Goal: Task Accomplishment & Management: Manage account settings

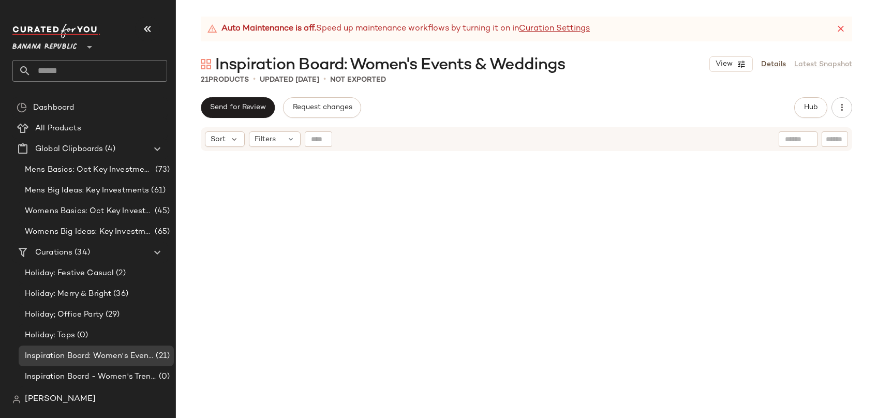
scroll to position [474, 0]
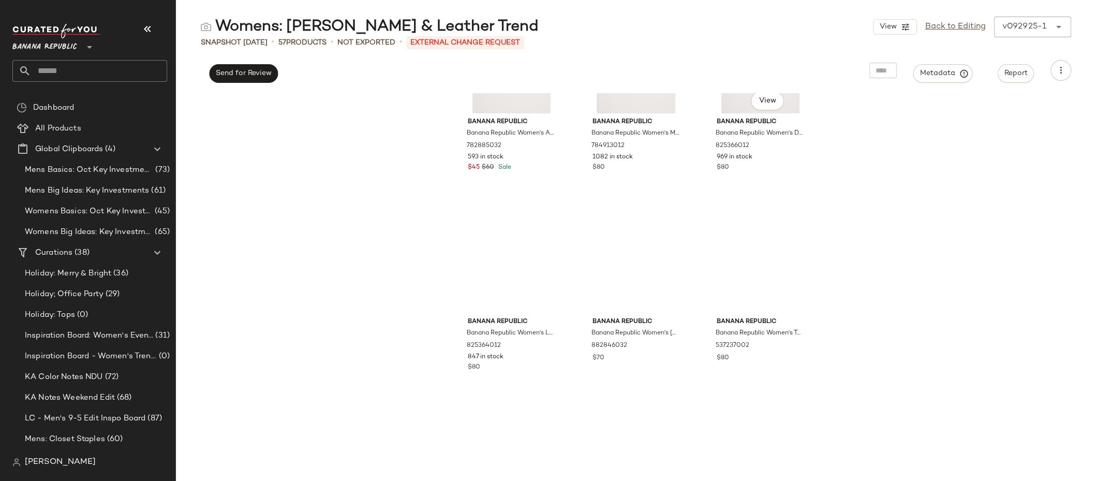
scroll to position [3408, 0]
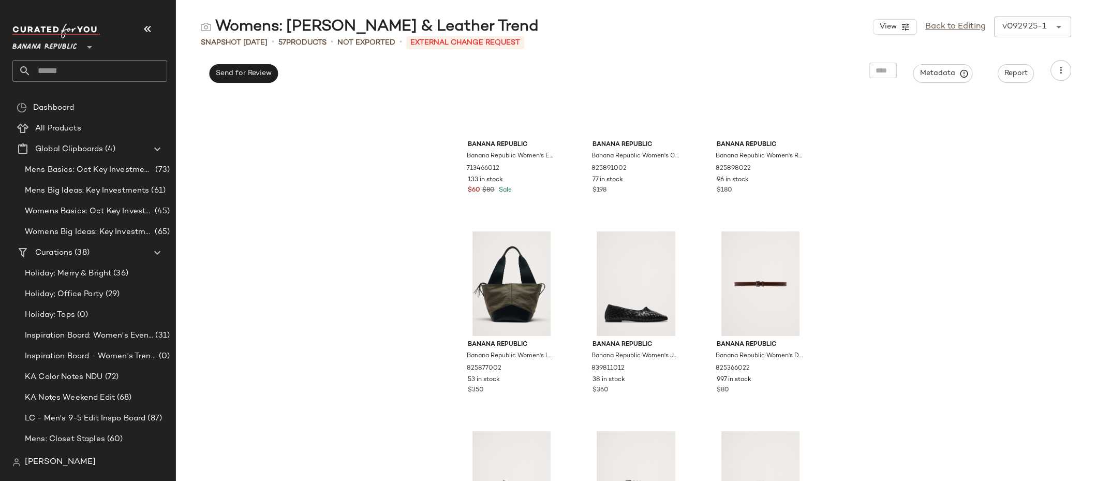
scroll to position [2812, 0]
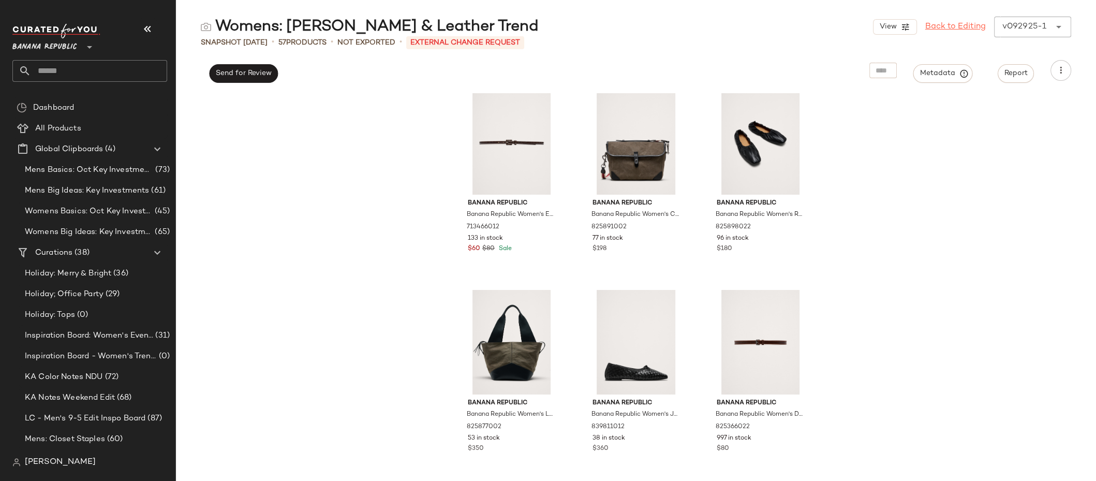
click at [977, 26] on link "Back to Editing" at bounding box center [955, 27] width 61 height 12
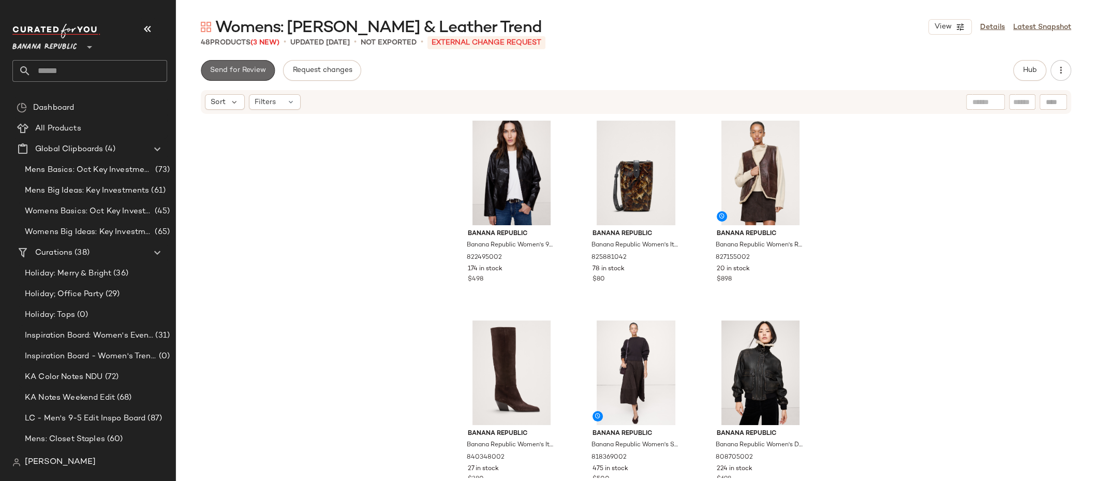
click at [246, 72] on span "Send for Review" at bounding box center [237, 70] width 56 height 8
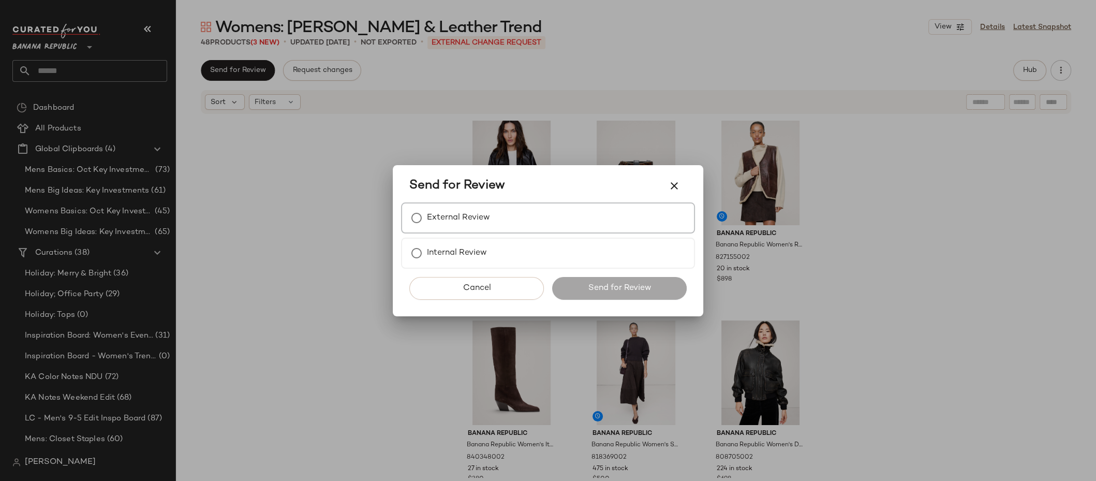
click at [538, 214] on div "External Review" at bounding box center [548, 217] width 294 height 31
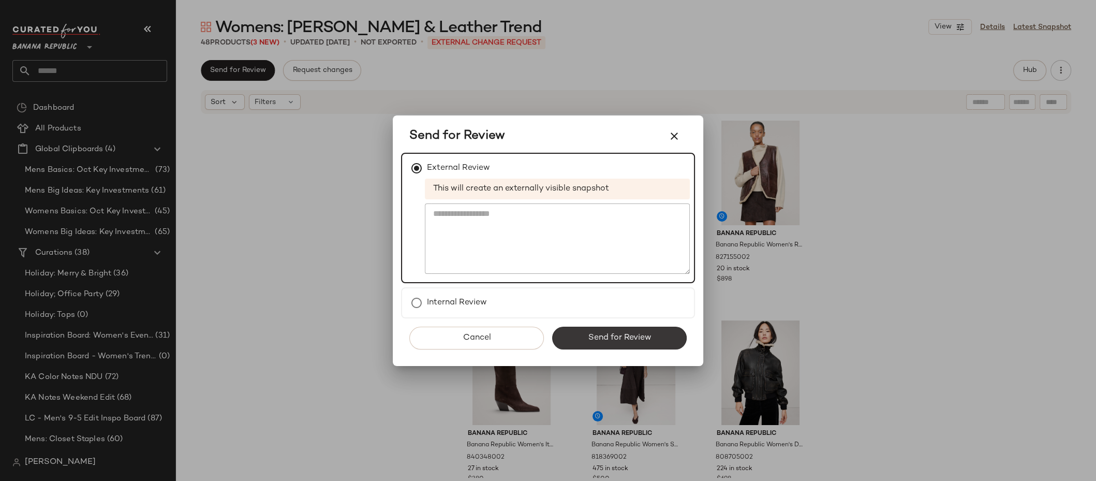
click at [625, 339] on span "Send for Review" at bounding box center [619, 338] width 64 height 10
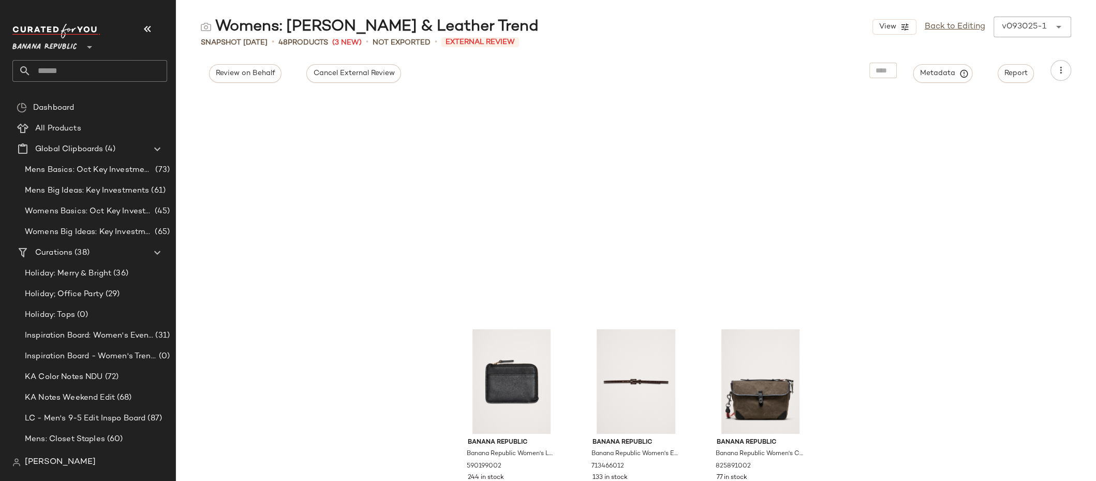
scroll to position [2809, 0]
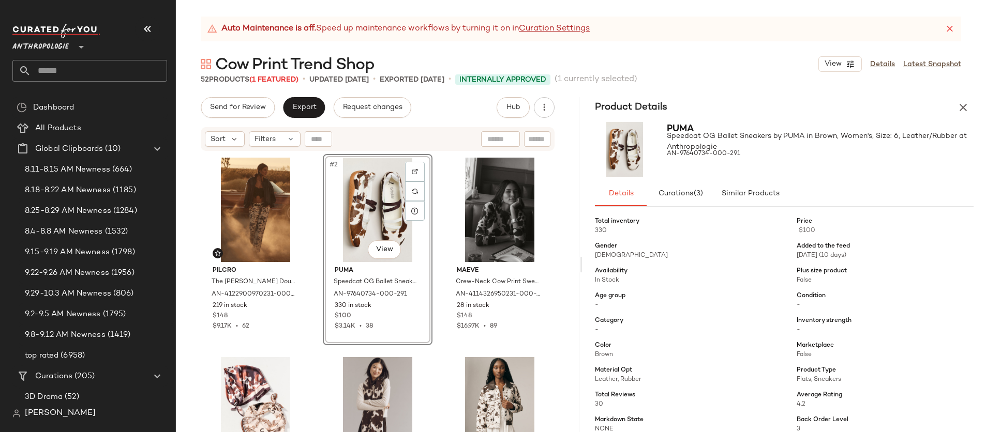
click at [69, 48] on div "Anthropologie **" at bounding box center [42, 41] width 61 height 26
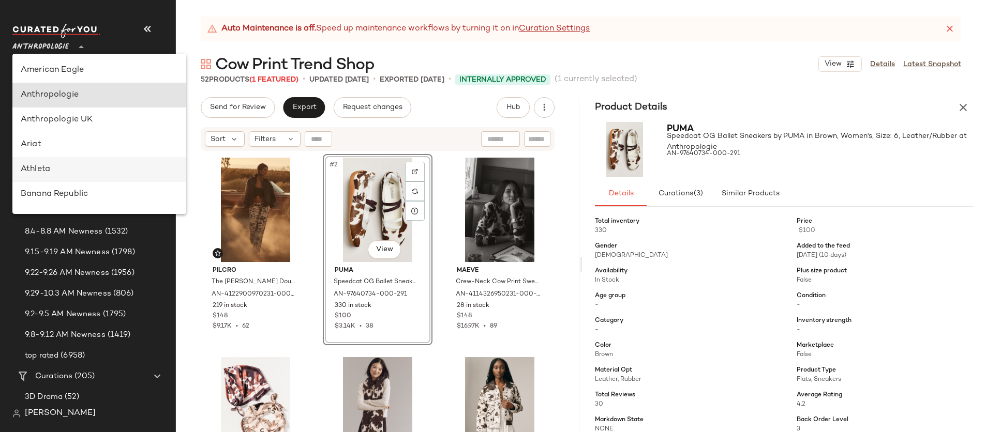
scroll to position [2, 0]
click at [74, 190] on div "Banana Republic" at bounding box center [99, 192] width 157 height 12
type input "**"
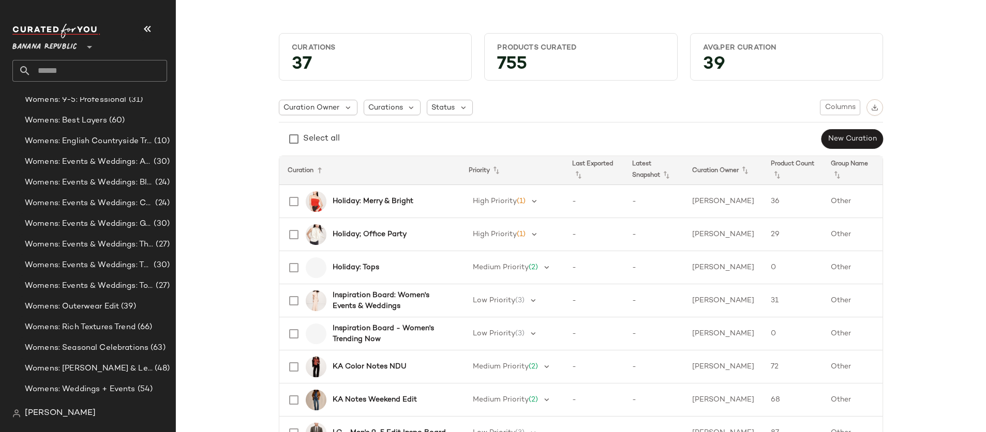
scroll to position [625, 0]
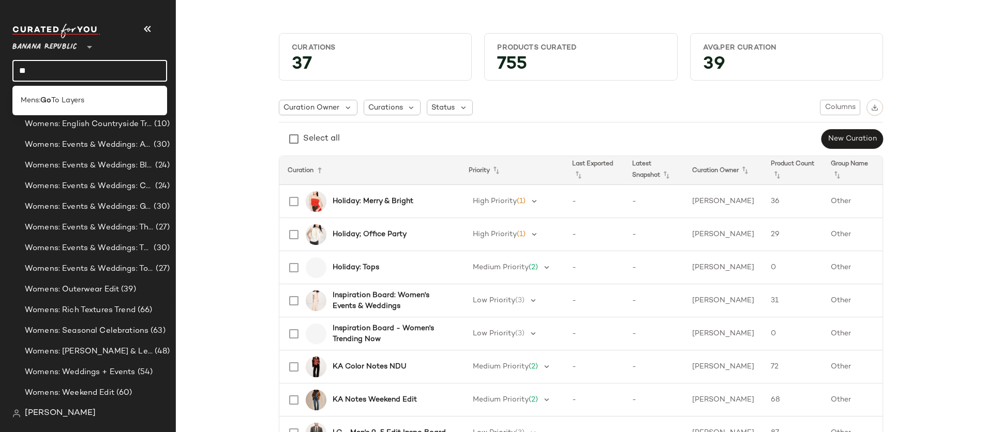
click at [117, 72] on input "**" at bounding box center [89, 71] width 155 height 22
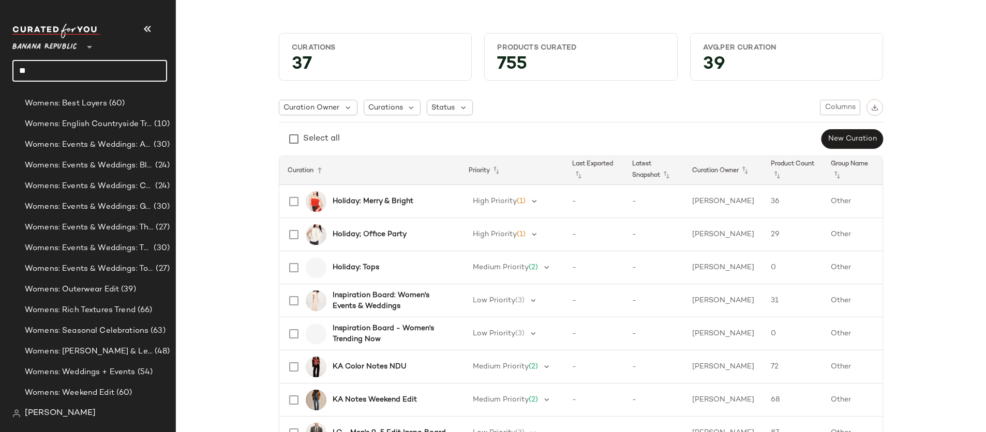
type input "*"
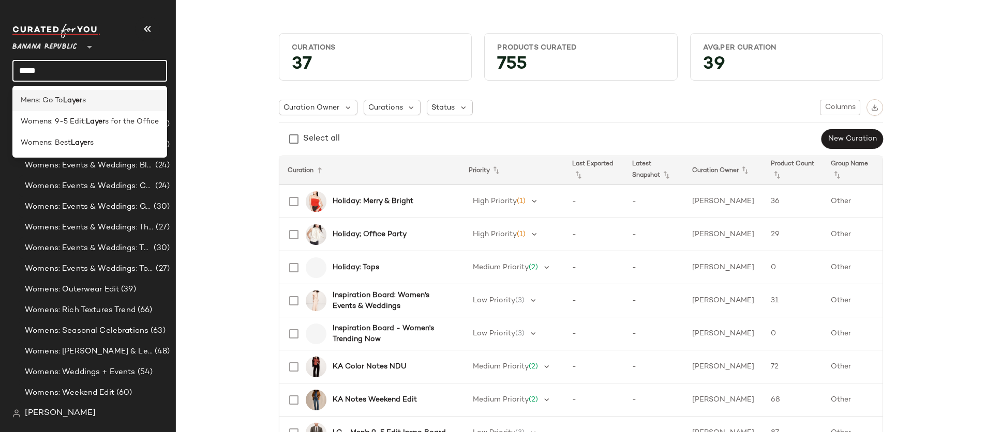
type input "*****"
click at [102, 100] on div "Mens: Go To Layer s" at bounding box center [90, 100] width 138 height 11
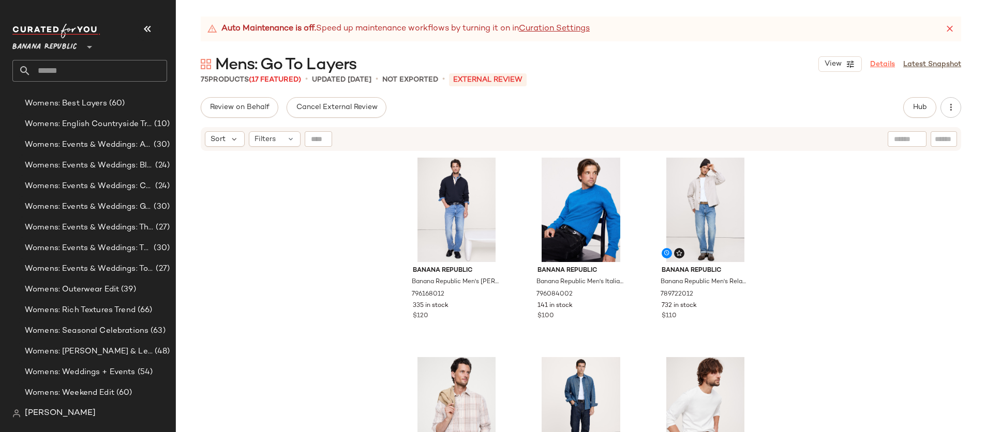
click at [881, 66] on link "Details" at bounding box center [882, 64] width 25 height 11
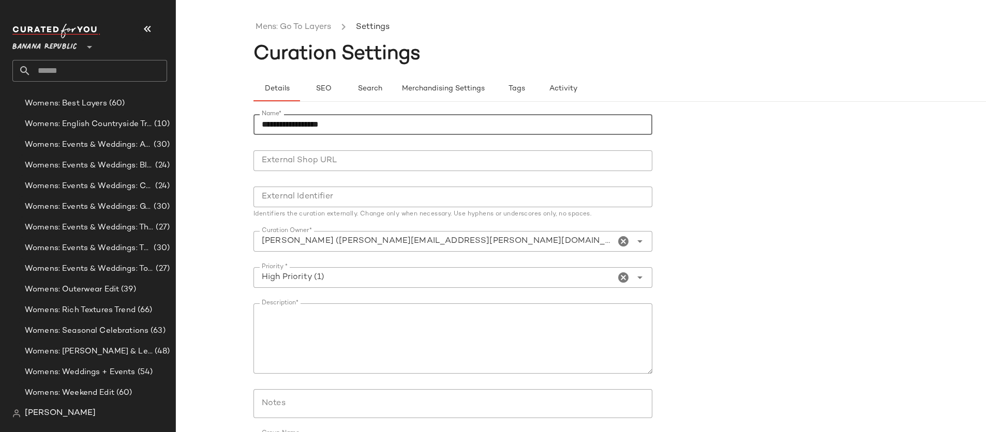
click at [262, 124] on input "**********" at bounding box center [452, 124] width 399 height 21
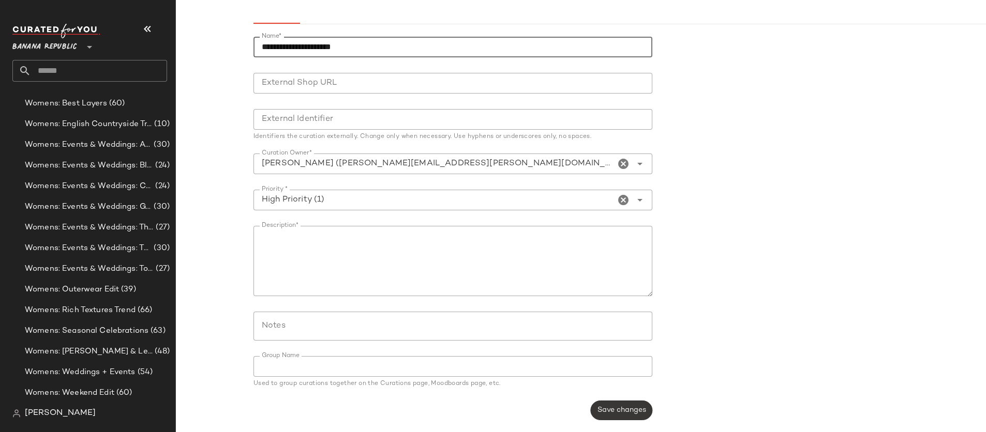
type input "**********"
click at [637, 408] on span "Save changes" at bounding box center [621, 411] width 49 height 8
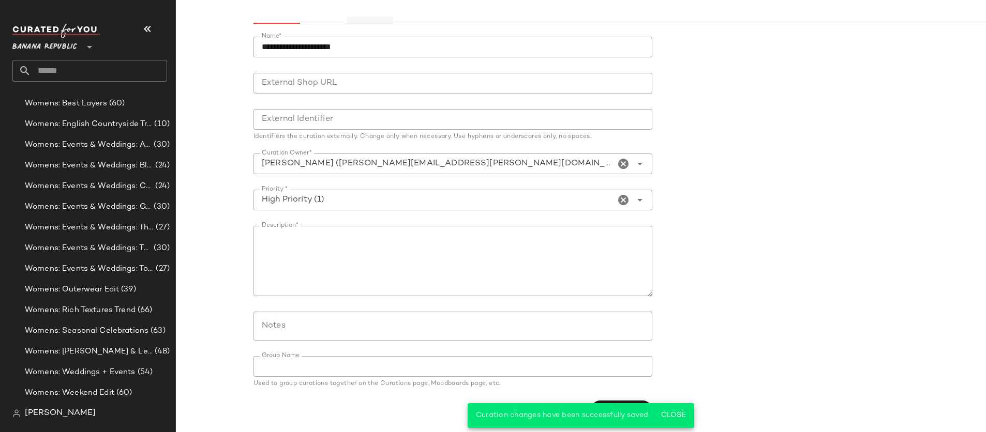
scroll to position [0, 0]
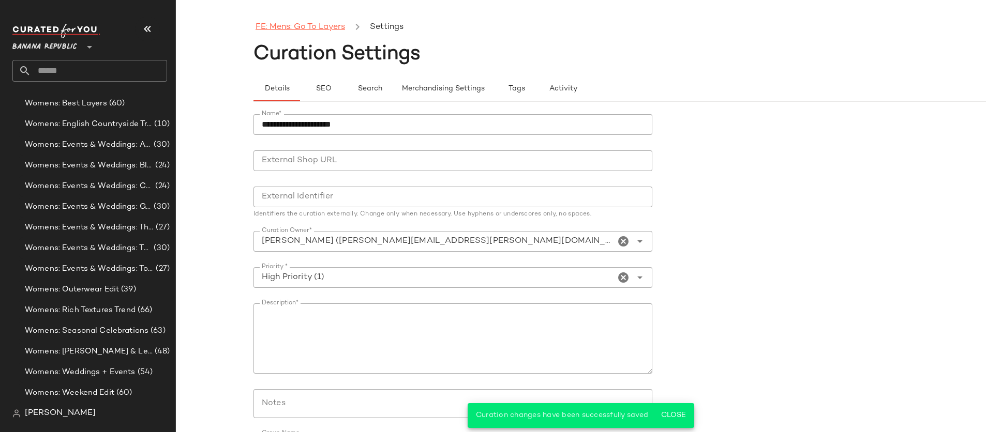
click at [311, 27] on link "FE: Mens: Go To Layers" at bounding box center [300, 27] width 89 height 13
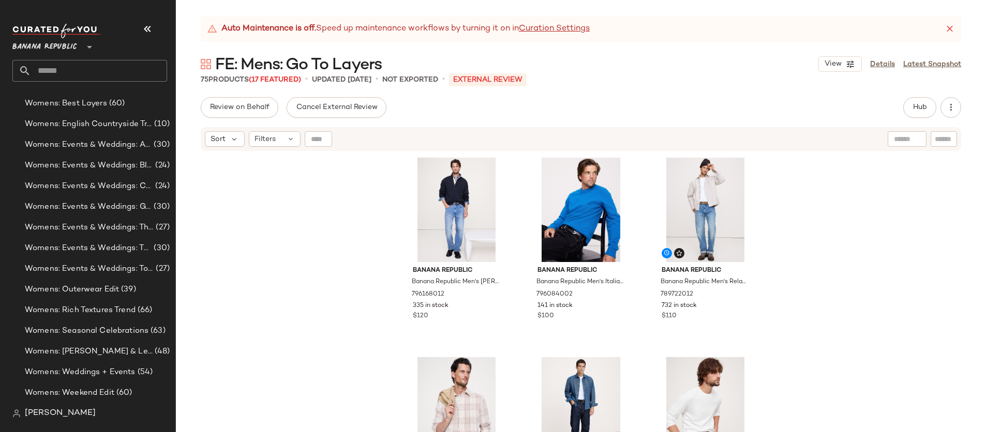
click at [126, 71] on input "text" at bounding box center [99, 71] width 136 height 22
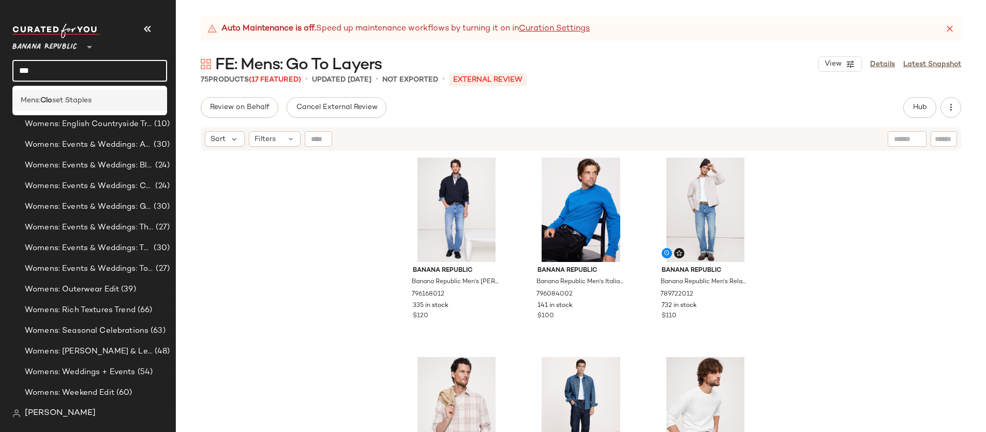
type input "***"
click at [44, 99] on b "Clo" at bounding box center [46, 100] width 12 height 11
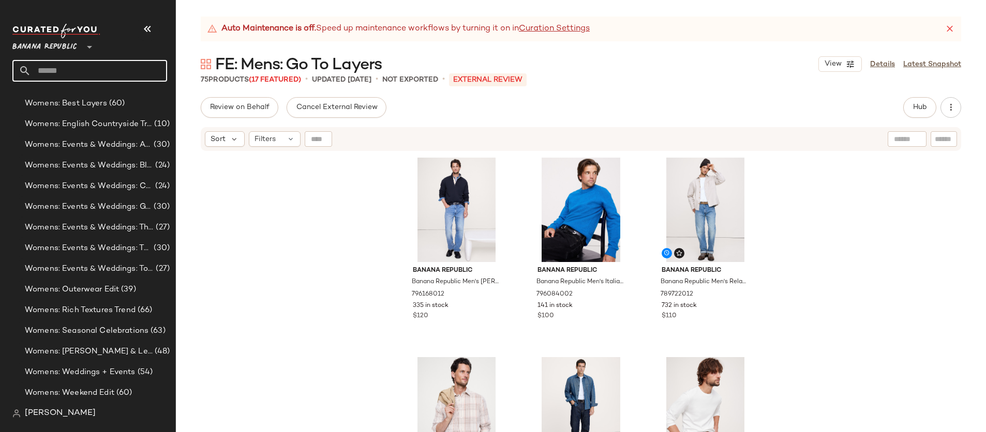
click at [76, 71] on input "text" at bounding box center [99, 71] width 136 height 22
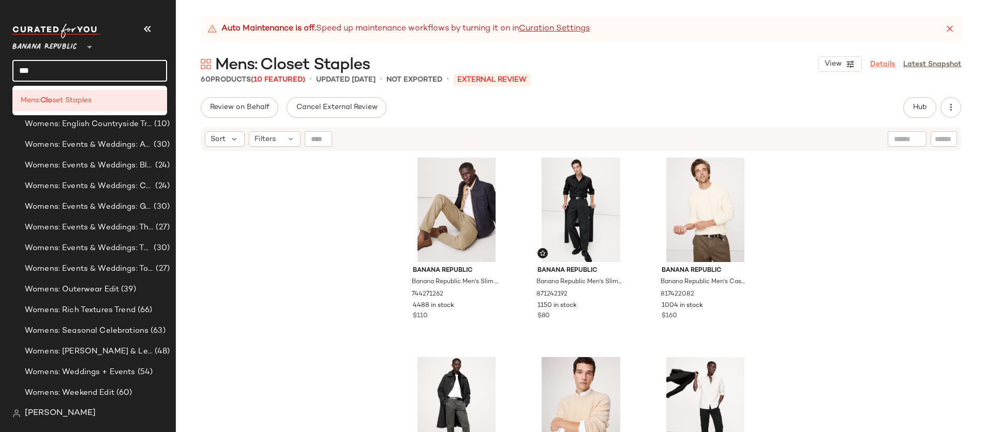
type input "***"
click at [894, 66] on link "Details" at bounding box center [882, 64] width 25 height 11
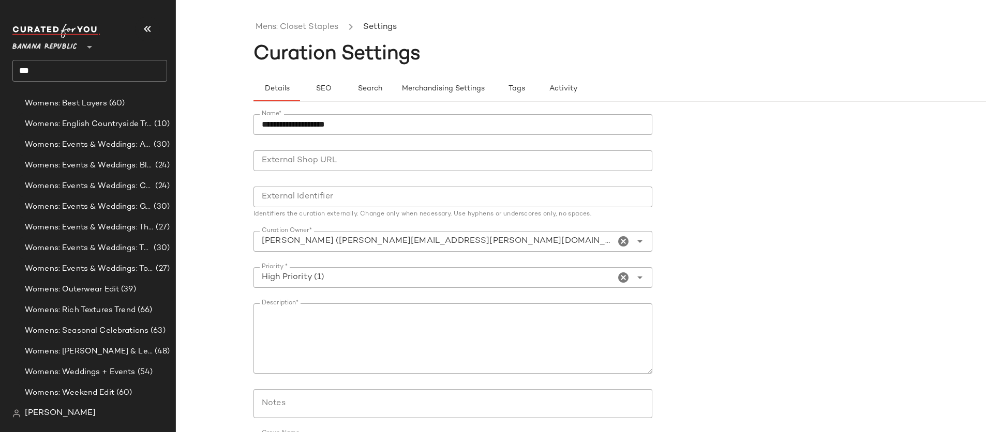
click at [262, 127] on input "**********" at bounding box center [452, 124] width 399 height 21
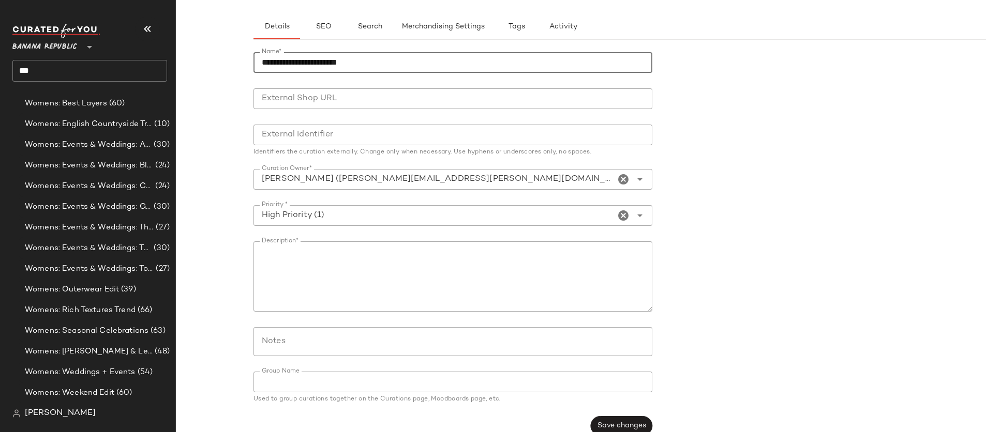
scroll to position [78, 0]
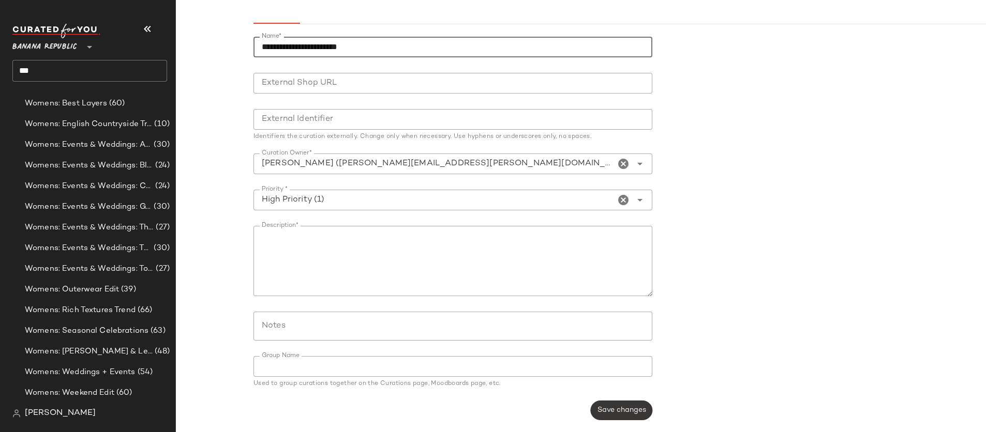
type input "**********"
click at [624, 415] on button "Save changes" at bounding box center [622, 411] width 62 height 20
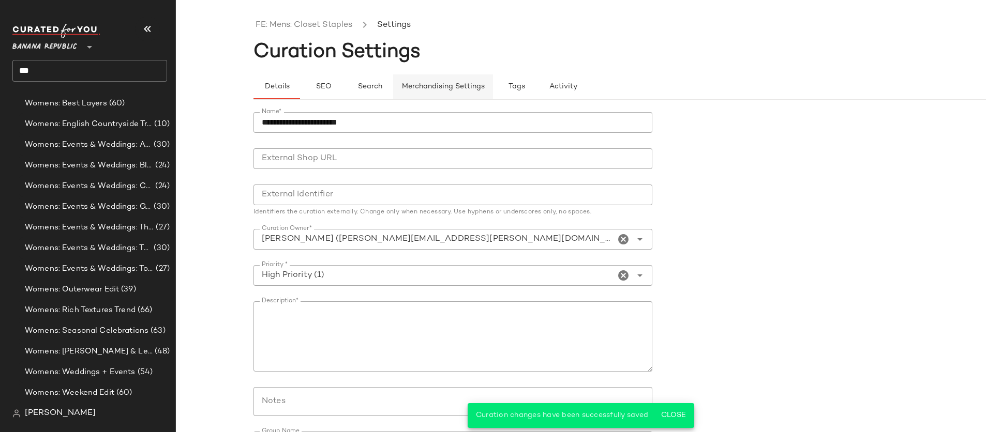
scroll to position [0, 0]
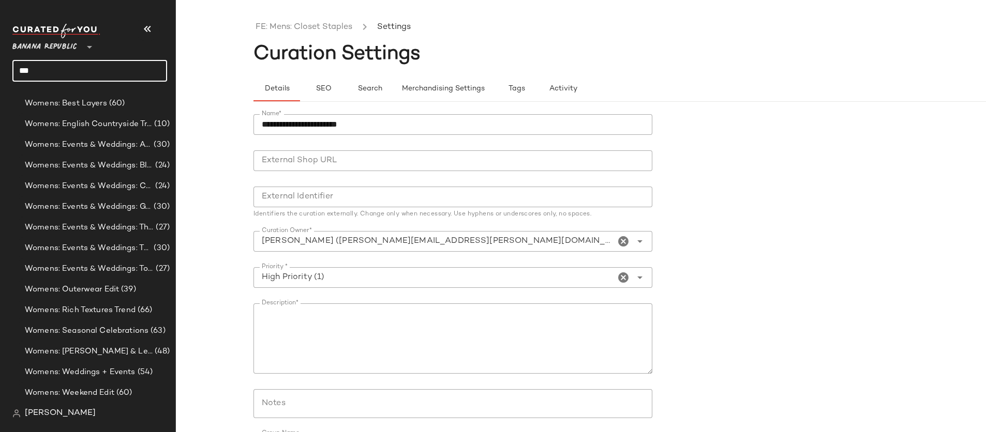
click at [118, 76] on input "***" at bounding box center [89, 71] width 155 height 22
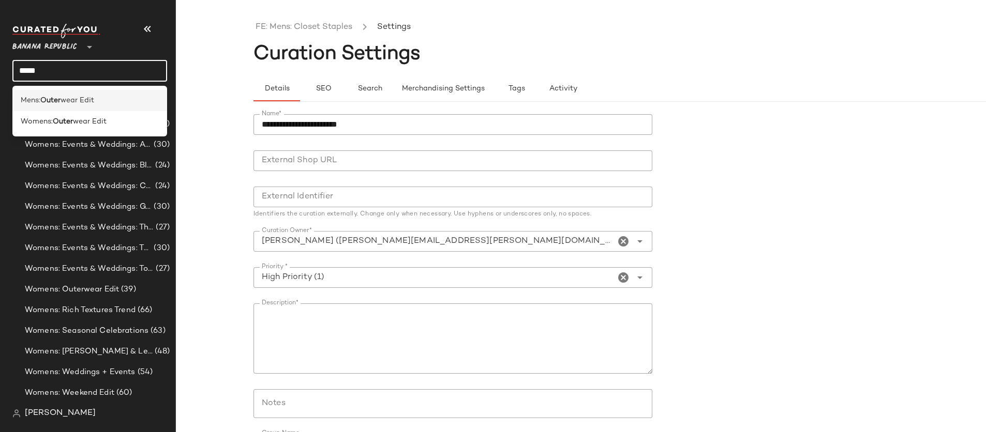
type input "*****"
click at [112, 100] on div "Mens: Outer wear Edit" at bounding box center [90, 100] width 138 height 11
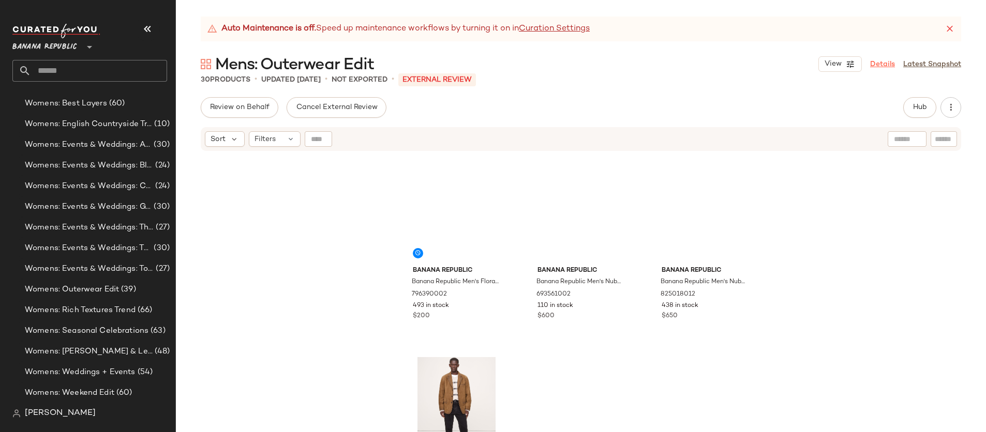
click at [881, 63] on link "Details" at bounding box center [882, 64] width 25 height 11
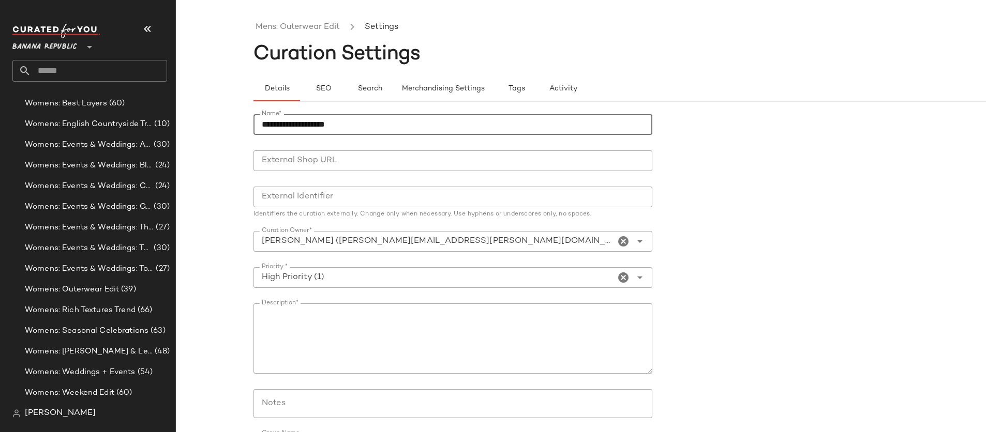
click at [262, 124] on input "**********" at bounding box center [452, 124] width 399 height 21
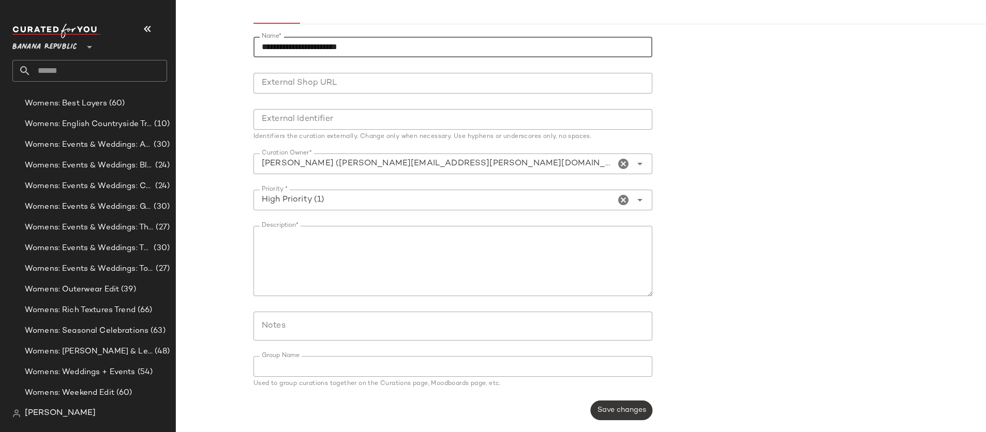
type input "**********"
click at [615, 415] on button "Save changes" at bounding box center [622, 411] width 62 height 20
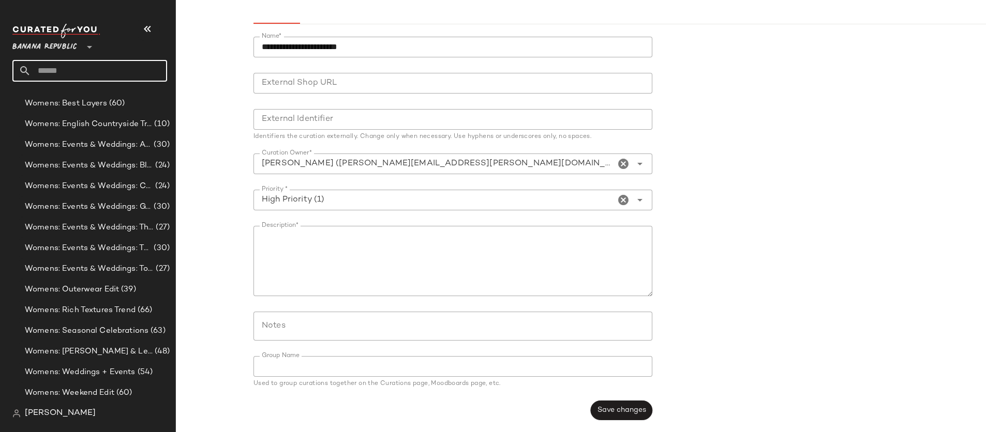
click at [72, 69] on input "text" at bounding box center [99, 71] width 136 height 22
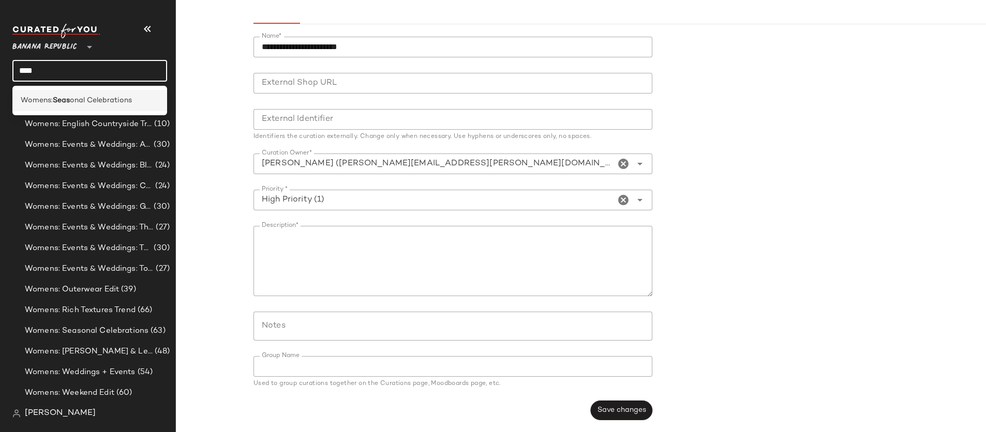
type input "****"
click at [89, 97] on span "onal Celebrations" at bounding box center [101, 100] width 62 height 11
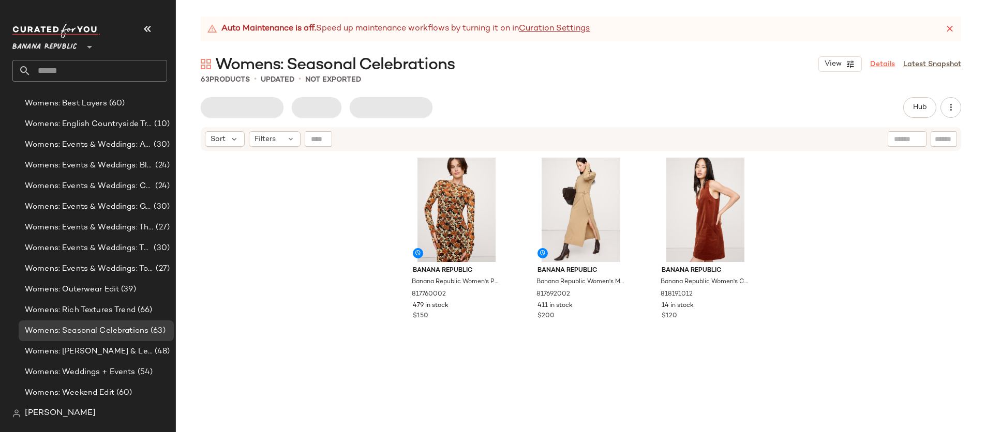
click at [887, 65] on link "Details" at bounding box center [882, 64] width 25 height 11
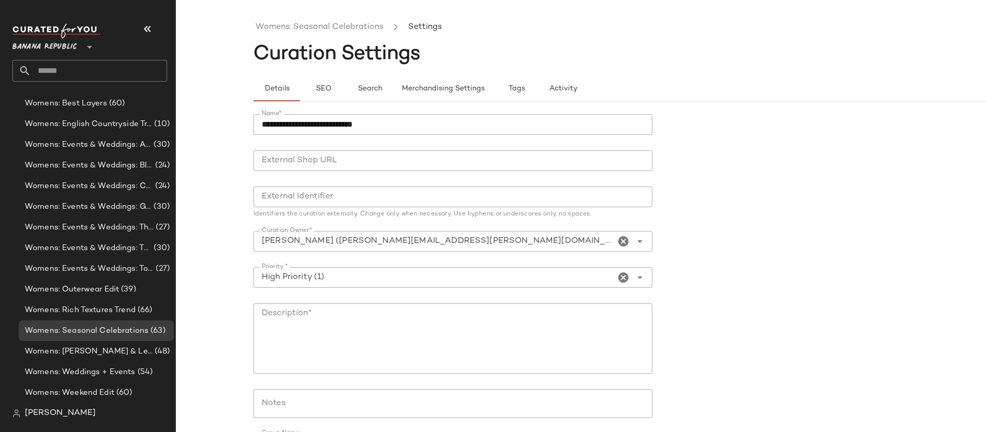
click at [263, 123] on input "**********" at bounding box center [452, 124] width 399 height 21
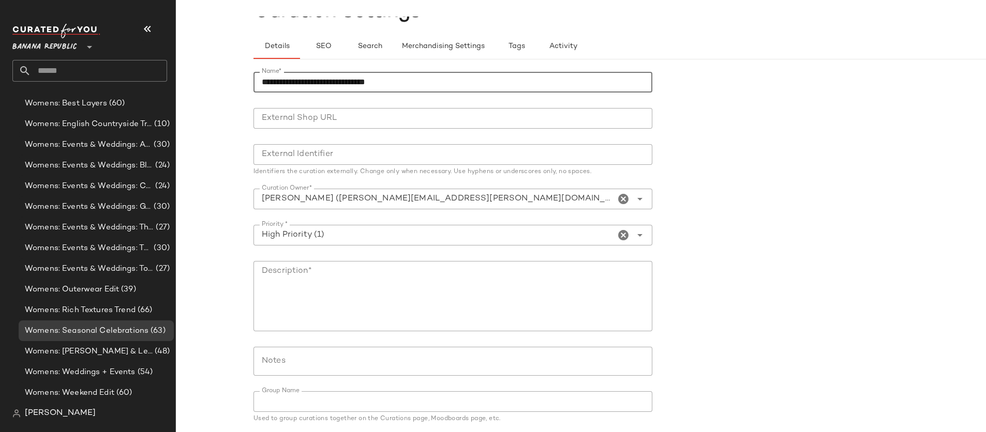
scroll to position [78, 0]
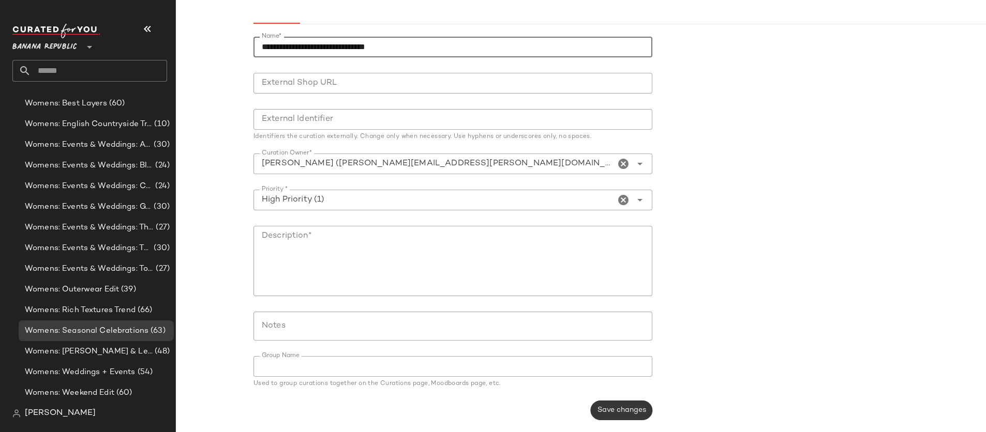
type input "**********"
click at [611, 408] on span "Save changes" at bounding box center [621, 411] width 49 height 8
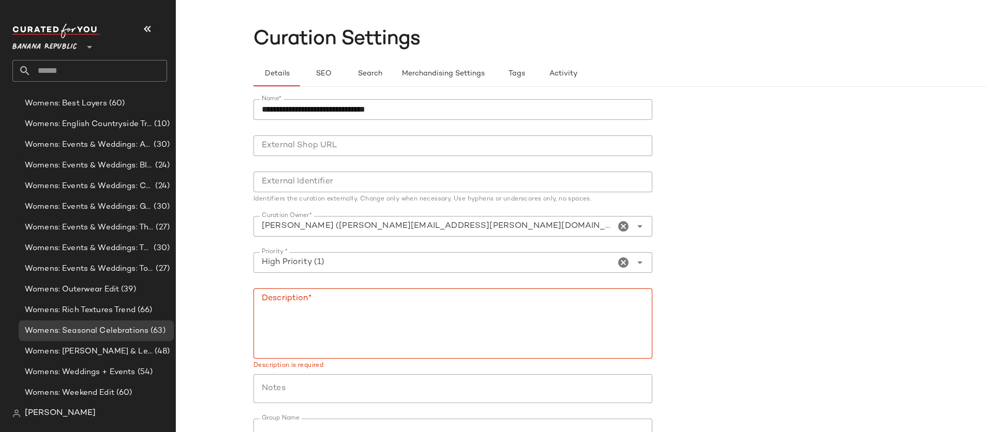
scroll to position [0, 0]
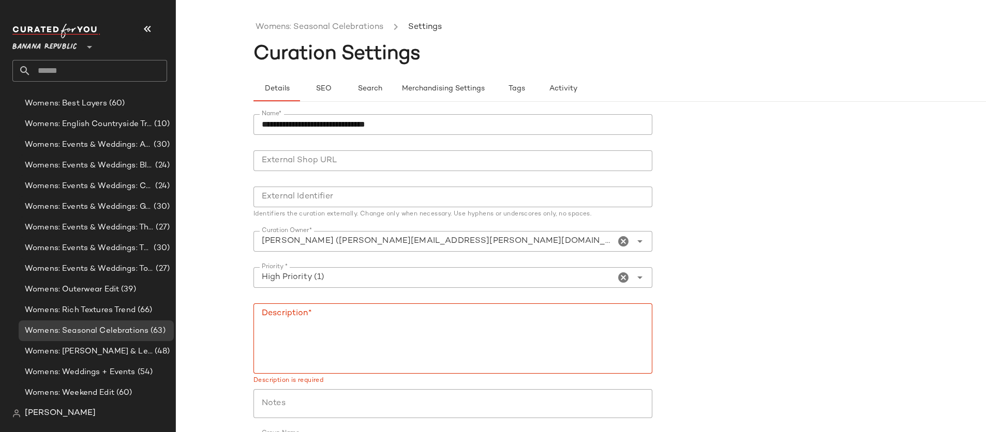
click at [302, 348] on textarea "Description*" at bounding box center [452, 339] width 399 height 70
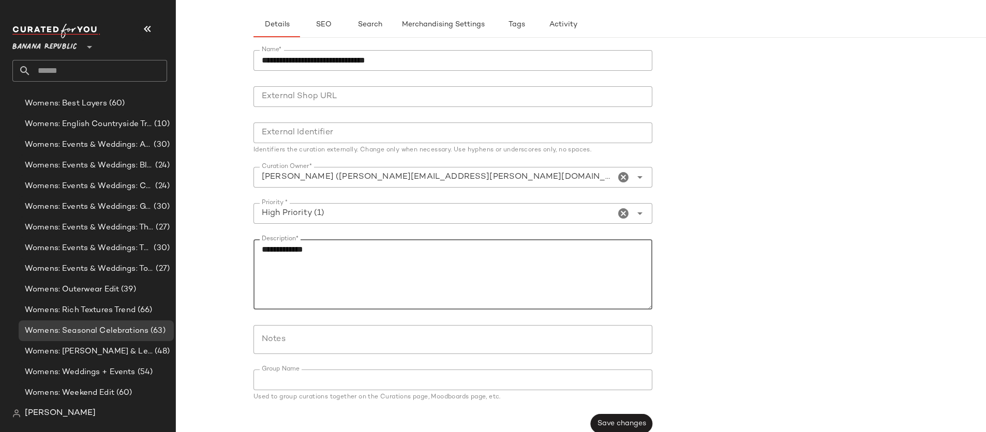
scroll to position [78, 0]
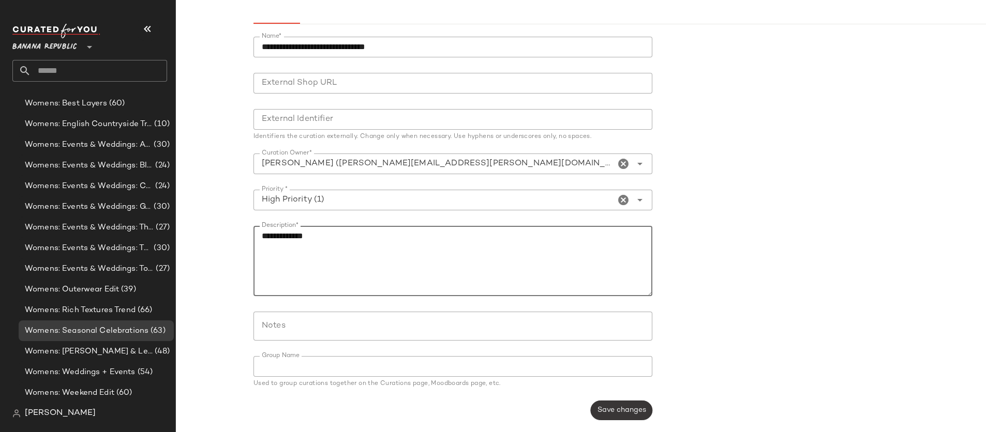
type textarea "**********"
click at [631, 410] on span "Save changes" at bounding box center [621, 411] width 49 height 8
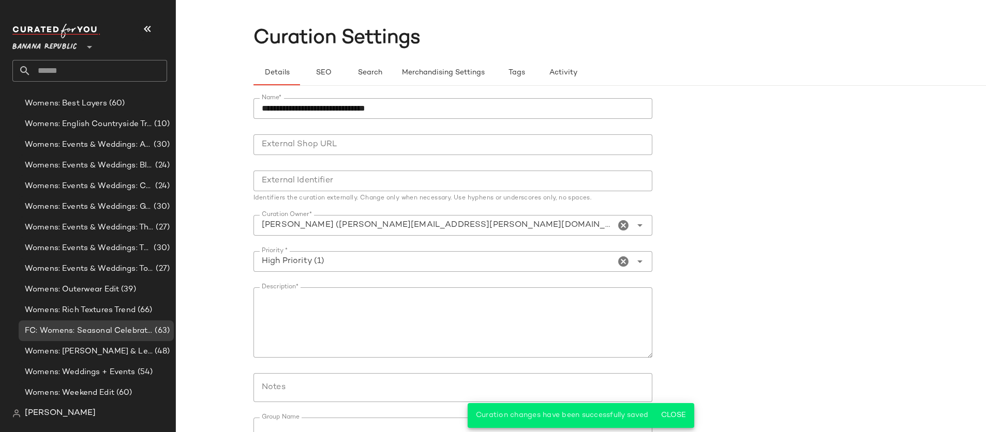
scroll to position [0, 0]
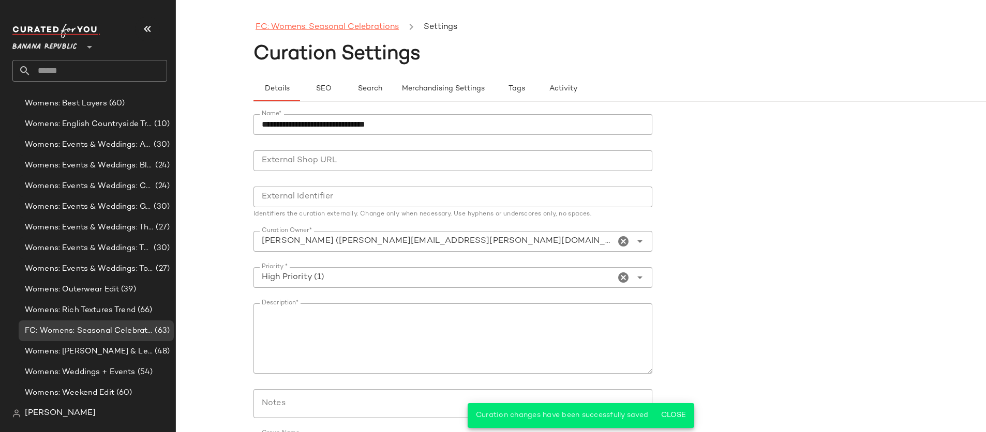
click at [271, 24] on link "FC: Womens: Seasonal Celebrations" at bounding box center [327, 27] width 143 height 13
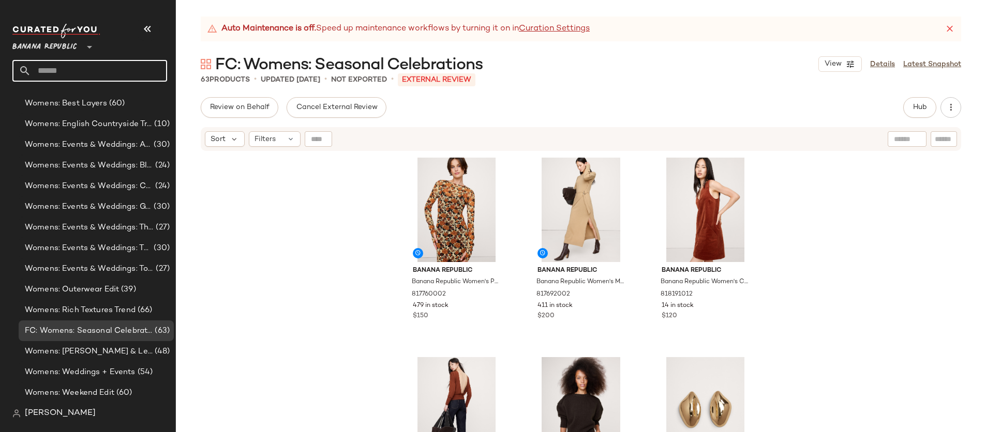
click at [101, 74] on input "text" at bounding box center [99, 71] width 136 height 22
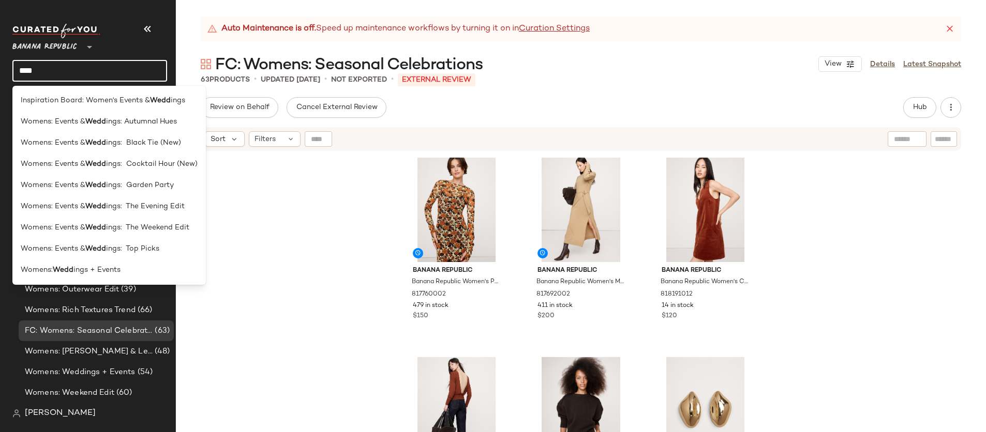
type input "****"
click at [91, 275] on span "ings + Events" at bounding box center [96, 270] width 47 height 11
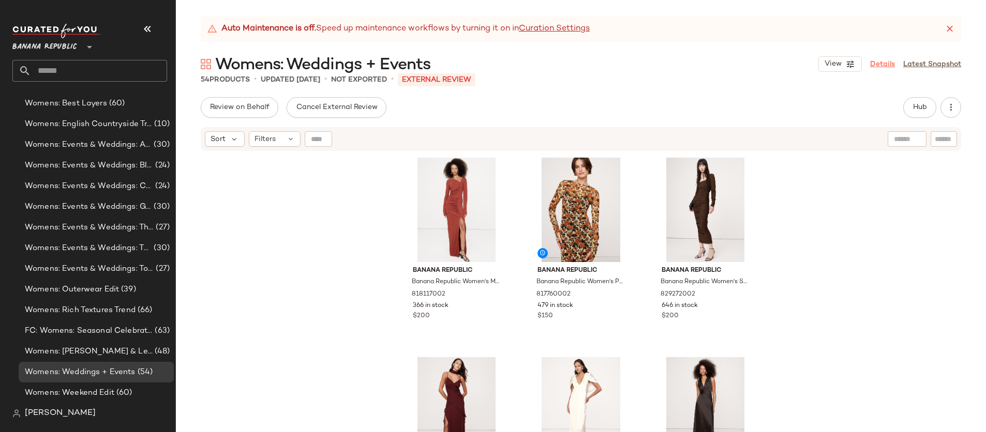
click at [879, 60] on link "Details" at bounding box center [882, 64] width 25 height 11
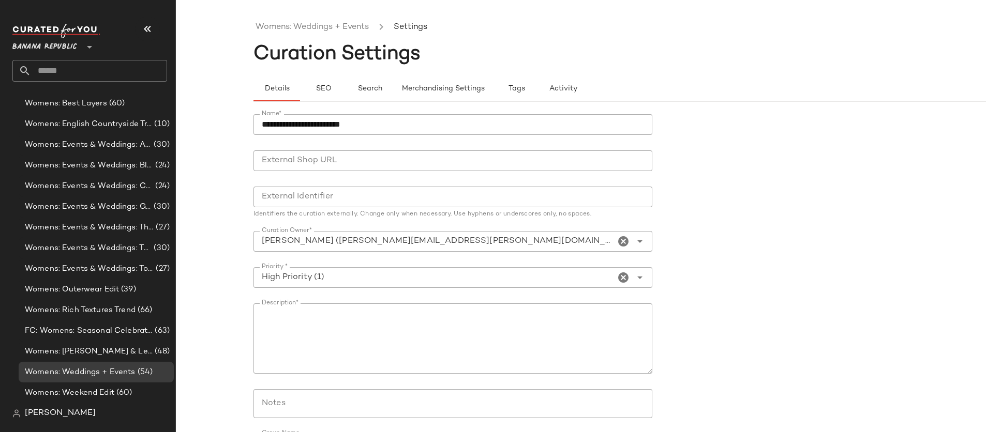
click at [263, 124] on input "**********" at bounding box center [452, 124] width 399 height 21
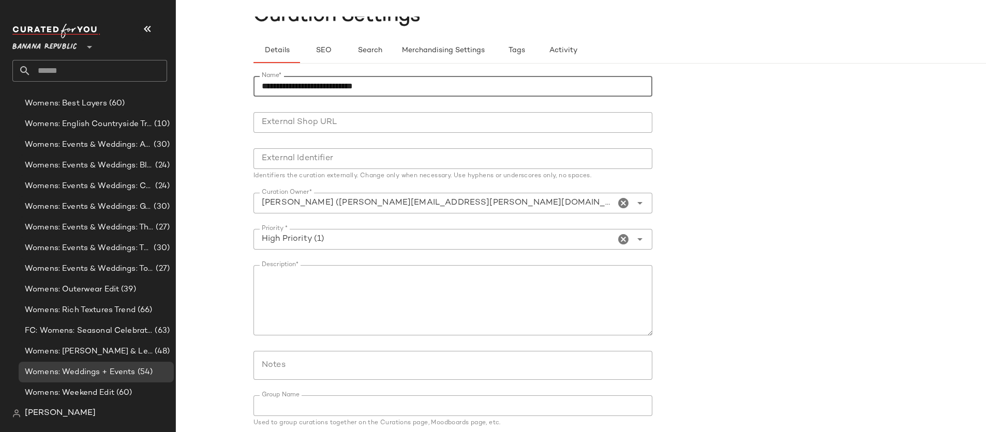
scroll to position [78, 0]
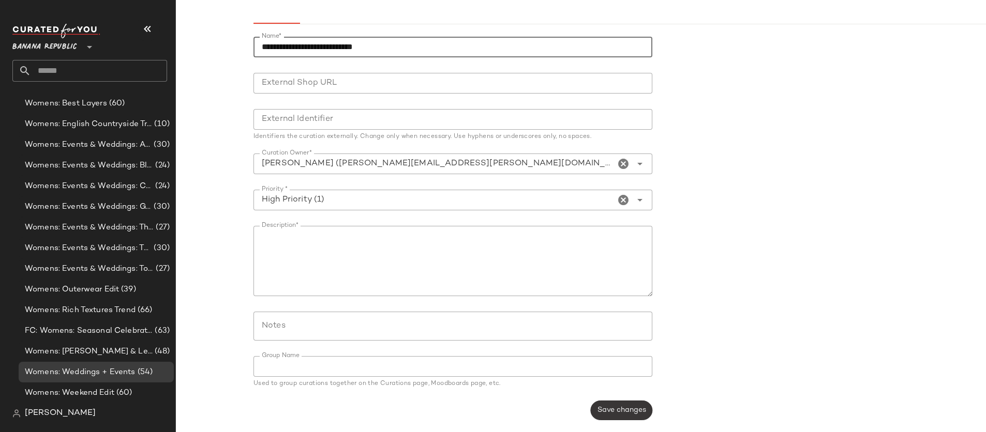
type input "**********"
click at [617, 411] on span "Save changes" at bounding box center [621, 411] width 49 height 8
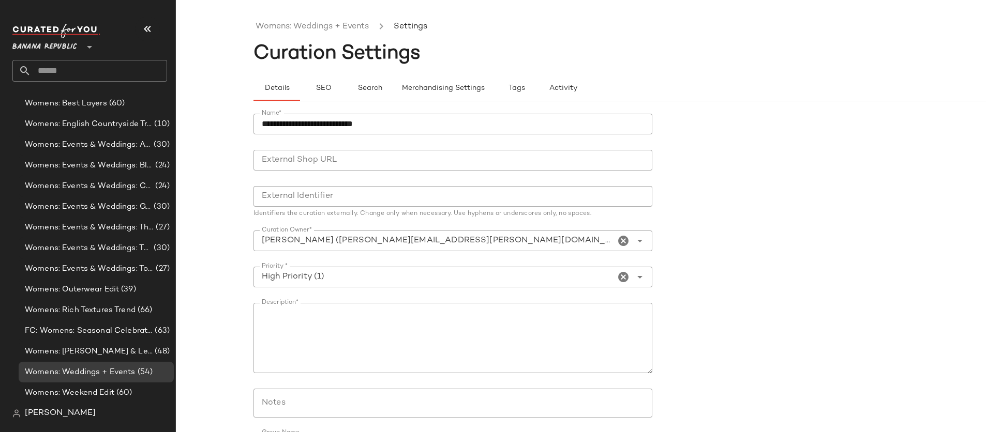
scroll to position [0, 0]
click at [309, 27] on link "Womens: Weddings + Events" at bounding box center [312, 27] width 113 height 13
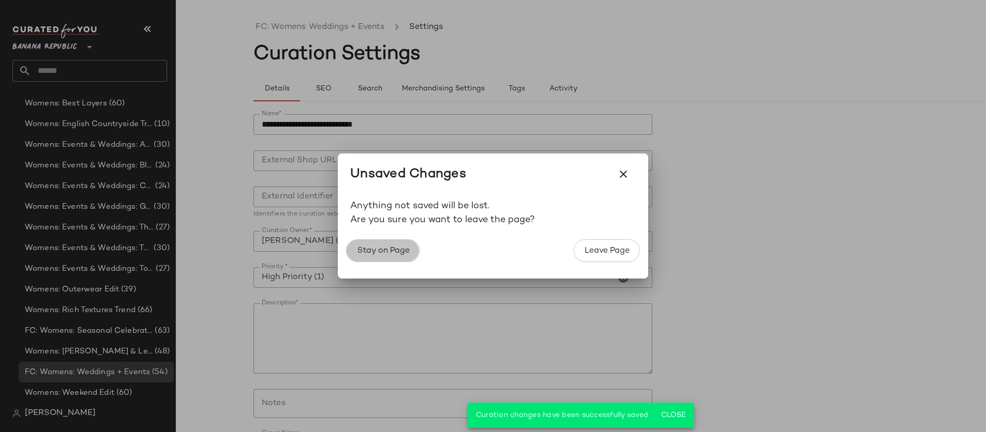
click at [393, 248] on span "Stay on Page" at bounding box center [382, 251] width 53 height 10
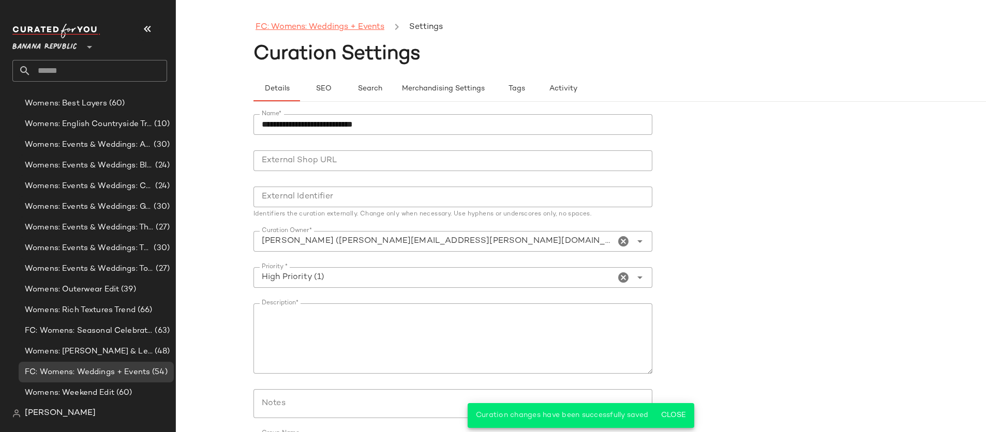
click at [348, 30] on link "FC: Womens: Weddings + Events" at bounding box center [320, 27] width 129 height 13
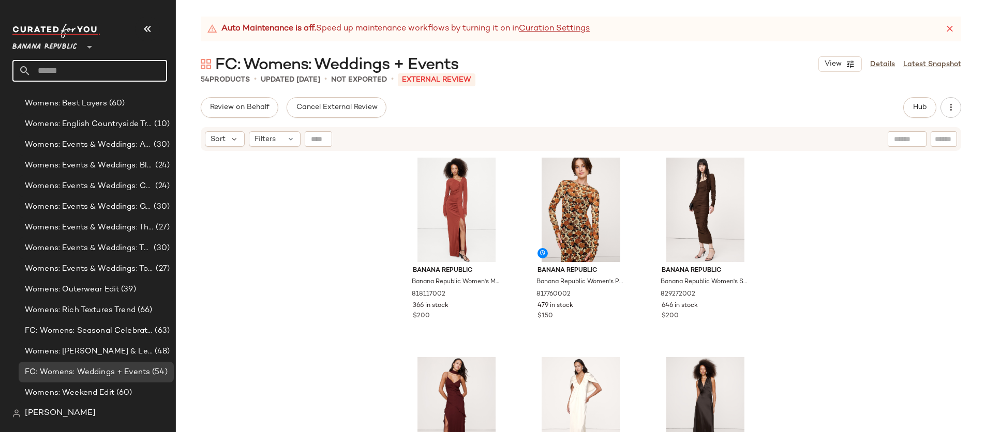
click at [113, 70] on input "text" at bounding box center [99, 71] width 136 height 22
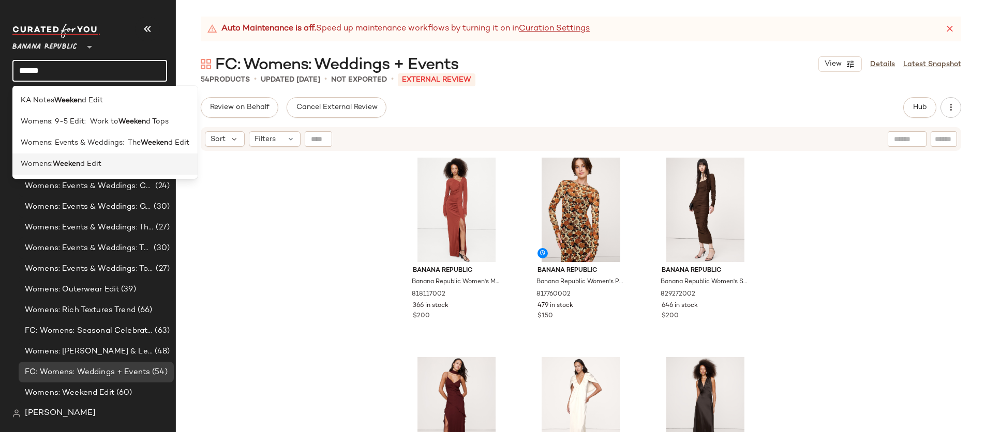
type input "******"
click at [119, 160] on div "Womens: Weeken d Edit" at bounding box center [105, 164] width 169 height 11
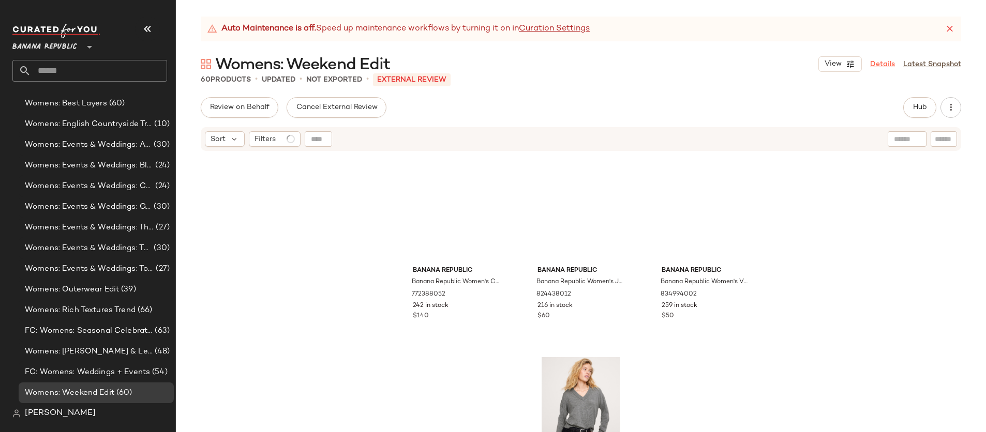
click at [882, 67] on link "Details" at bounding box center [882, 64] width 25 height 11
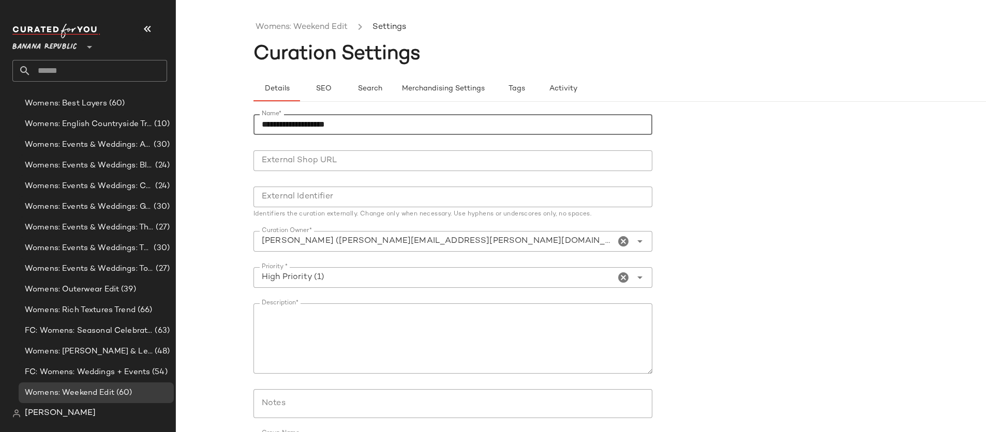
click at [262, 123] on input "**********" at bounding box center [452, 124] width 399 height 21
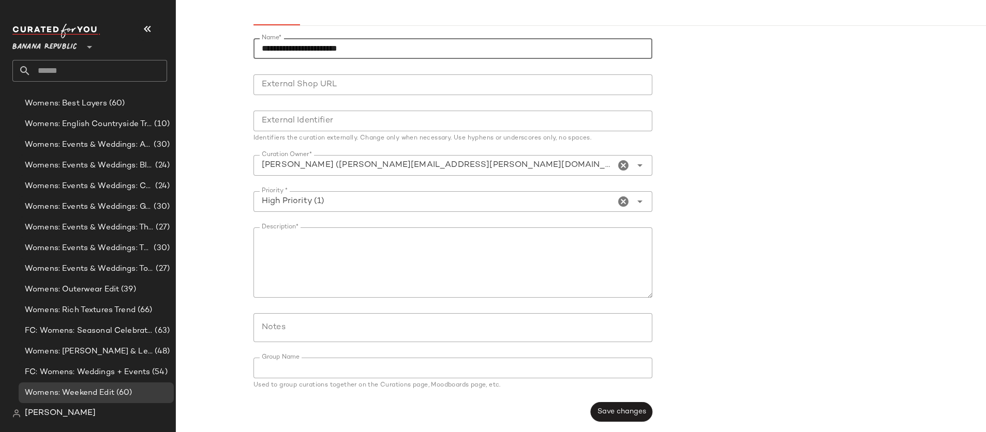
scroll to position [78, 0]
type input "**********"
click at [620, 408] on span "Save changes" at bounding box center [621, 411] width 49 height 8
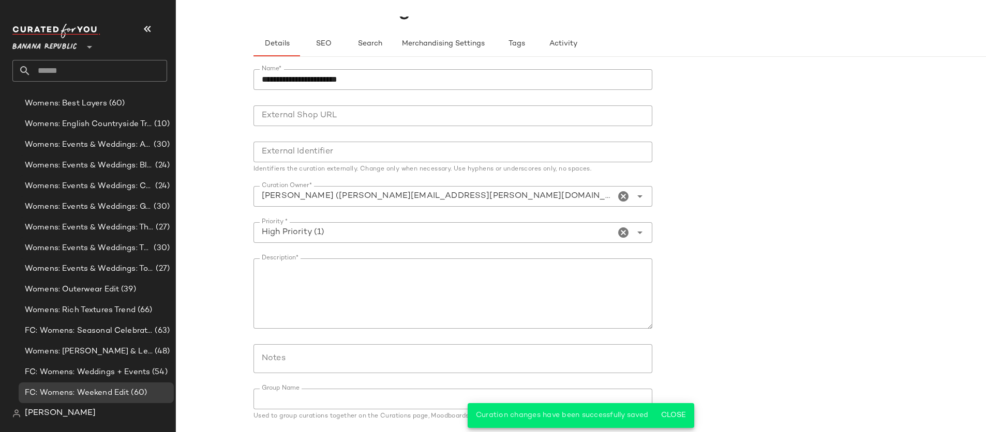
scroll to position [0, 0]
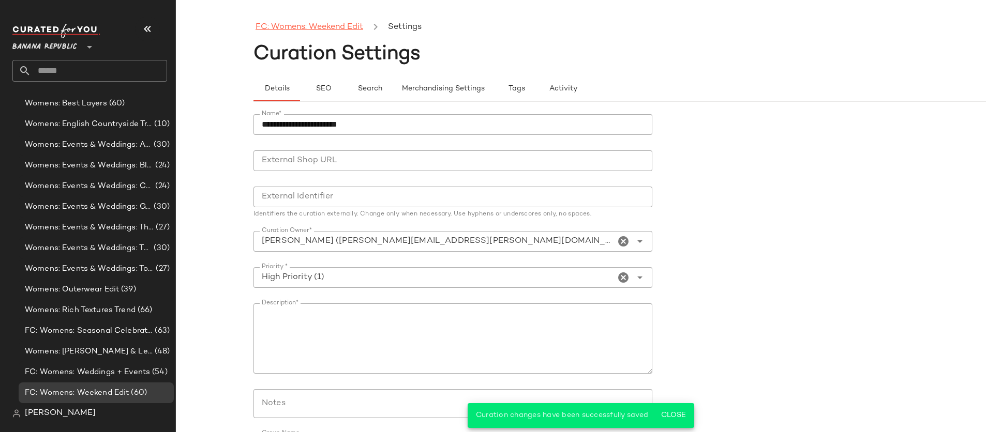
click at [312, 29] on link "FC: Womens: Weekend Edit" at bounding box center [310, 27] width 108 height 13
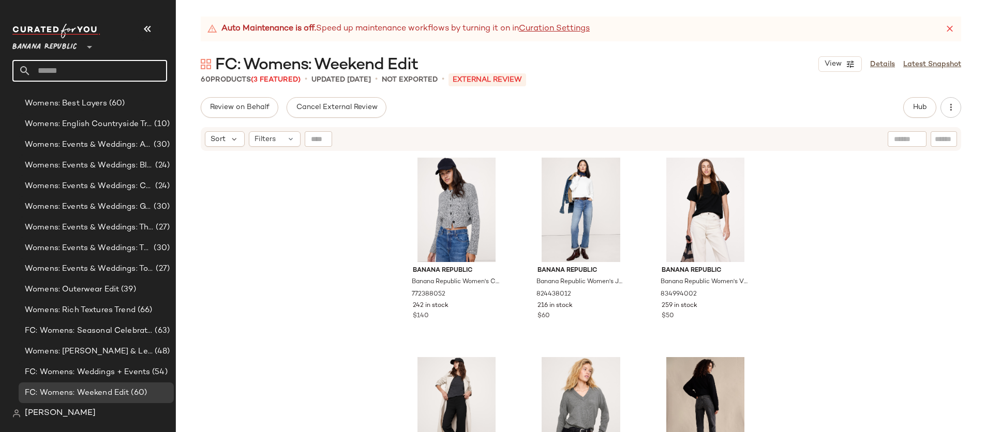
click at [56, 72] on input "text" at bounding box center [99, 71] width 136 height 22
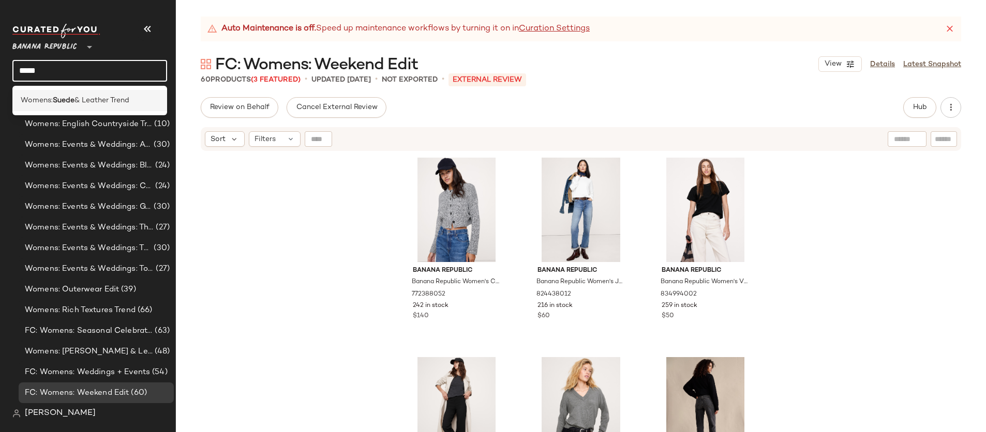
type input "*****"
click at [73, 101] on b "Suede" at bounding box center [64, 100] width 22 height 11
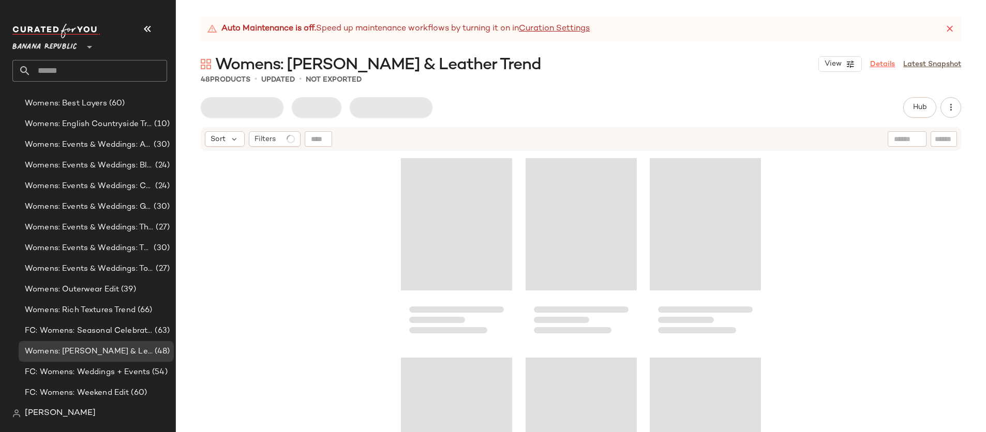
click at [887, 64] on link "Details" at bounding box center [882, 64] width 25 height 11
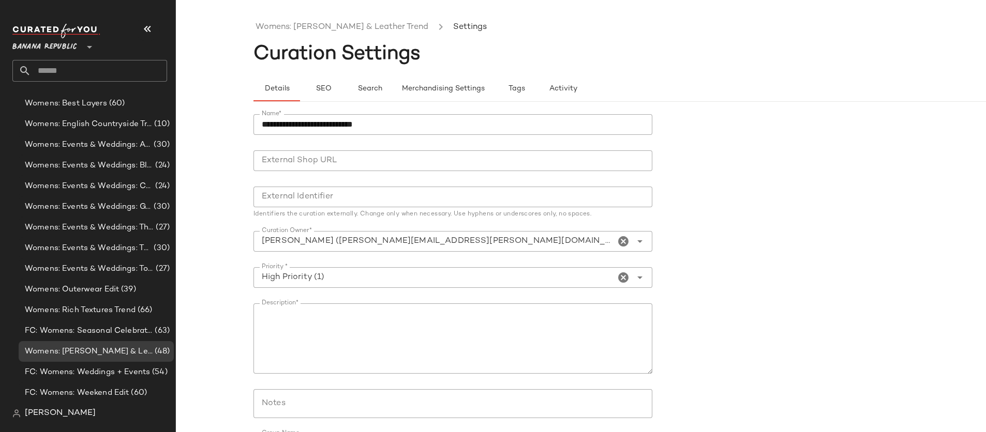
click at [262, 123] on input "**********" at bounding box center [452, 124] width 399 height 21
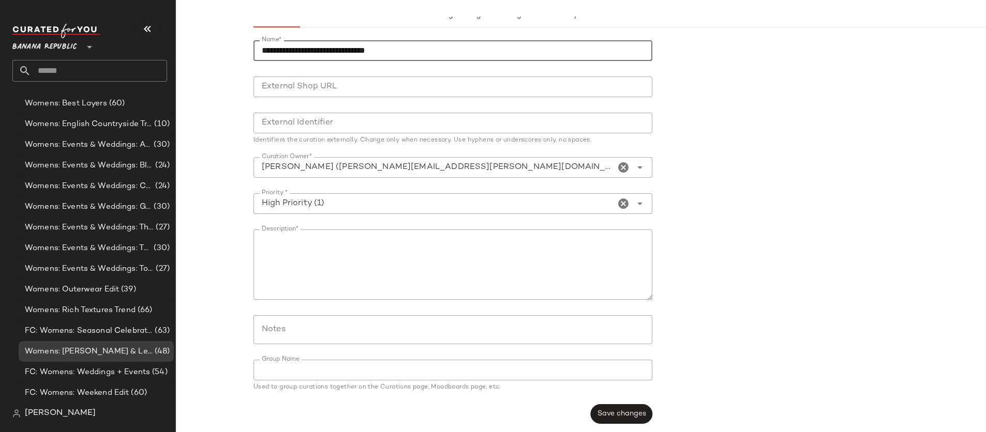
scroll to position [78, 0]
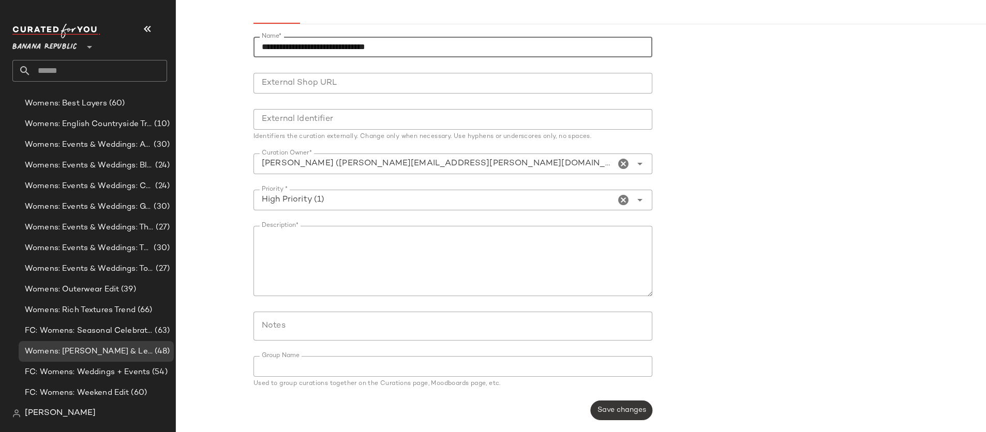
type input "**********"
click at [638, 408] on span "Save changes" at bounding box center [621, 411] width 49 height 8
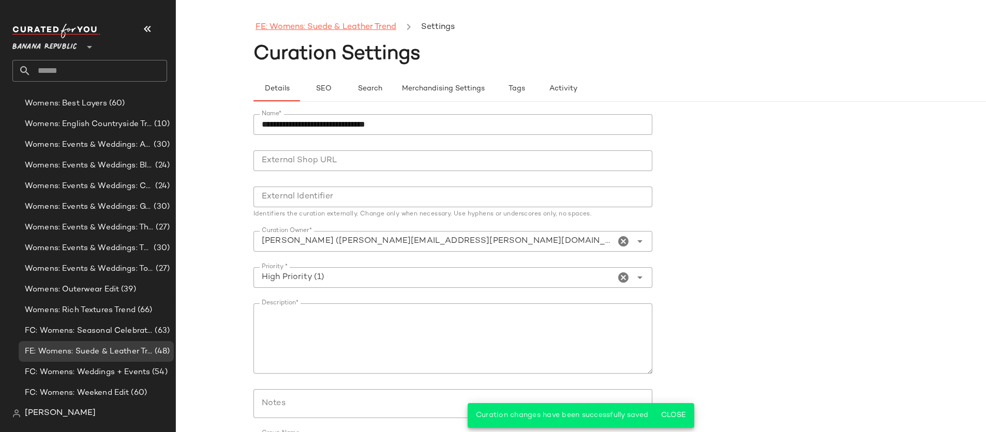
click at [334, 30] on link "FE: Womens: Suede & Leather Trend" at bounding box center [326, 27] width 141 height 13
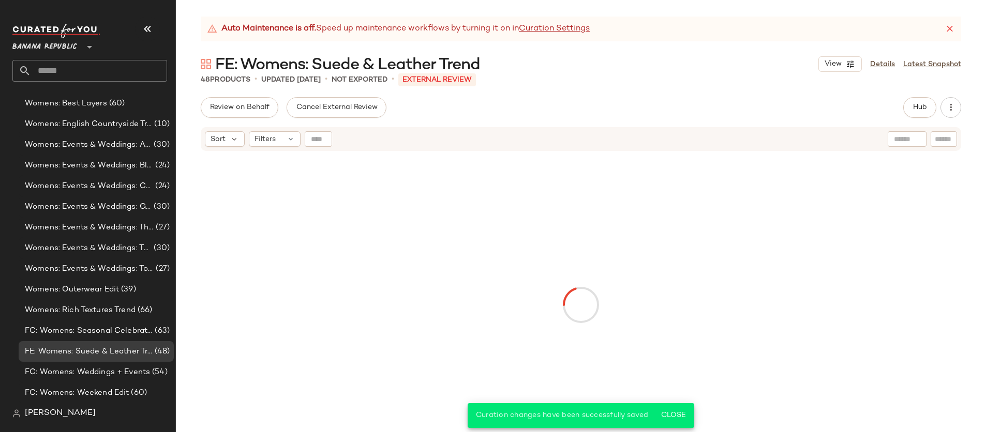
click at [101, 71] on input "text" at bounding box center [99, 71] width 136 height 22
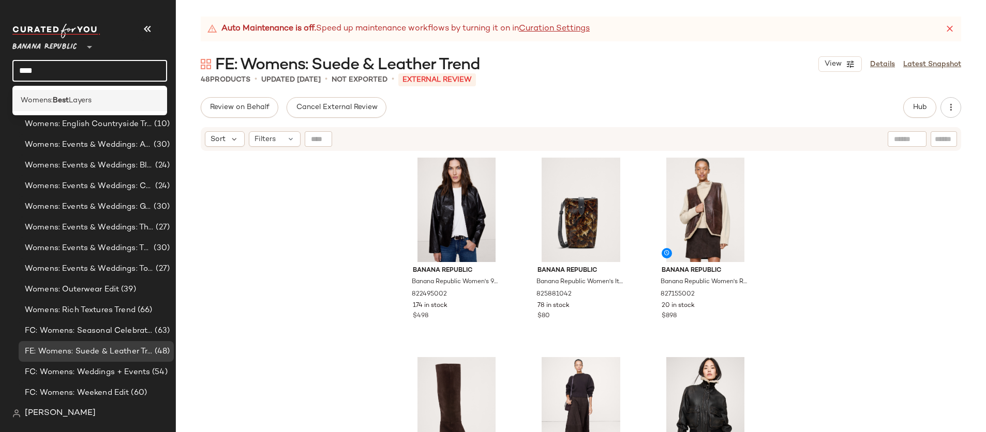
type input "****"
click at [107, 98] on div "Womens: Best Layers" at bounding box center [90, 100] width 138 height 11
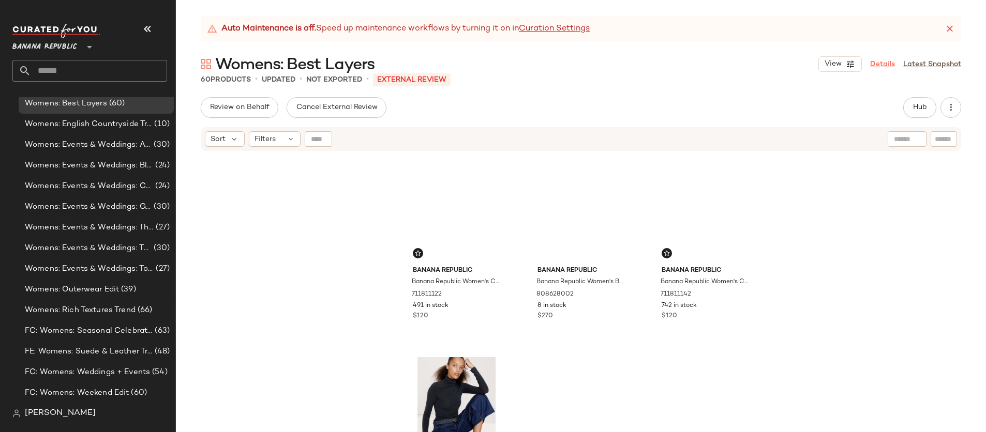
click at [875, 64] on link "Details" at bounding box center [882, 64] width 25 height 11
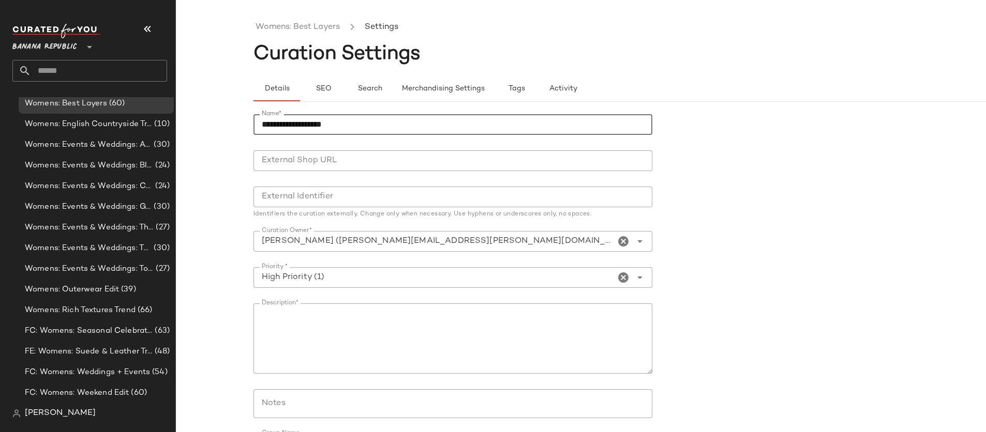
click at [264, 124] on input "**********" at bounding box center [452, 124] width 399 height 21
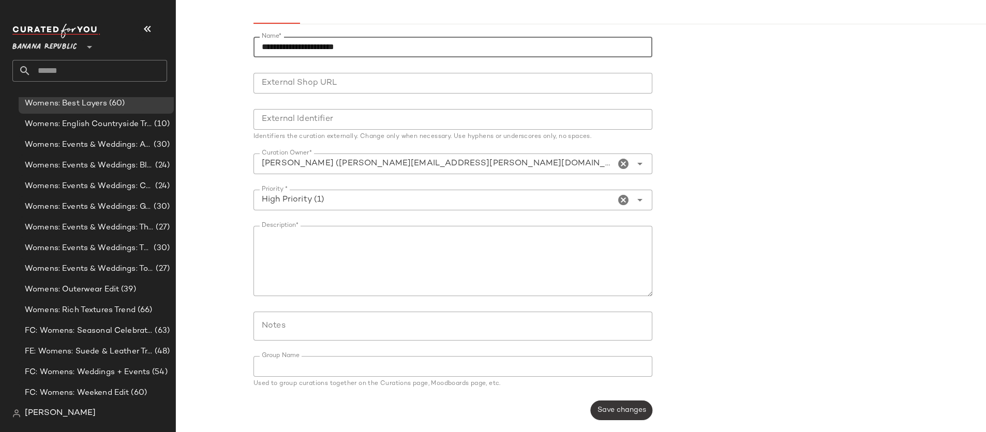
type input "**********"
click at [626, 409] on span "Save changes" at bounding box center [621, 411] width 49 height 8
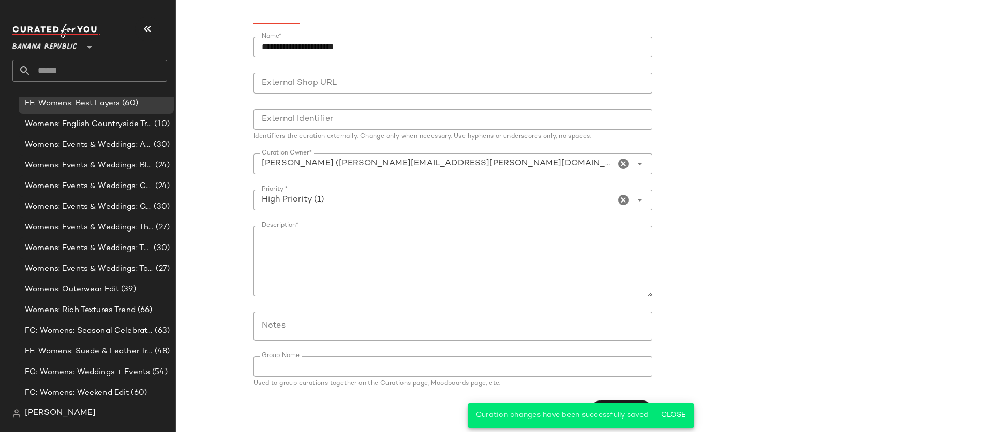
scroll to position [0, 0]
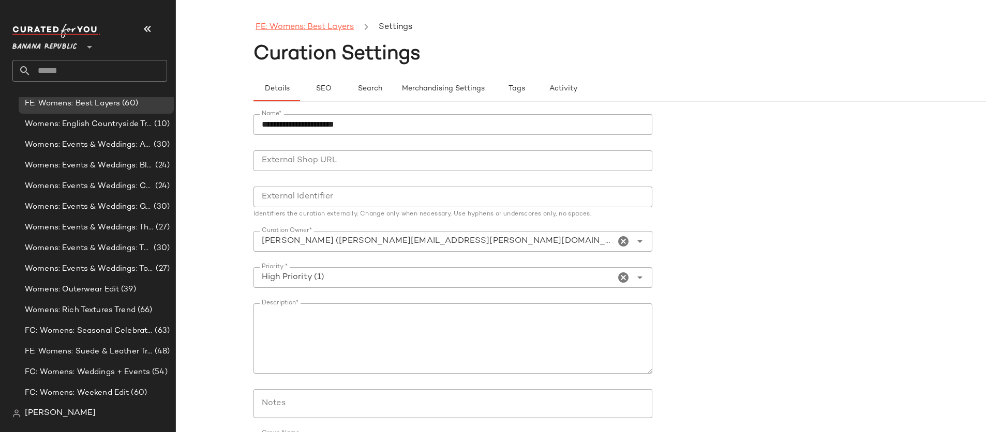
click at [319, 25] on link "FE: Womens: Best Layers" at bounding box center [305, 27] width 98 height 13
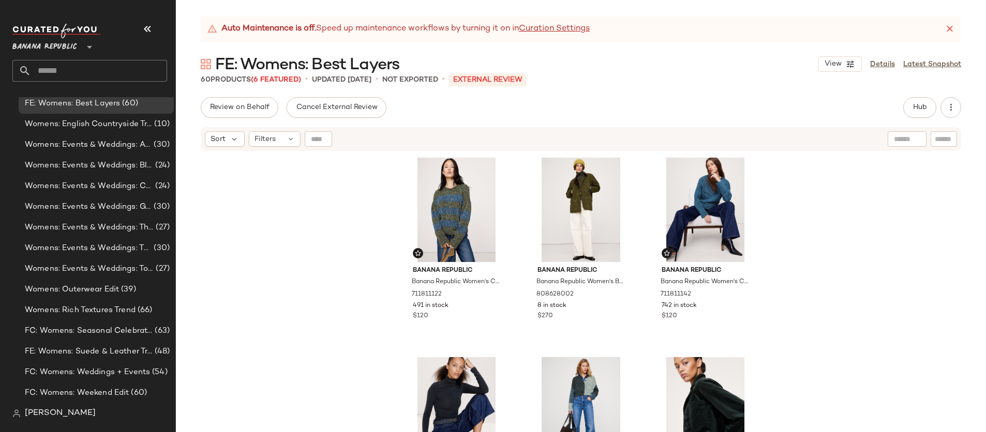
click at [72, 66] on input "text" at bounding box center [99, 71] width 136 height 22
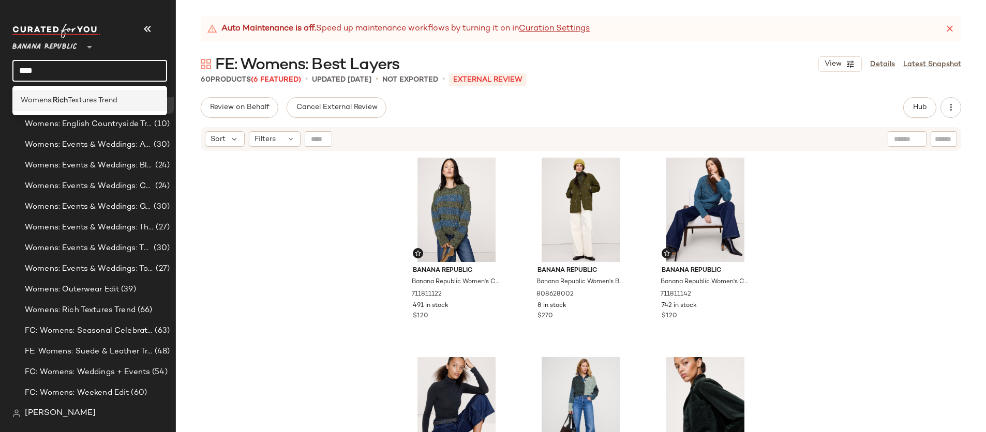
type input "****"
click at [104, 99] on span "Textures Trend" at bounding box center [93, 100] width 50 height 11
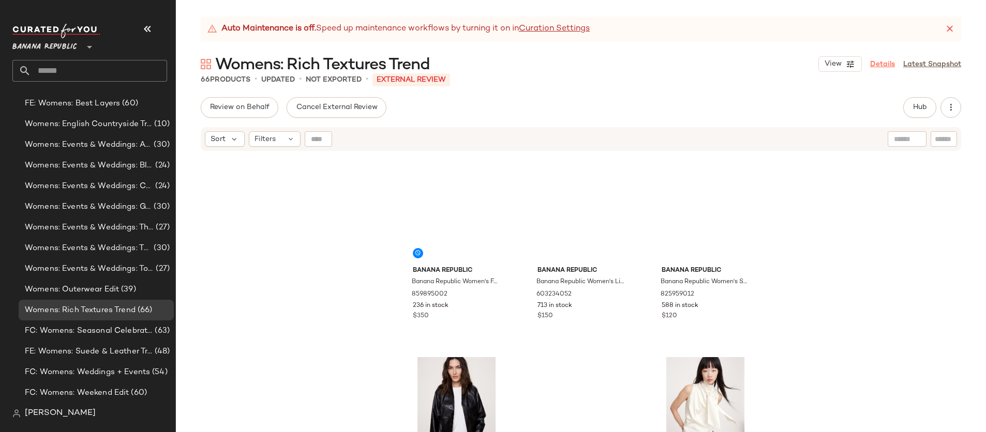
click at [890, 64] on link "Details" at bounding box center [882, 64] width 25 height 11
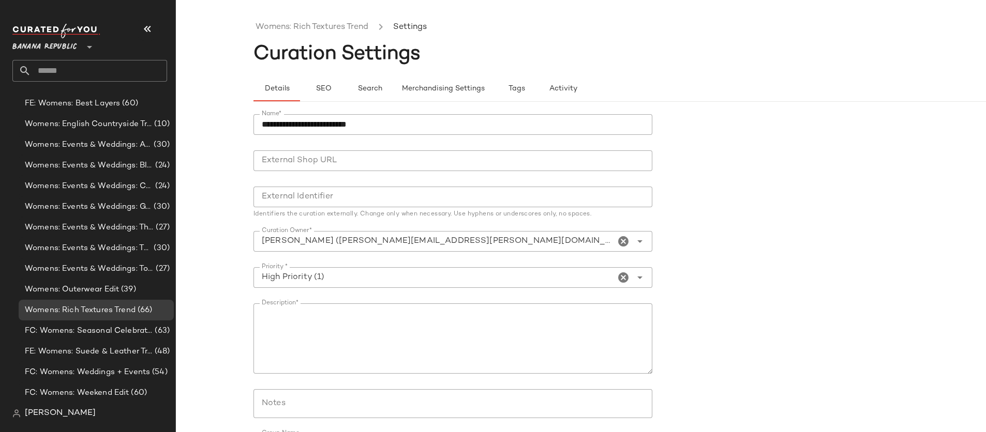
click at [263, 124] on input "**********" at bounding box center [452, 124] width 399 height 21
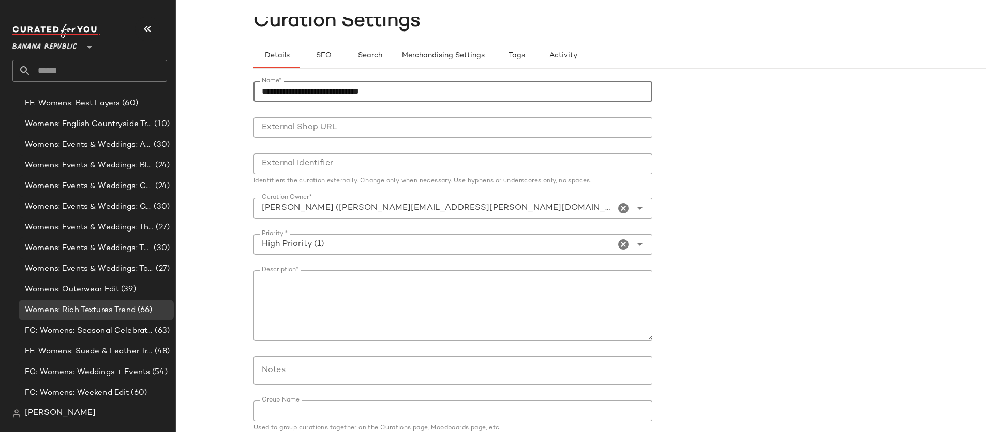
scroll to position [78, 0]
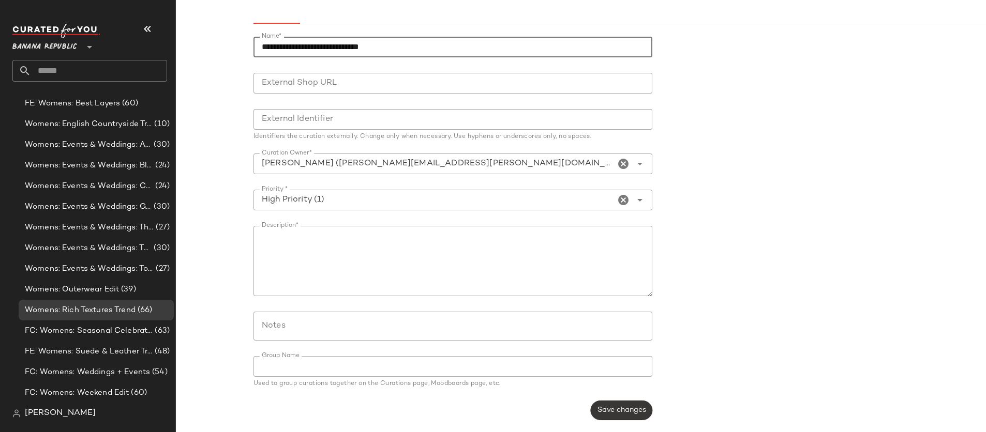
type input "**********"
click at [633, 411] on span "Save changes" at bounding box center [621, 411] width 49 height 8
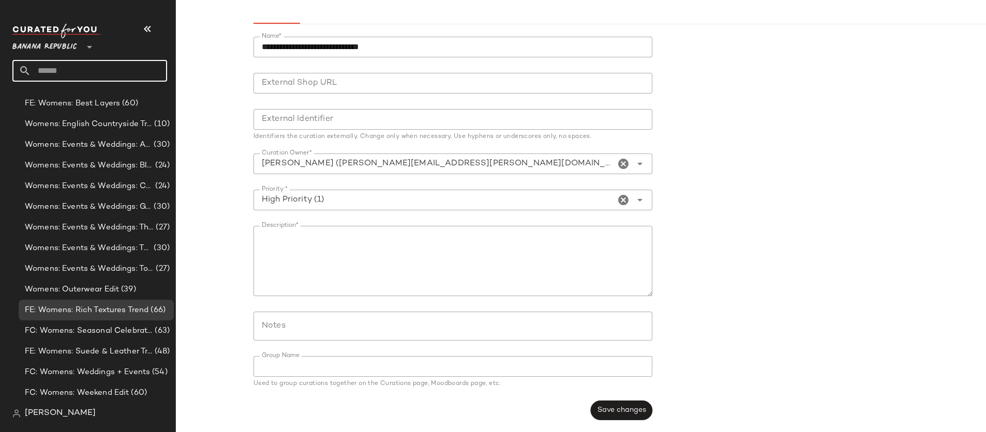
click at [132, 68] on input "text" at bounding box center [99, 71] width 136 height 22
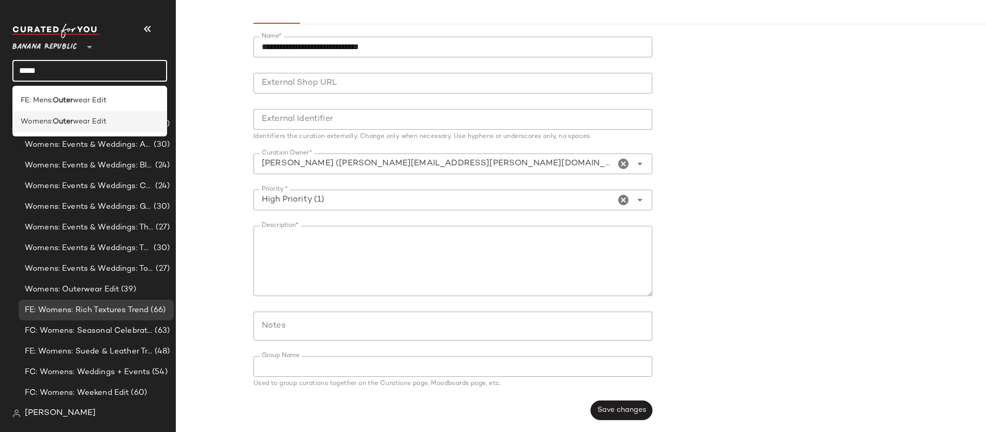
type input "*****"
click at [127, 124] on div "Womens: Outer wear Edit" at bounding box center [90, 121] width 138 height 11
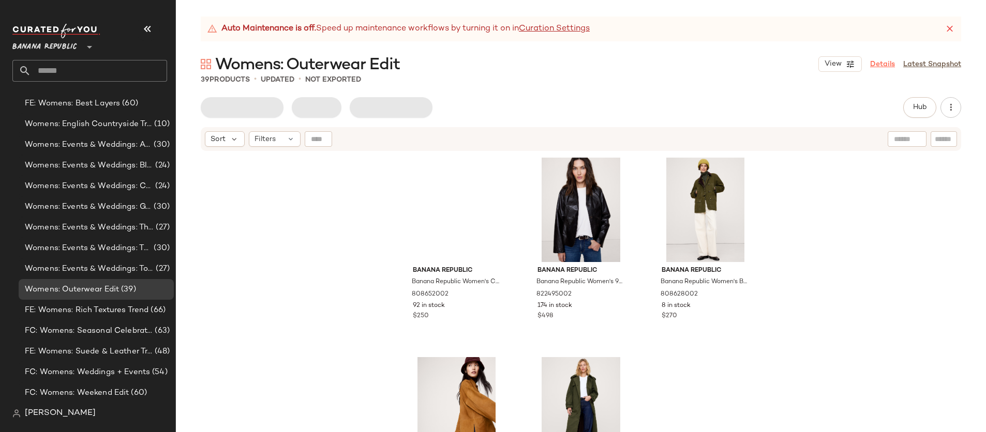
click at [874, 62] on link "Details" at bounding box center [882, 64] width 25 height 11
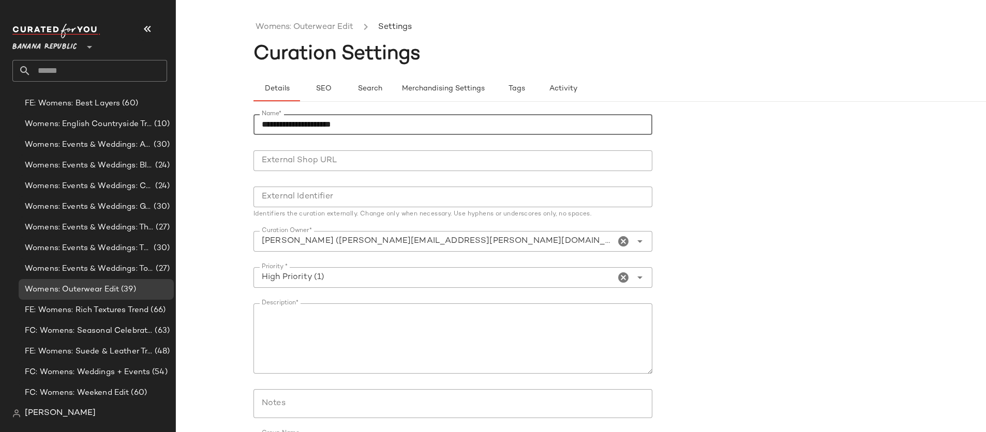
click at [263, 123] on input "**********" at bounding box center [452, 124] width 399 height 21
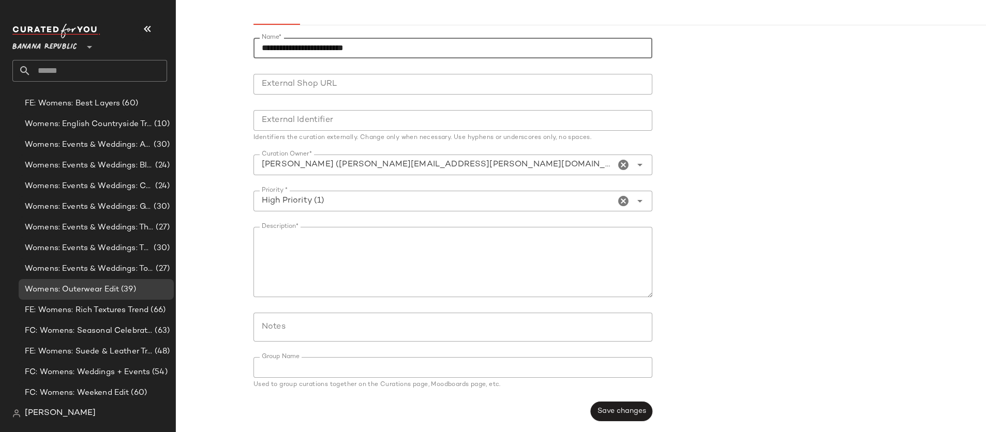
scroll to position [78, 0]
type input "**********"
click at [628, 411] on span "Save changes" at bounding box center [621, 411] width 49 height 8
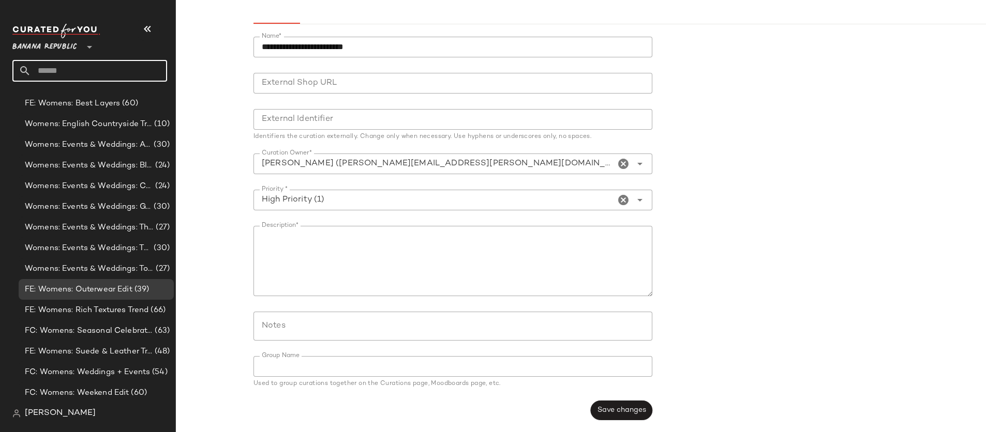
click at [57, 70] on input "text" at bounding box center [99, 71] width 136 height 22
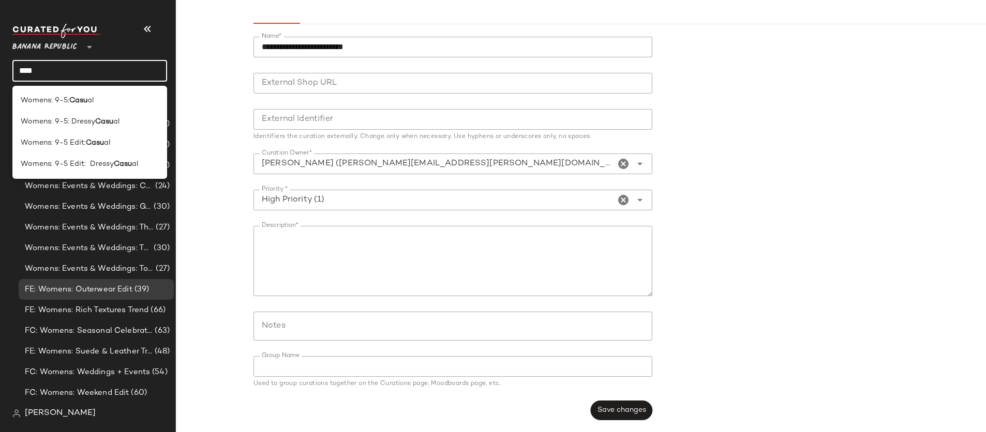
type input "****"
click at [111, 70] on input "****" at bounding box center [89, 71] width 155 height 22
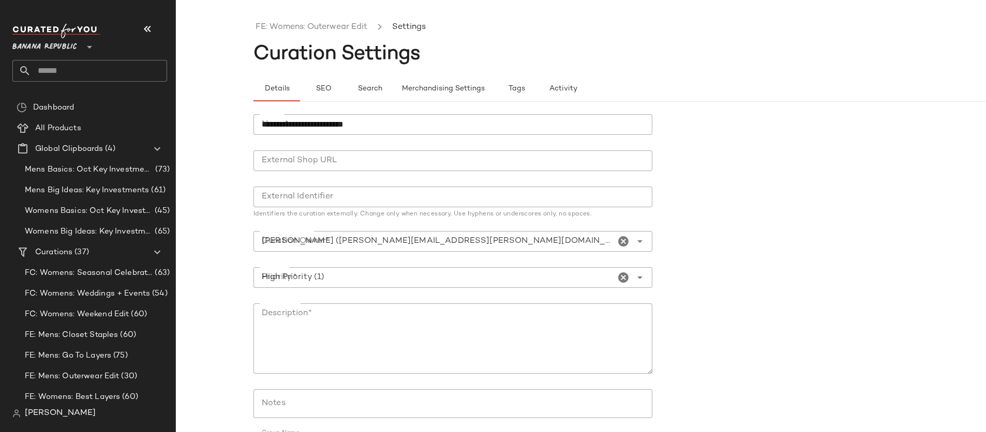
click at [68, 71] on input "text" at bounding box center [99, 71] width 136 height 22
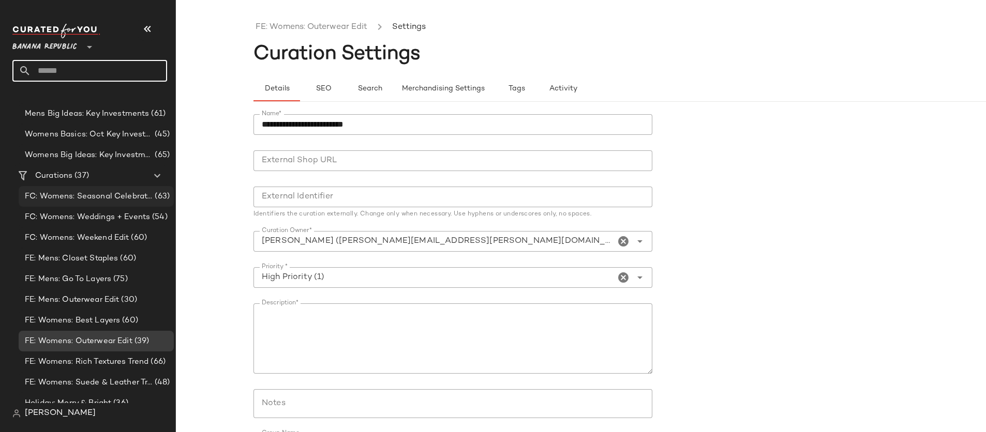
scroll to position [52, 0]
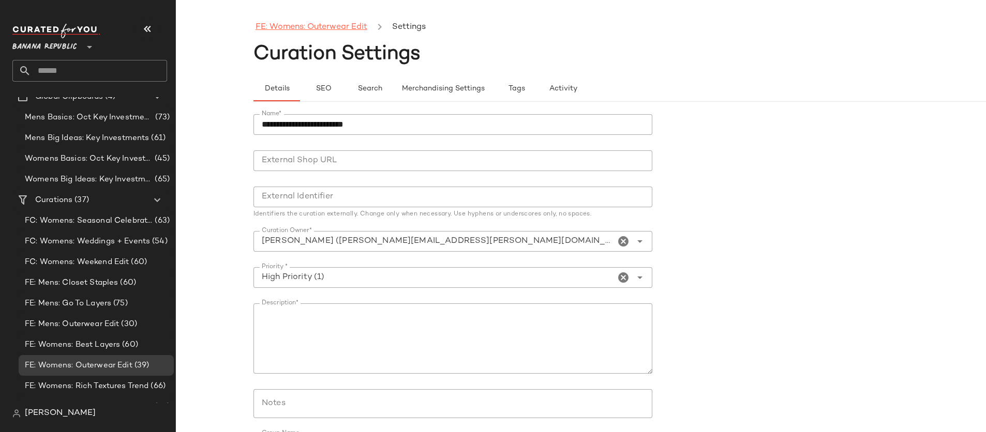
click at [290, 21] on link "FE: Womens: Outerwear Edit" at bounding box center [312, 27] width 112 height 13
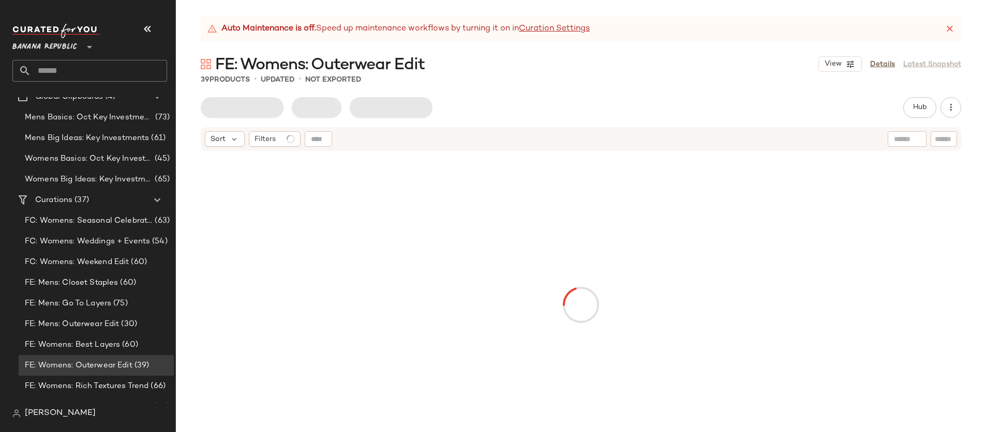
click at [120, 70] on input "text" at bounding box center [99, 71] width 136 height 22
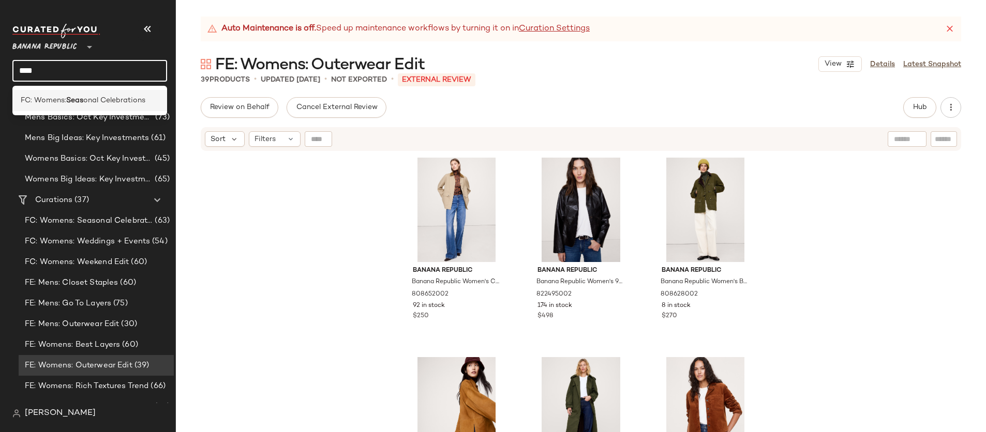
type input "****"
click at [125, 98] on span "onal Celebrations" at bounding box center [114, 100] width 62 height 11
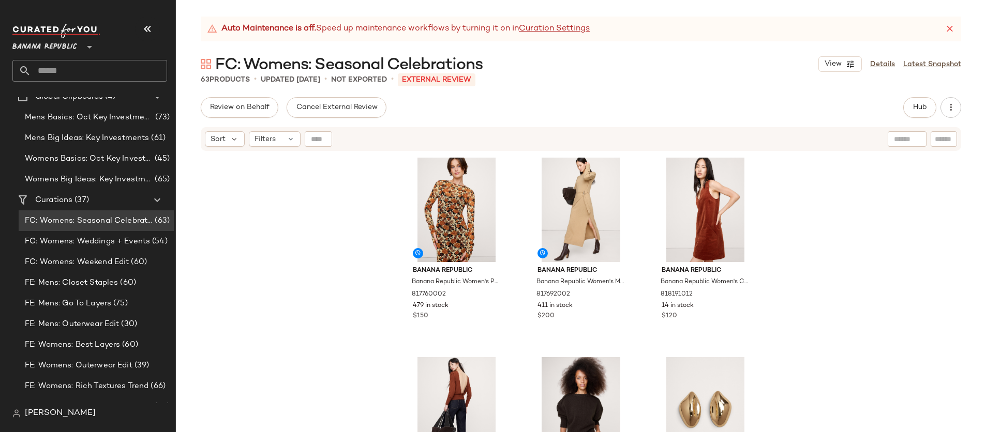
click at [102, 71] on input "text" at bounding box center [99, 71] width 136 height 22
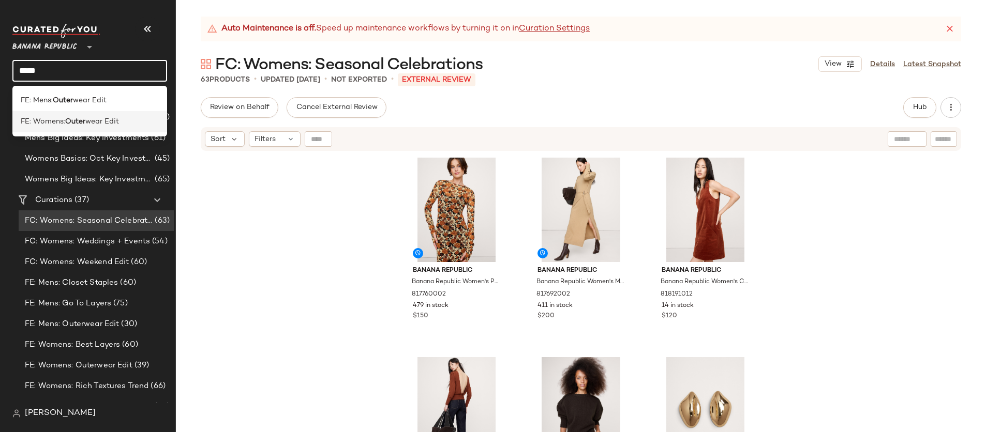
type input "*****"
click at [104, 118] on span "wear Edit" at bounding box center [102, 121] width 34 height 11
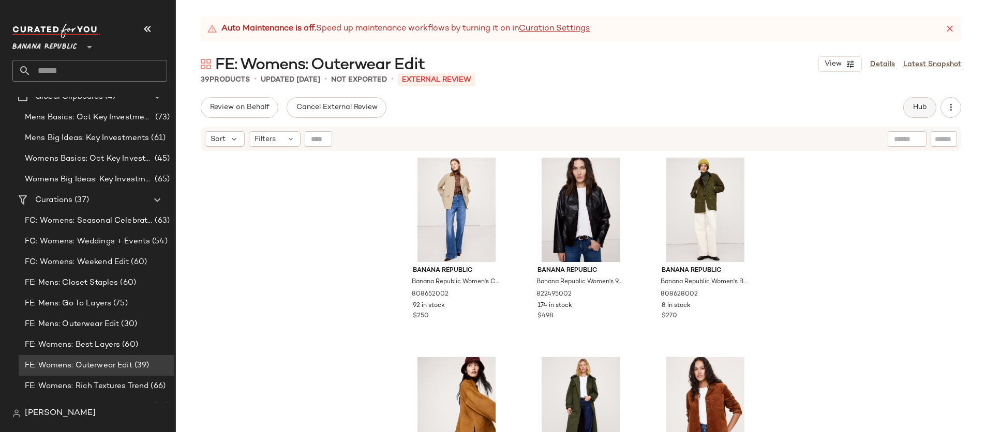
click at [914, 110] on span "Hub" at bounding box center [919, 107] width 14 height 8
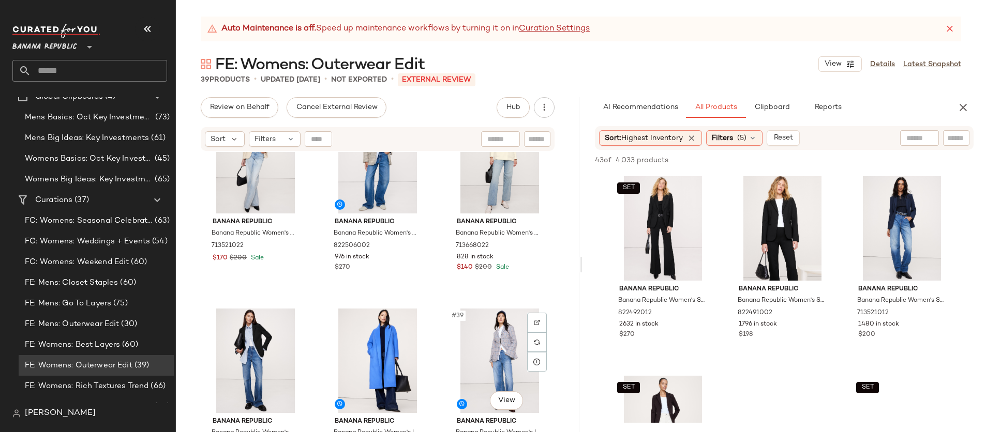
scroll to position [2291, 0]
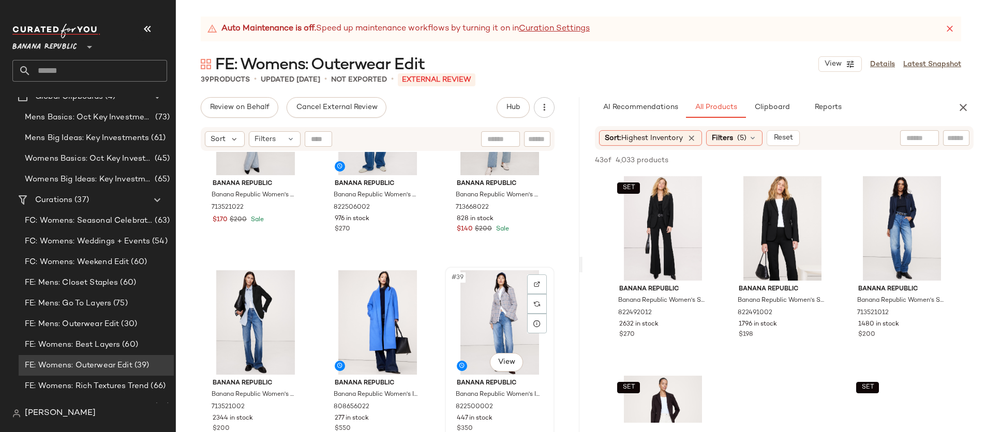
click at [477, 306] on div "#39 View" at bounding box center [499, 323] width 102 height 104
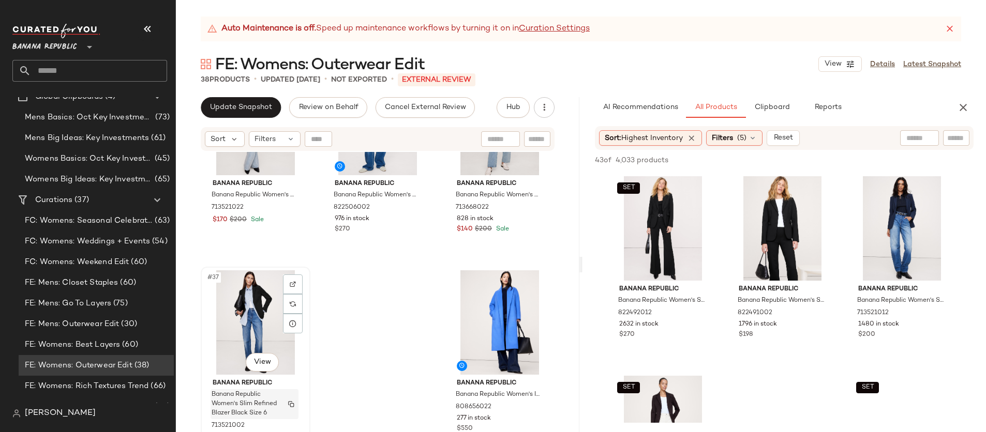
click at [273, 398] on span "Banana Republic Women's Slim Refined Blazer Black Size 6" at bounding box center [245, 405] width 66 height 28
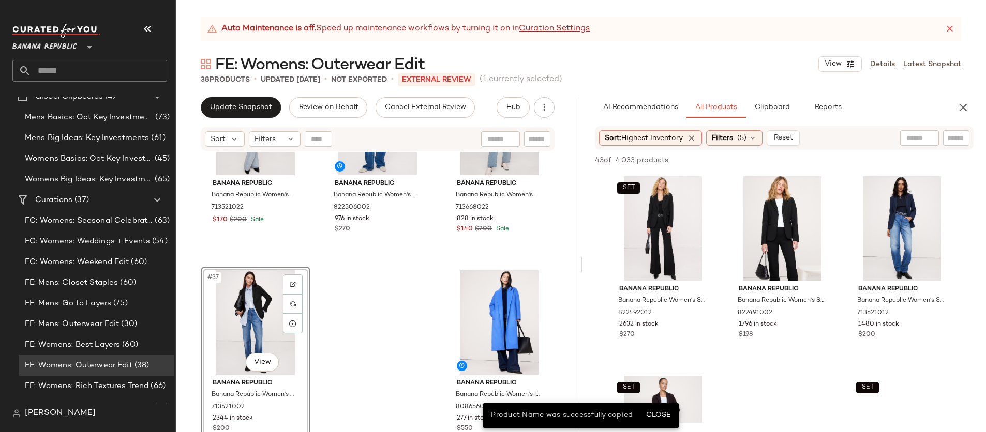
click at [249, 334] on div "#37 View" at bounding box center [255, 323] width 102 height 104
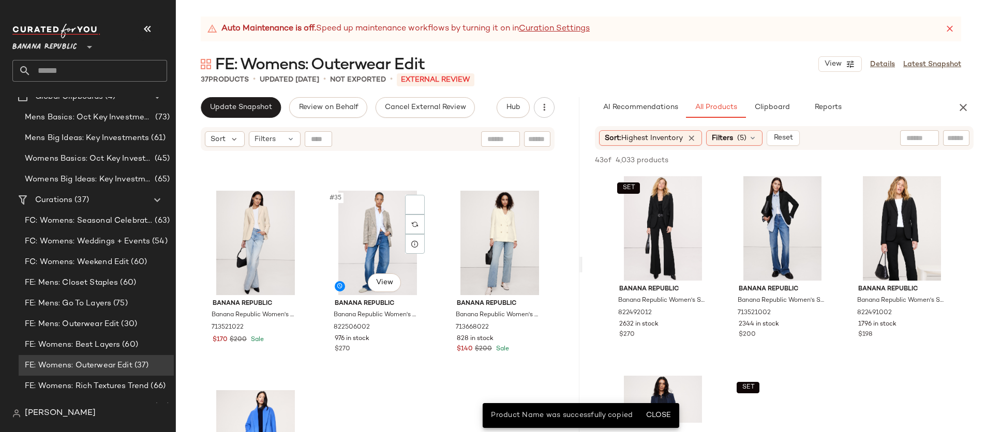
scroll to position [2156, 0]
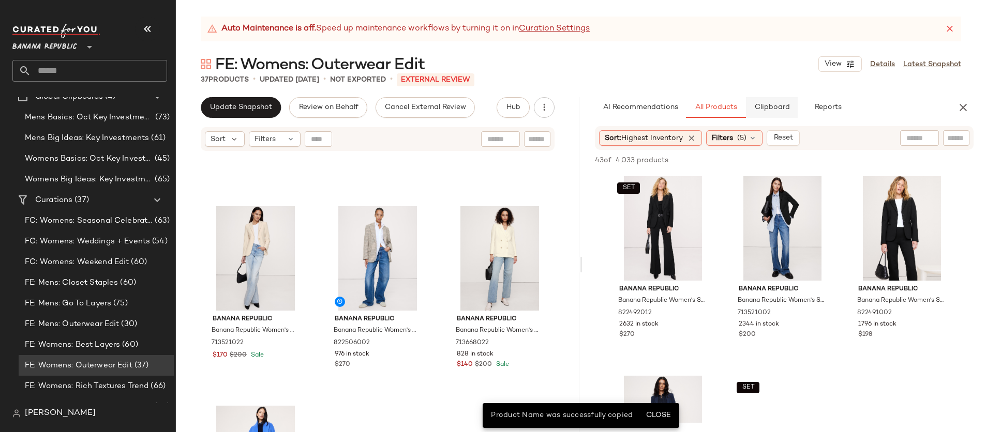
click at [766, 104] on span "Clipboard" at bounding box center [772, 107] width 36 height 8
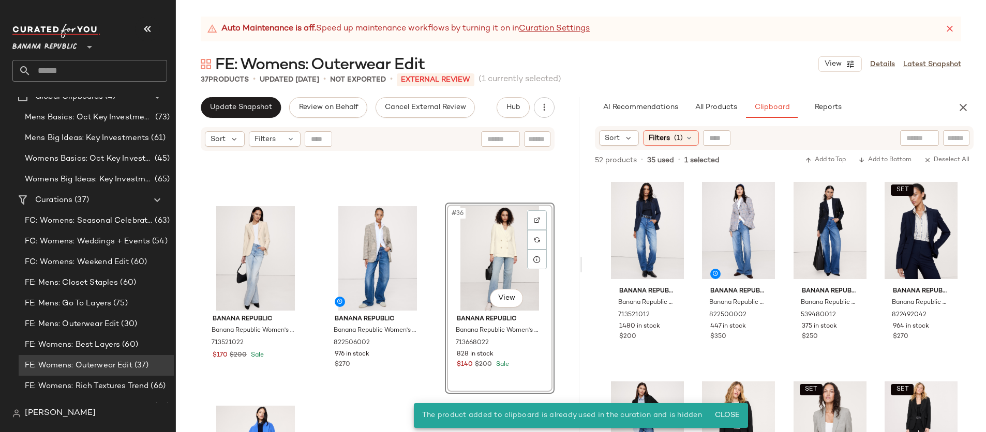
click at [473, 262] on div "#36 View" at bounding box center [499, 258] width 102 height 104
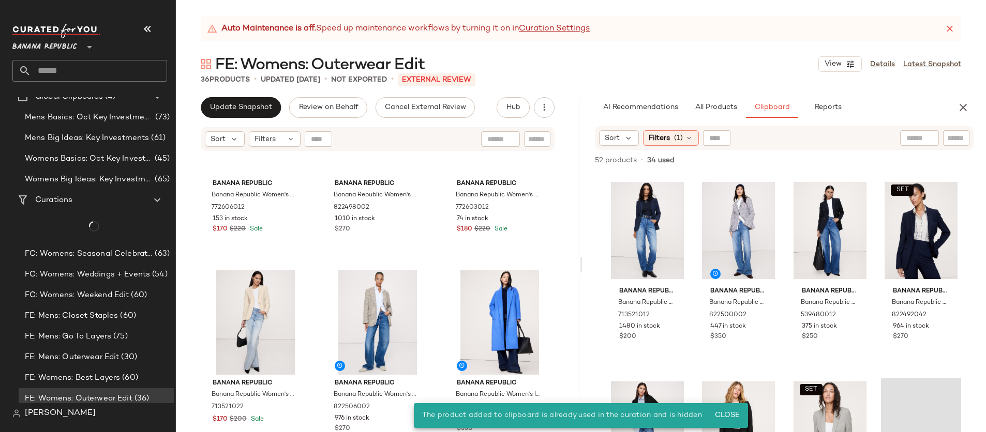
scroll to position [2092, 0]
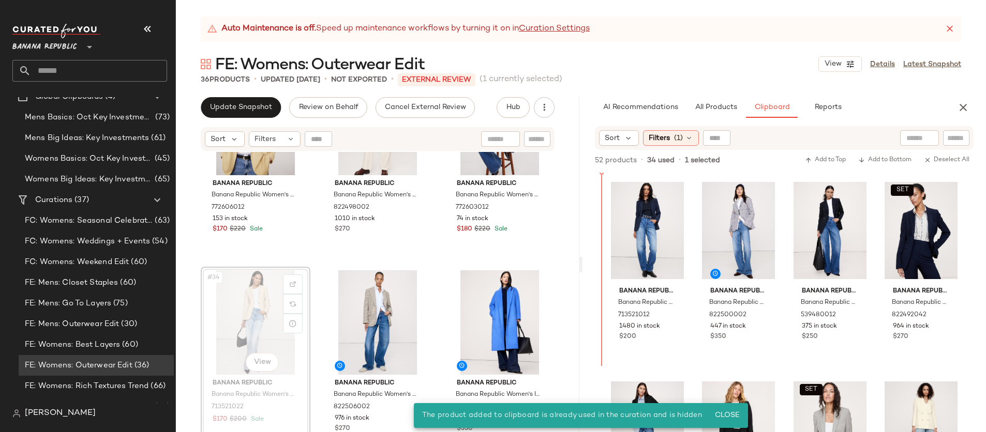
drag, startPoint x: 258, startPoint y: 331, endPoint x: 266, endPoint y: 331, distance: 7.8
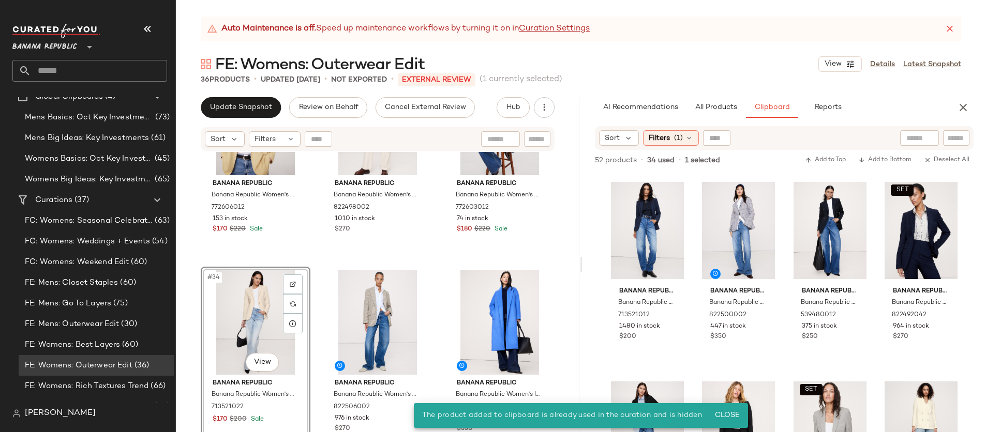
click at [317, 262] on div "Banana Republic Banana Republic Women's Drapey-Twill Blazer Corn Silk Yellow Si…" at bounding box center [377, 305] width 403 height 306
click at [249, 320] on div "#34 View" at bounding box center [255, 323] width 102 height 104
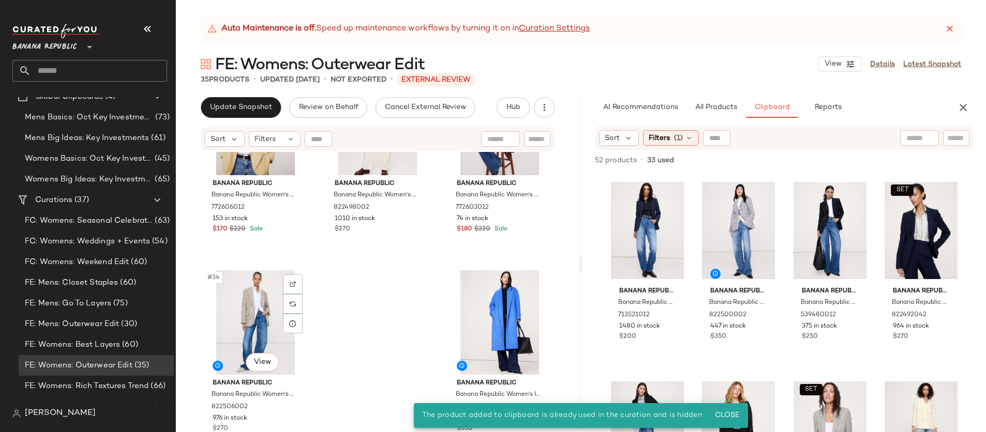
click at [249, 320] on div "#34 View" at bounding box center [255, 323] width 102 height 104
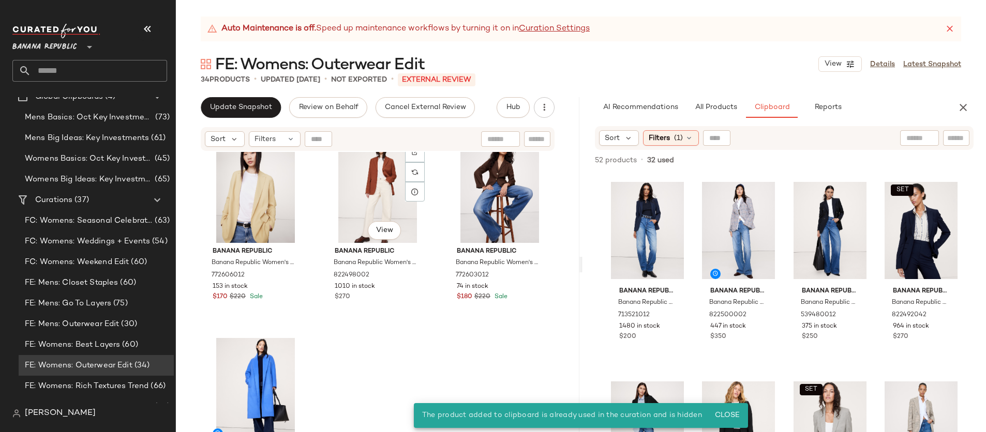
scroll to position [2026, 0]
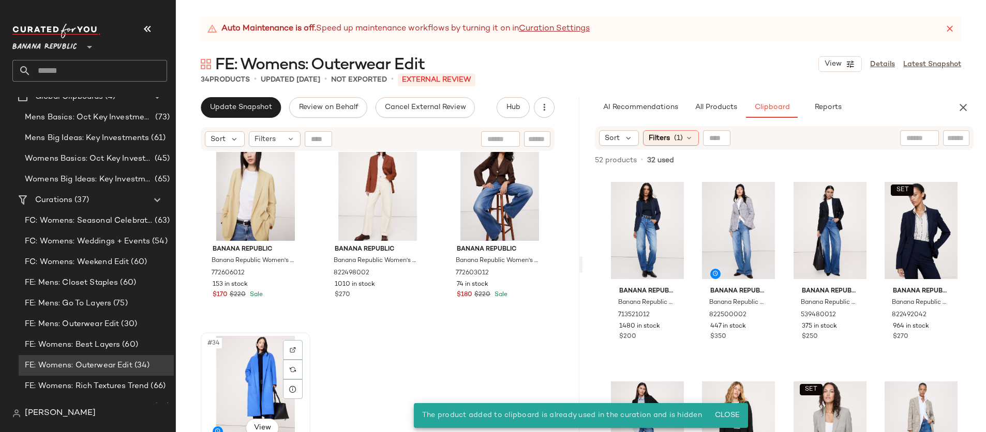
click at [259, 381] on div "#34 View" at bounding box center [255, 388] width 102 height 104
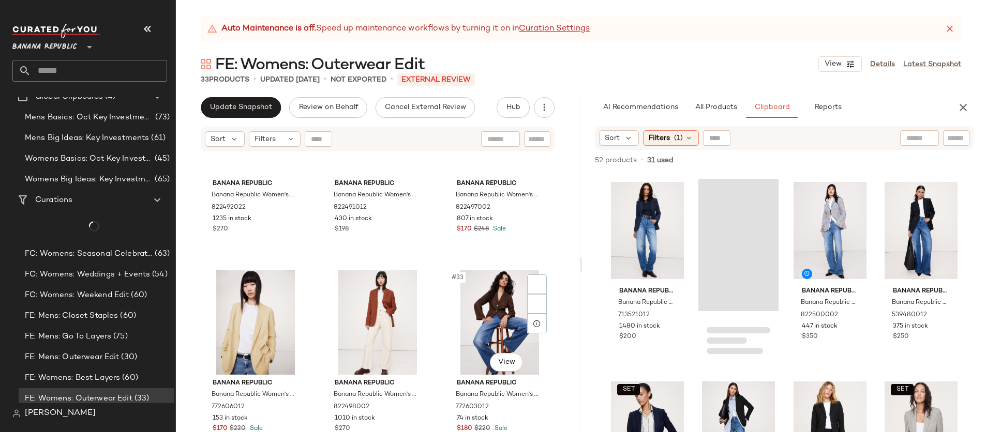
scroll to position [1892, 0]
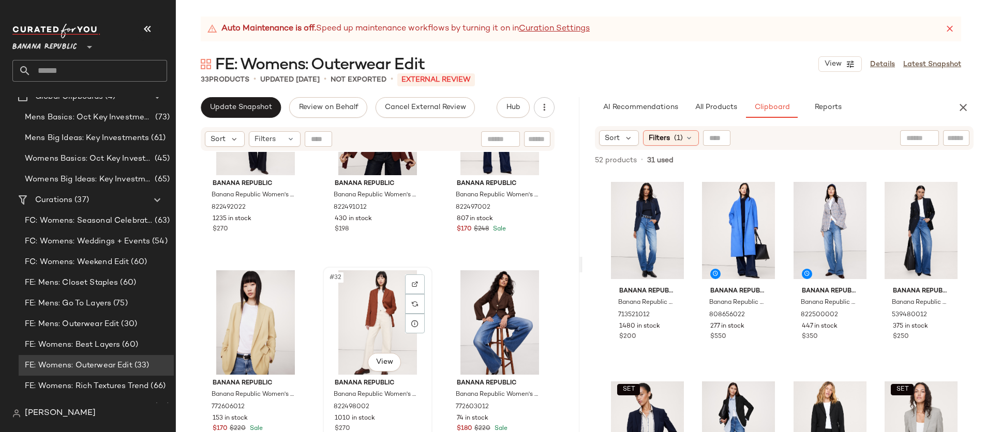
click at [360, 320] on div "#32 View" at bounding box center [377, 323] width 102 height 104
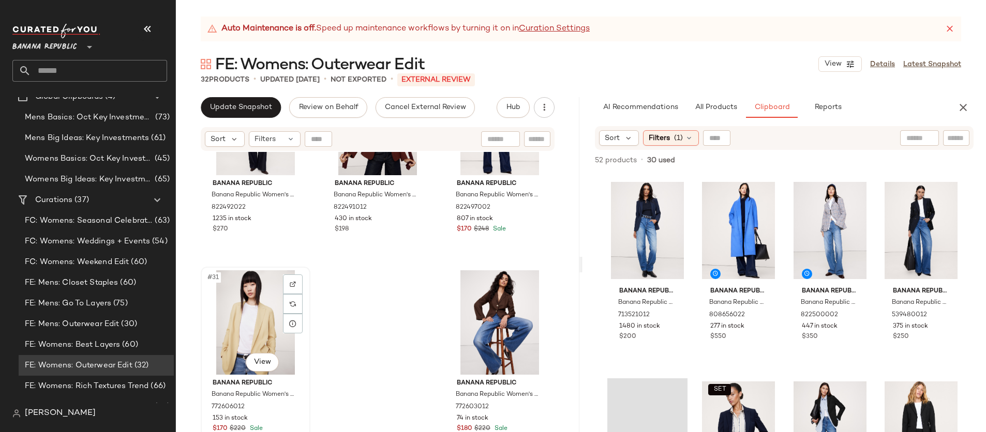
click at [259, 322] on div "#31 View" at bounding box center [255, 323] width 102 height 104
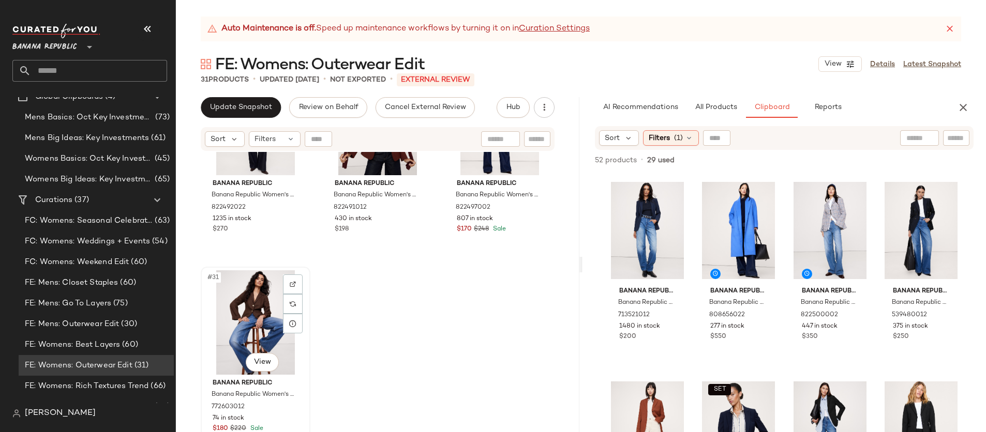
click at [234, 324] on div "#31 View" at bounding box center [255, 323] width 102 height 104
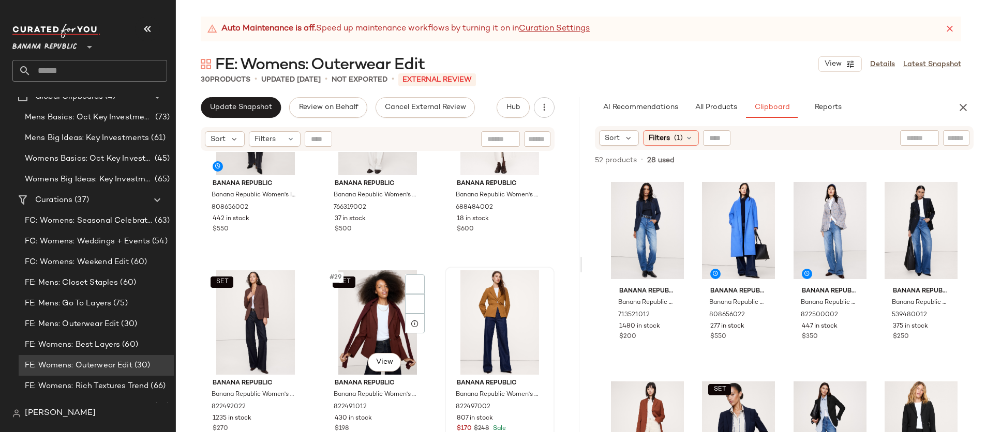
scroll to position [1692, 0]
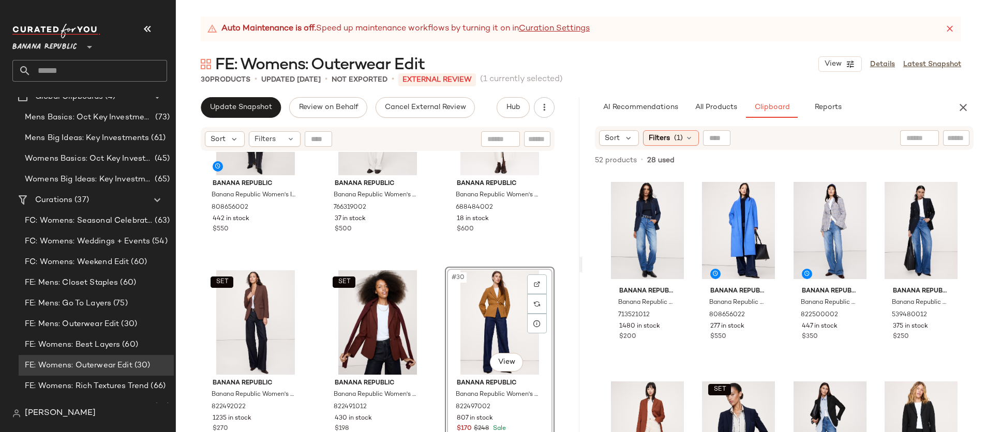
click at [485, 263] on div "Banana Republic Banana Republic Women's Italian Wool-Cashmere Wrap Coat Black S…" at bounding box center [377, 305] width 403 height 306
click at [485, 299] on div "#30 View" at bounding box center [499, 323] width 102 height 104
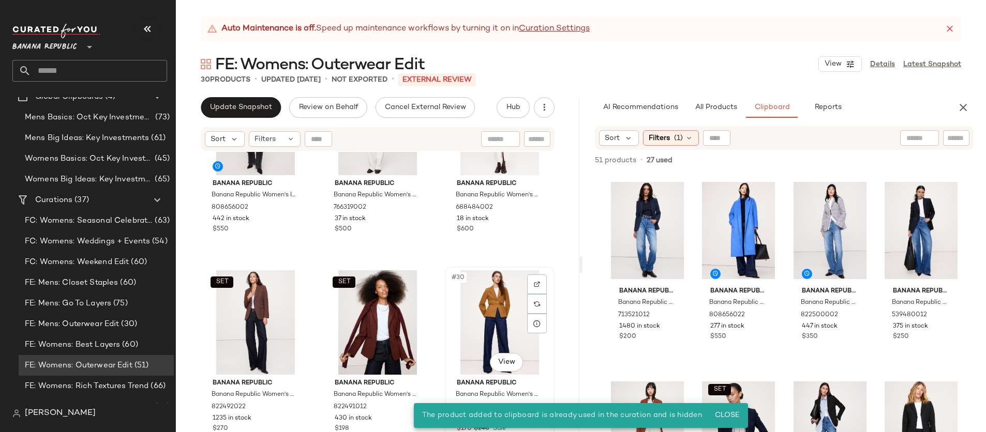
click at [487, 308] on div "#30 View" at bounding box center [499, 323] width 102 height 104
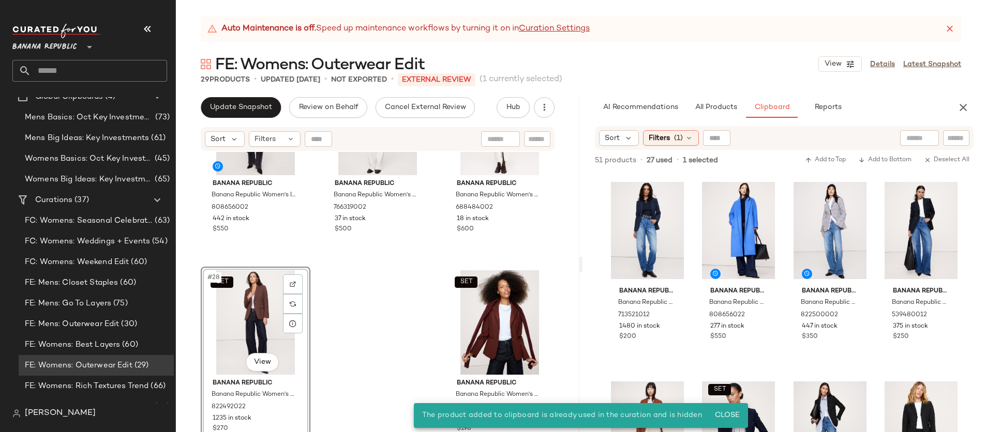
click at [385, 338] on div "Banana Republic Banana Republic Women's Italian Wool-Cashmere Wrap Coat Black S…" at bounding box center [377, 305] width 403 height 306
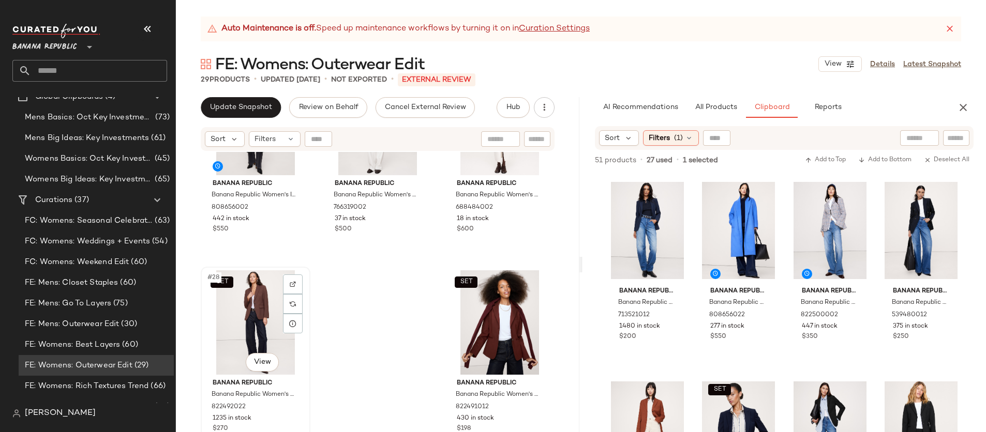
click at [256, 336] on div "SET #28 View" at bounding box center [255, 323] width 102 height 104
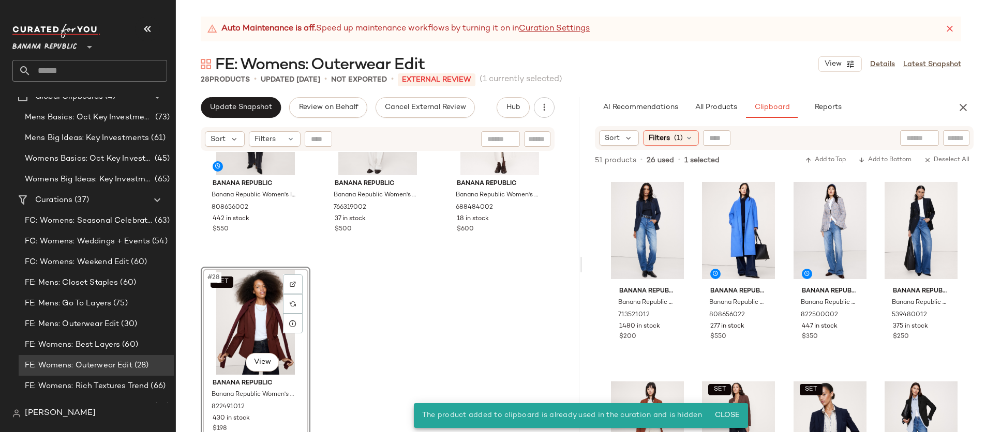
click at [424, 332] on div "Banana Republic Banana Republic Women's Italian Wool-Cashmere Wrap Coat Black S…" at bounding box center [377, 305] width 403 height 306
click at [260, 328] on div "SET #28 View" at bounding box center [255, 323] width 102 height 104
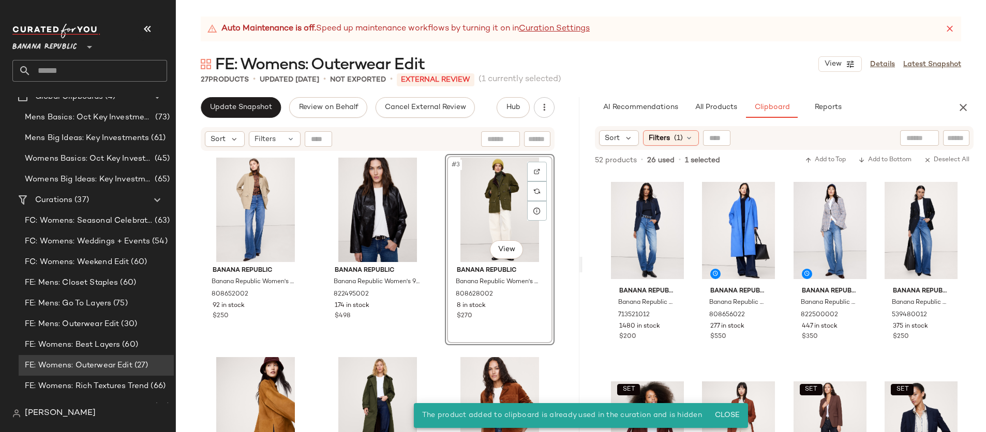
click at [476, 198] on div "#3 View" at bounding box center [499, 210] width 102 height 104
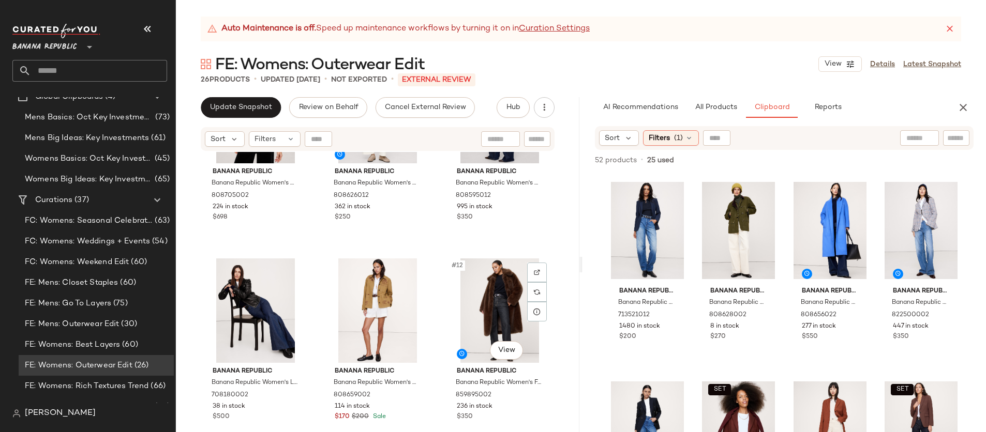
scroll to position [508, 0]
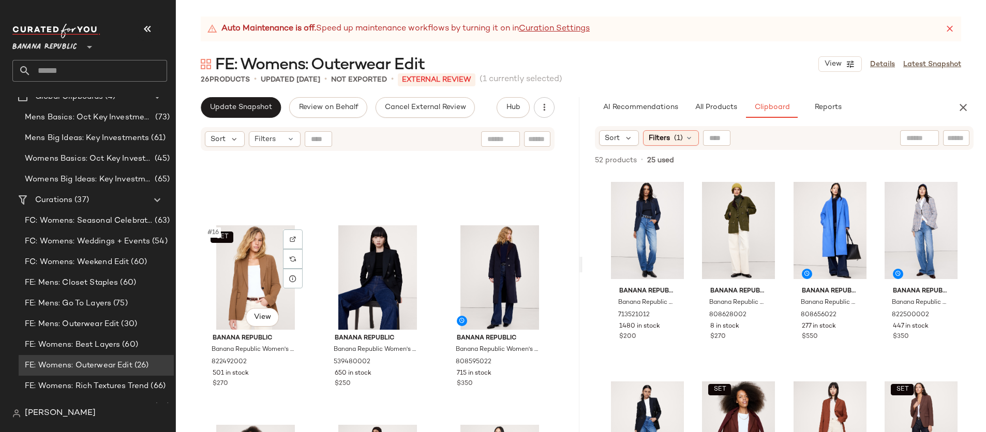
scroll to position [924, 0]
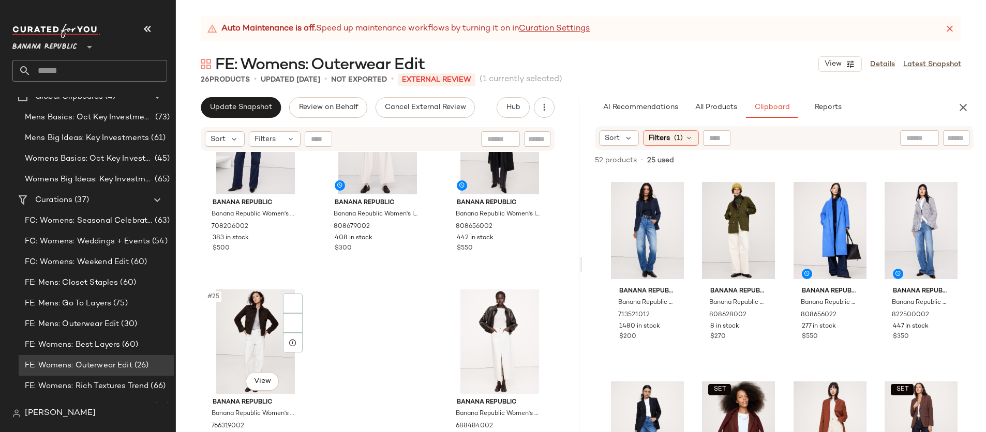
scroll to position [1493, 0]
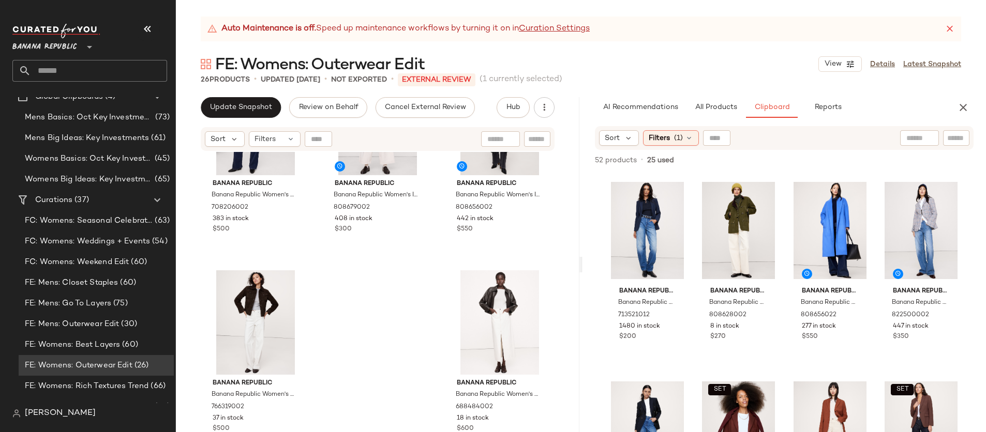
drag, startPoint x: 274, startPoint y: 363, endPoint x: 244, endPoint y: 0, distance: 364.3
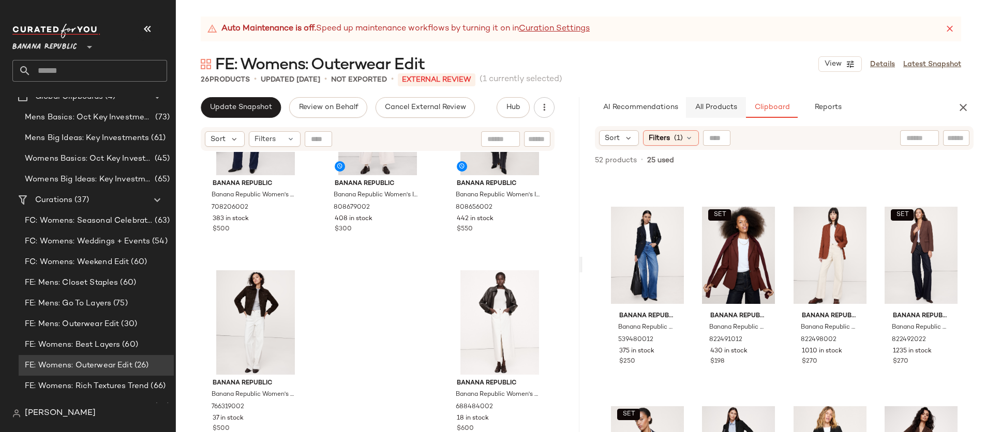
click at [723, 104] on span "All Products" at bounding box center [716, 107] width 42 height 8
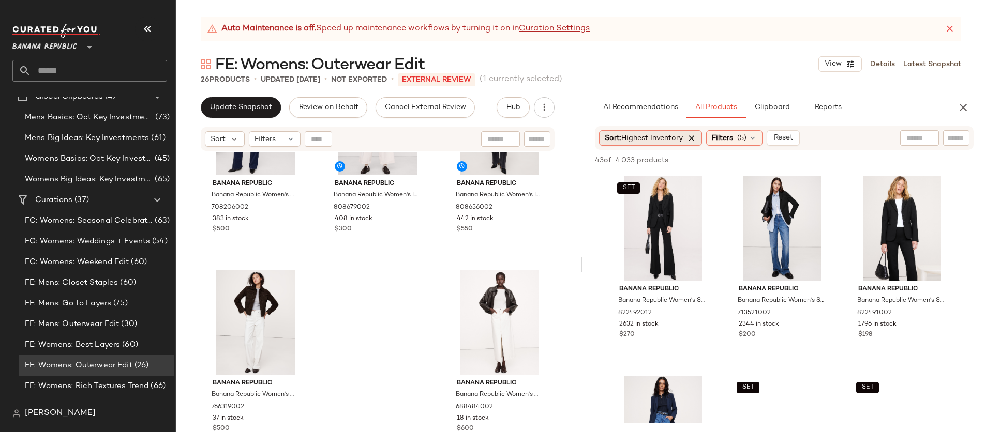
click at [693, 136] on icon at bounding box center [691, 137] width 9 height 9
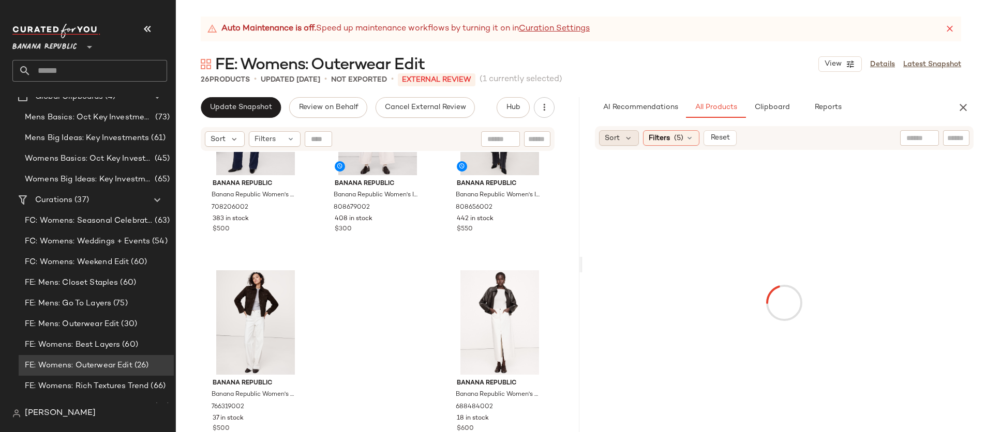
click at [612, 136] on span "Sort" at bounding box center [612, 138] width 15 height 11
click at [640, 173] on div "Newest Highest Inventory Price: High to Low Price: Low to High" at bounding box center [654, 199] width 115 height 91
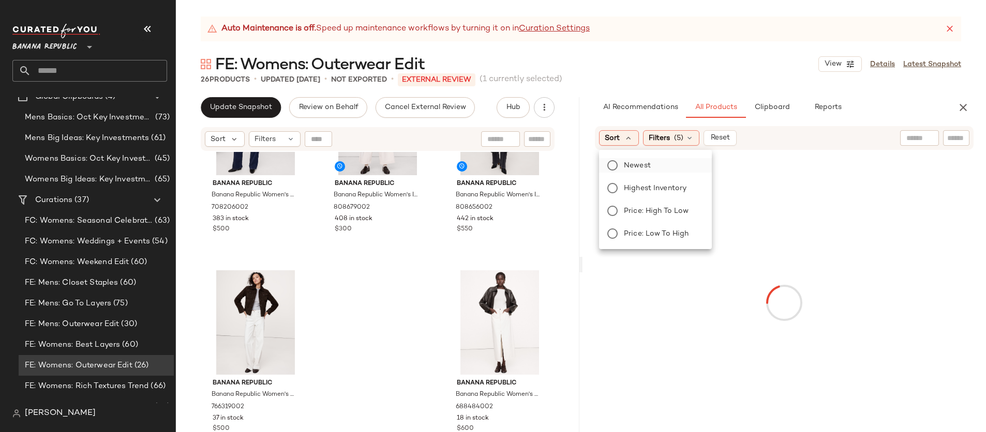
click at [640, 169] on span "Newest" at bounding box center [637, 165] width 27 height 11
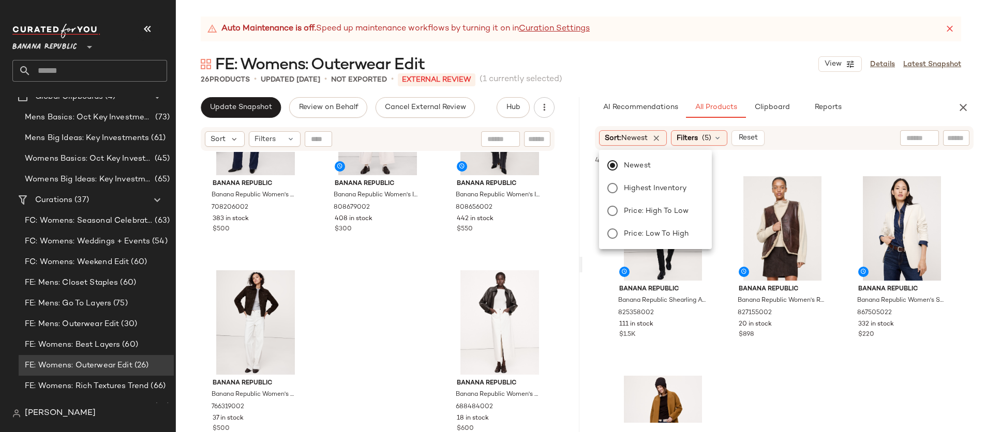
click at [865, 147] on div "Sort: Newest Filters (5) Reset" at bounding box center [784, 138] width 379 height 24
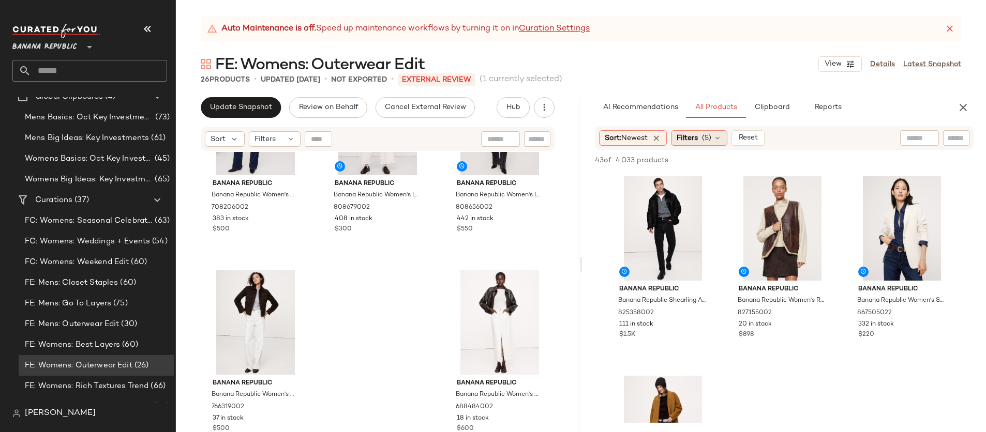
click at [688, 140] on span "Filters" at bounding box center [687, 138] width 21 height 11
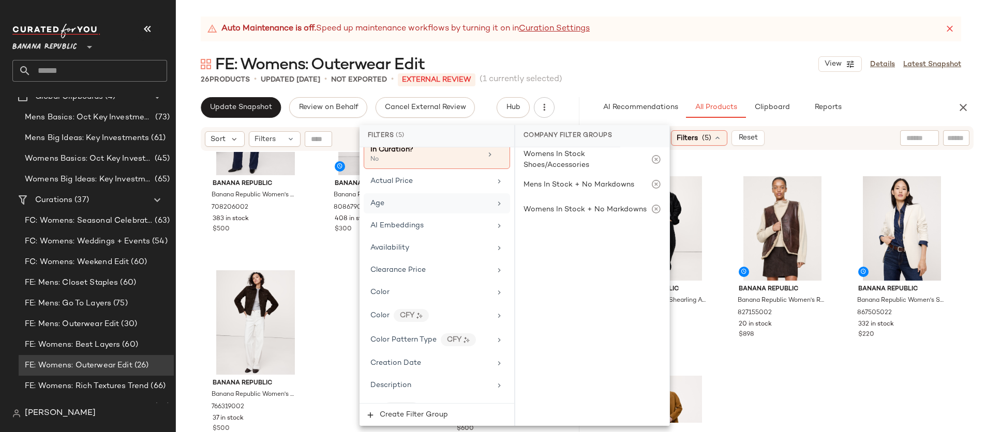
scroll to position [88, 0]
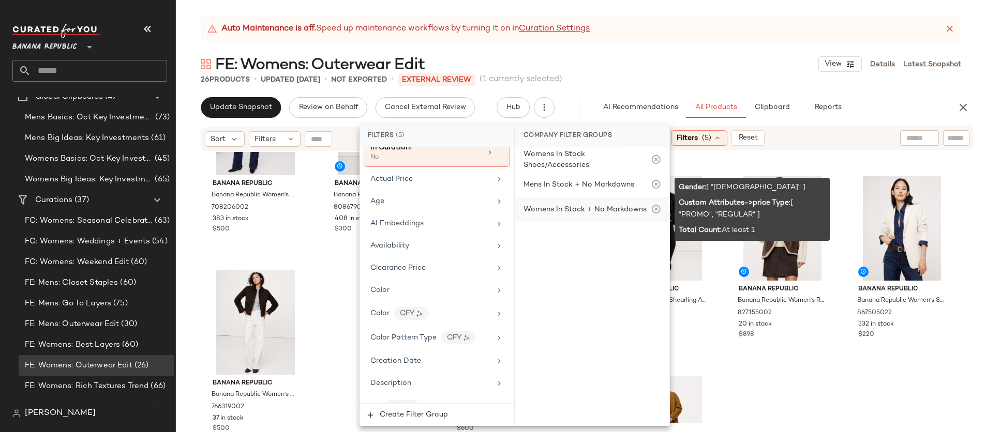
click at [616, 208] on div "Womens In Stock + No Markdowns" at bounding box center [584, 209] width 123 height 11
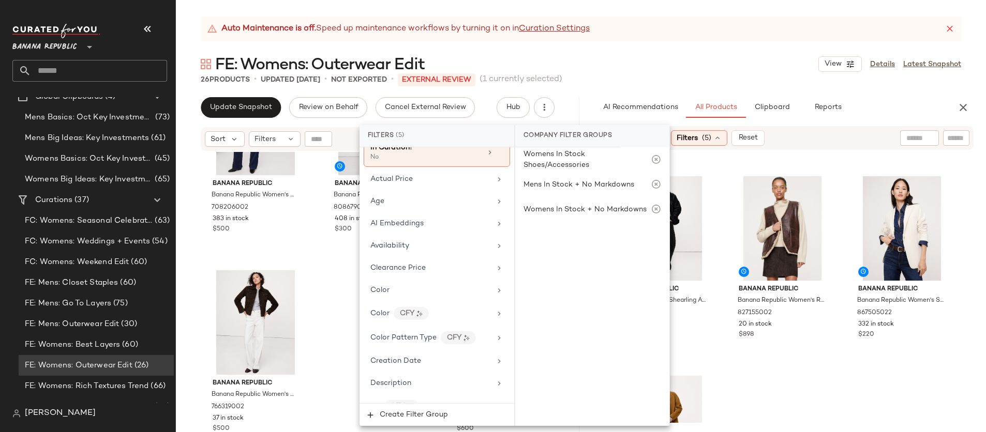
click at [882, 166] on div at bounding box center [901, 160] width 145 height 12
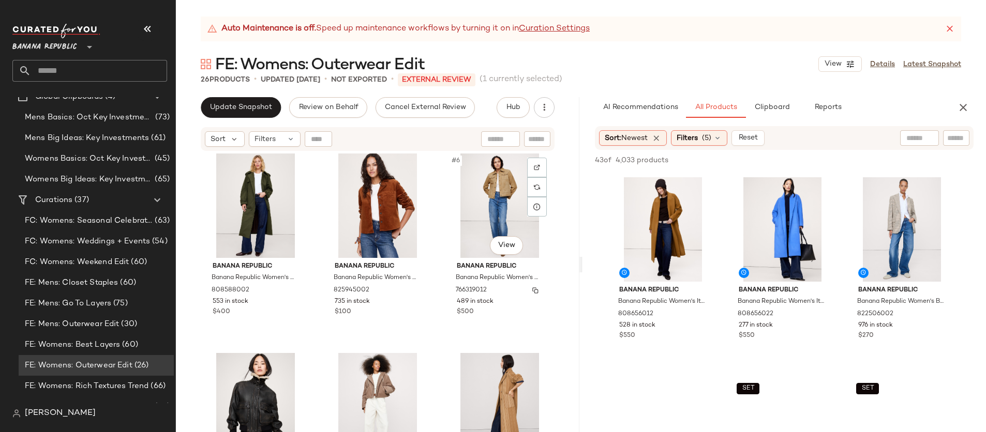
scroll to position [241, 0]
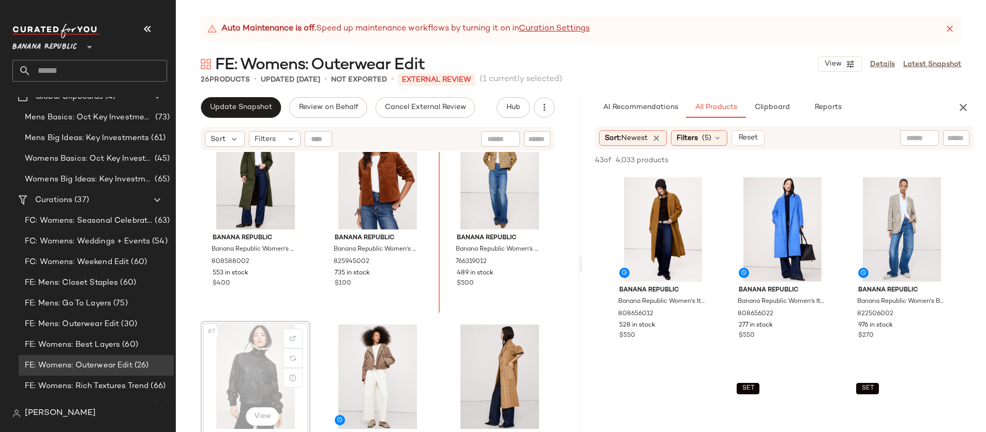
drag, startPoint x: 246, startPoint y: 353, endPoint x: 253, endPoint y: 351, distance: 8.0
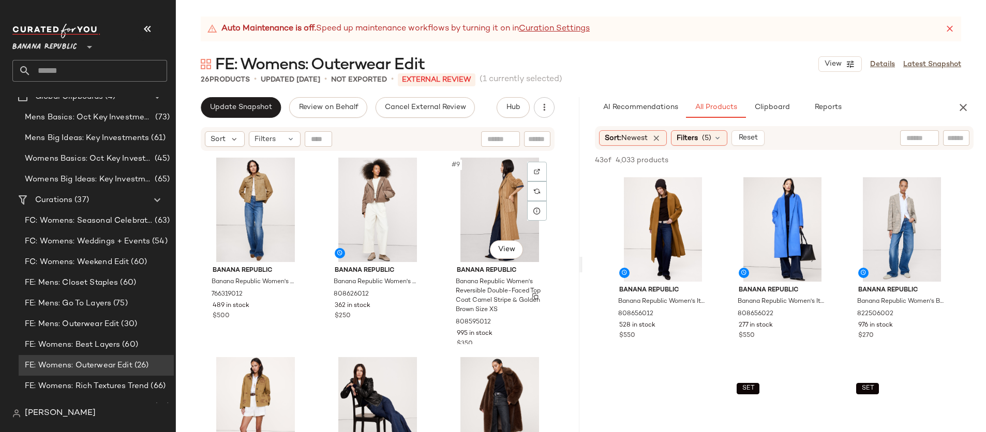
scroll to position [409, 0]
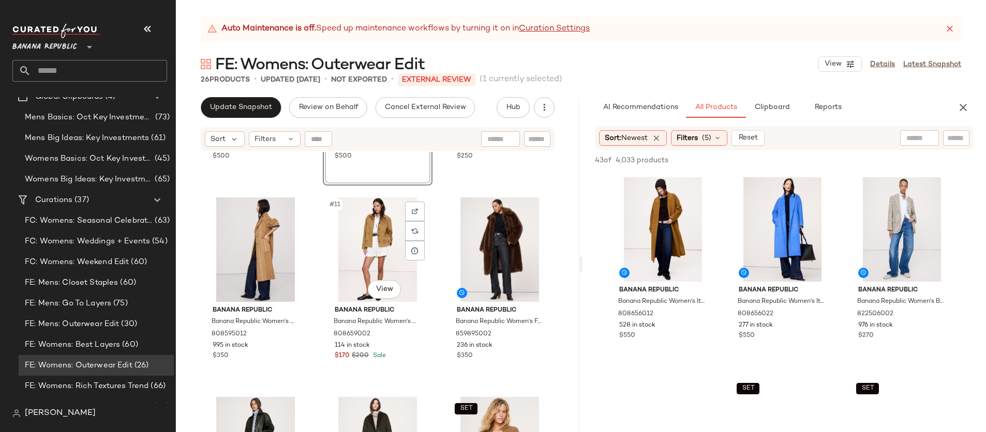
scroll to position [595, 0]
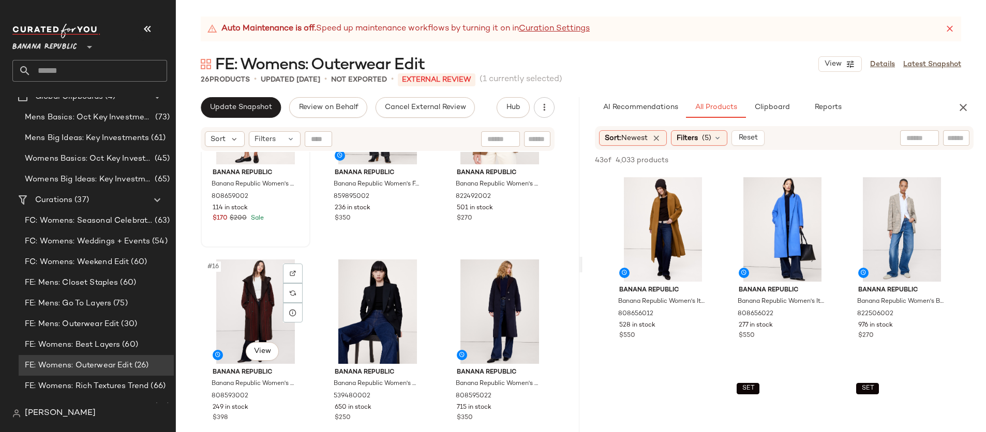
scroll to position [923, 0]
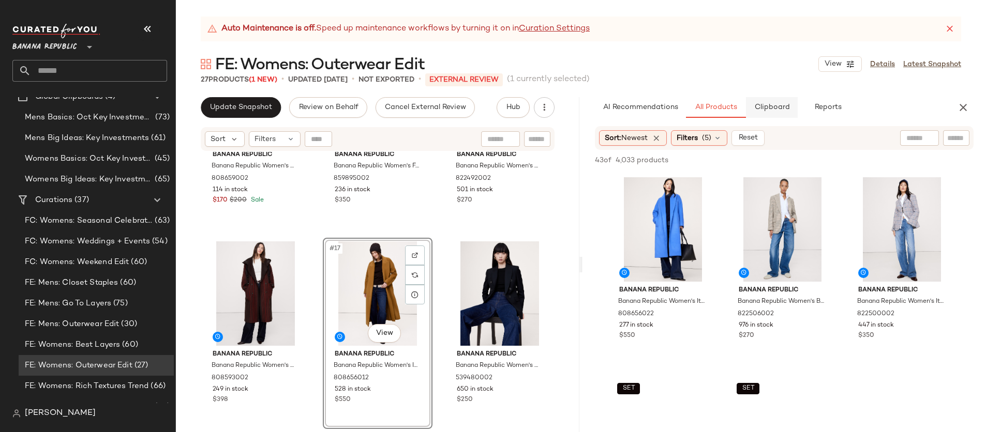
click at [758, 107] on span "Clipboard" at bounding box center [772, 107] width 36 height 8
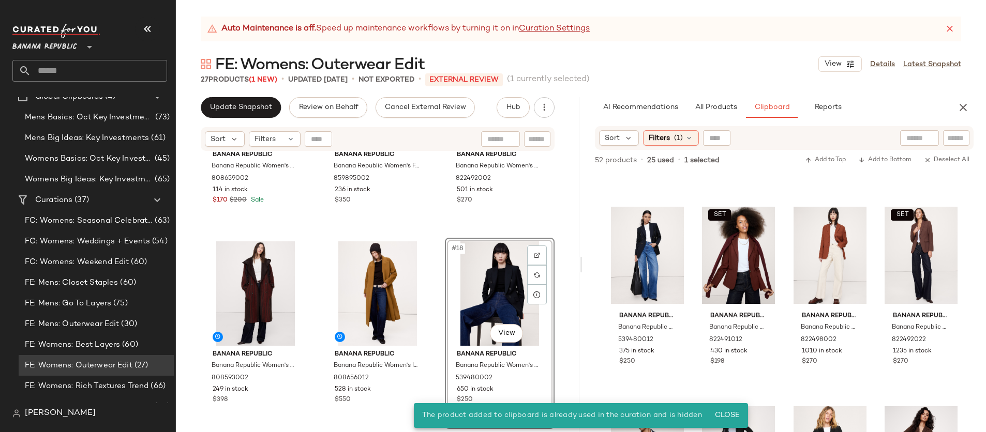
click at [560, 254] on div "Banana Republic Banana Republic Women's Embroidered Cotton Canvas Chore Coat Wh…" at bounding box center [377, 305] width 403 height 306
click at [486, 278] on div "#18 View" at bounding box center [499, 294] width 102 height 104
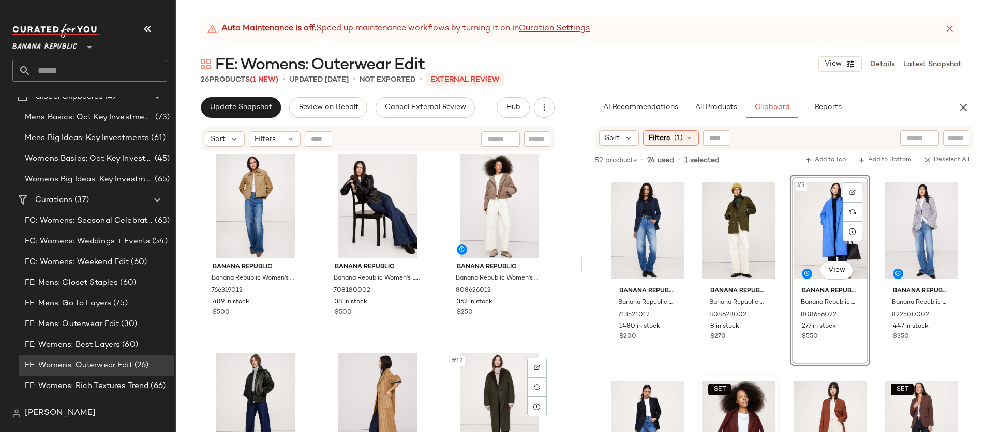
scroll to position [411, 0]
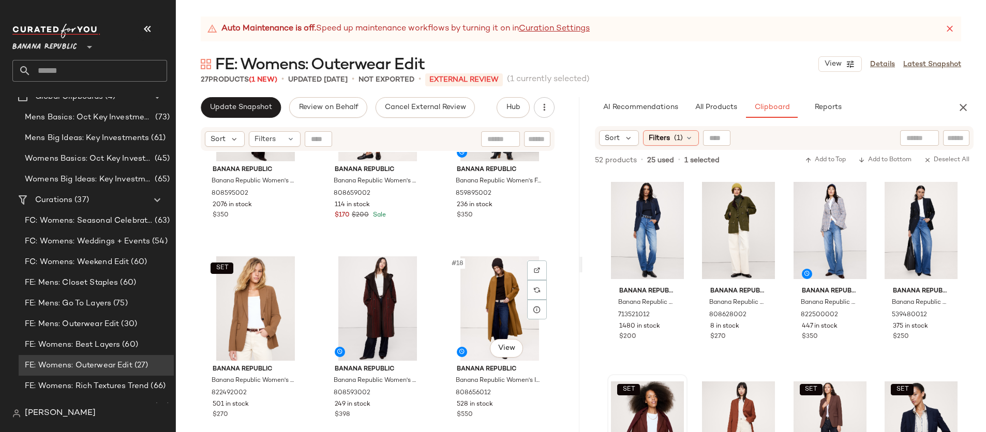
scroll to position [855, 0]
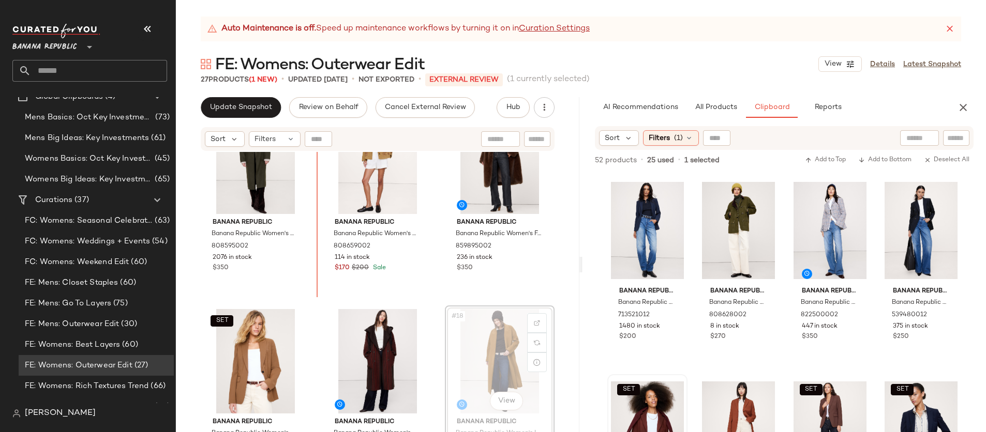
drag, startPoint x: 501, startPoint y: 364, endPoint x: 316, endPoint y: 202, distance: 245.2
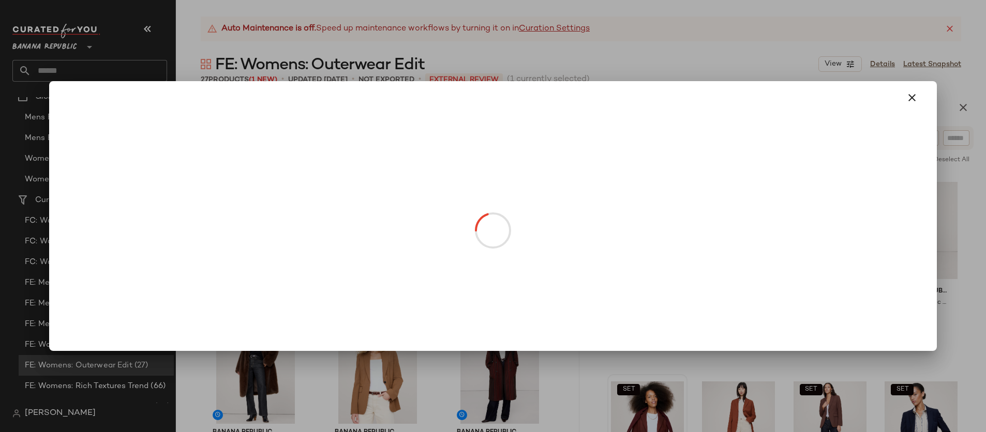
drag, startPoint x: 486, startPoint y: 202, endPoint x: 462, endPoint y: 354, distance: 154.4
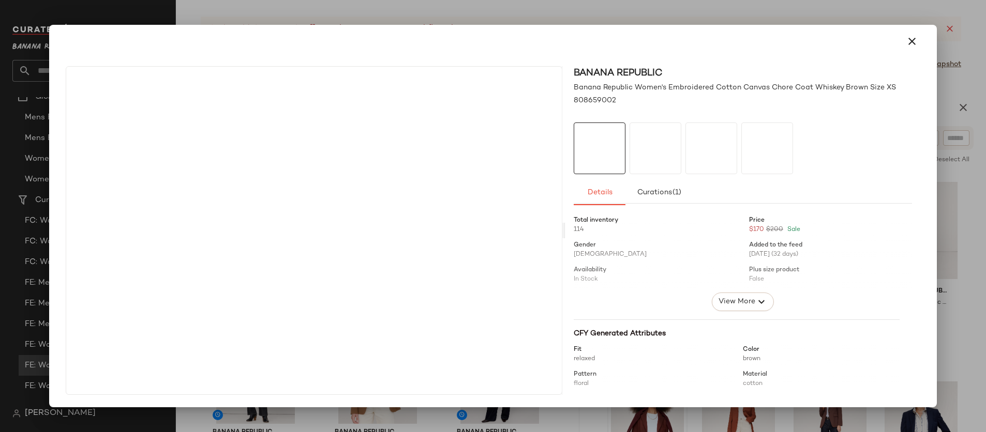
click at [461, 393] on div "Banana Republic Banana Republic Women's Embroidered Cotton Canvas Chore Coat Wh…" at bounding box center [493, 216] width 986 height 432
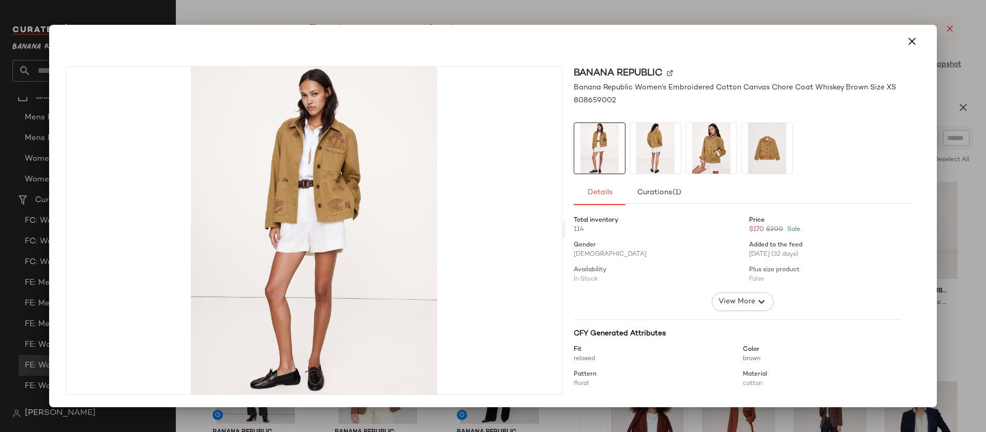
click at [527, 14] on div at bounding box center [493, 216] width 986 height 432
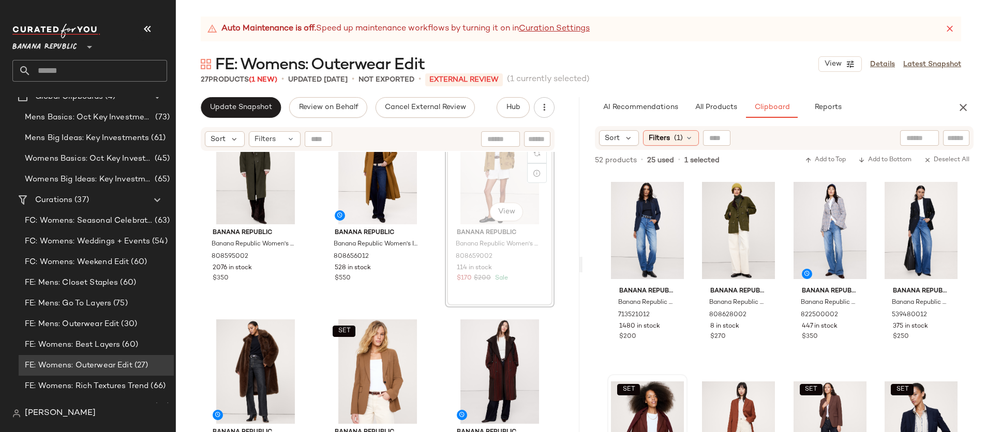
scroll to position [844, 0]
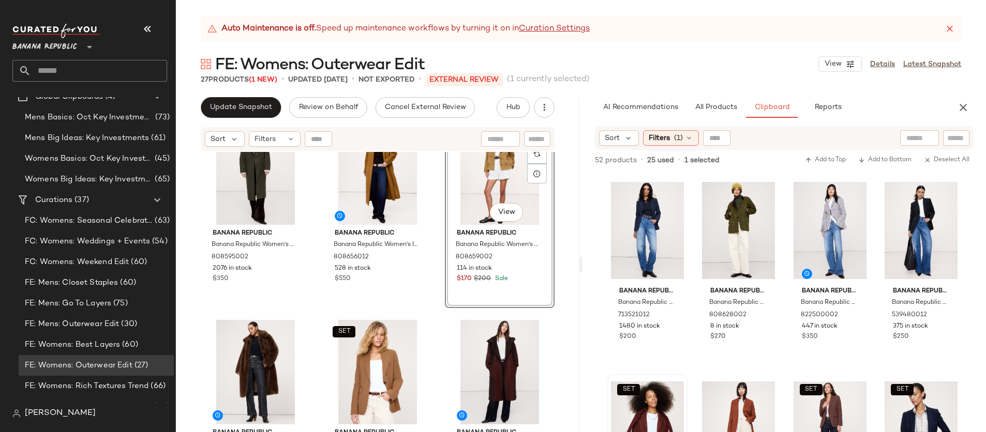
drag, startPoint x: 465, startPoint y: 201, endPoint x: 465, endPoint y: 208, distance: 7.2
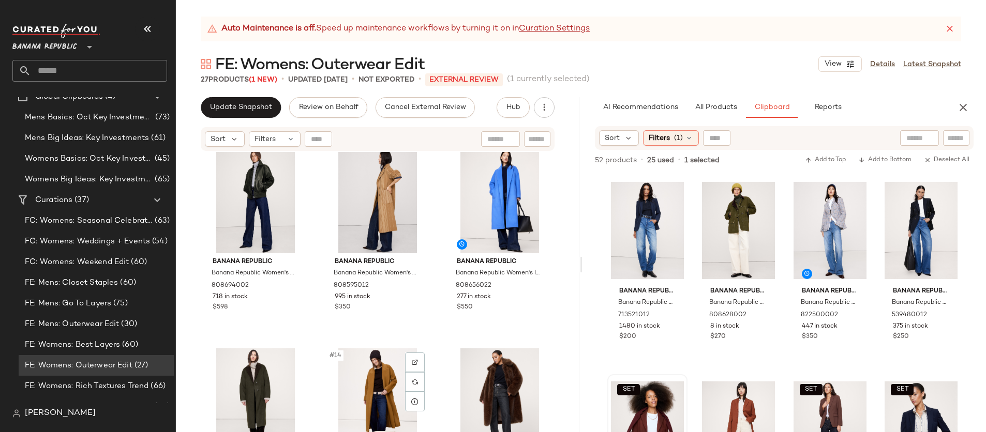
scroll to position [613, 0]
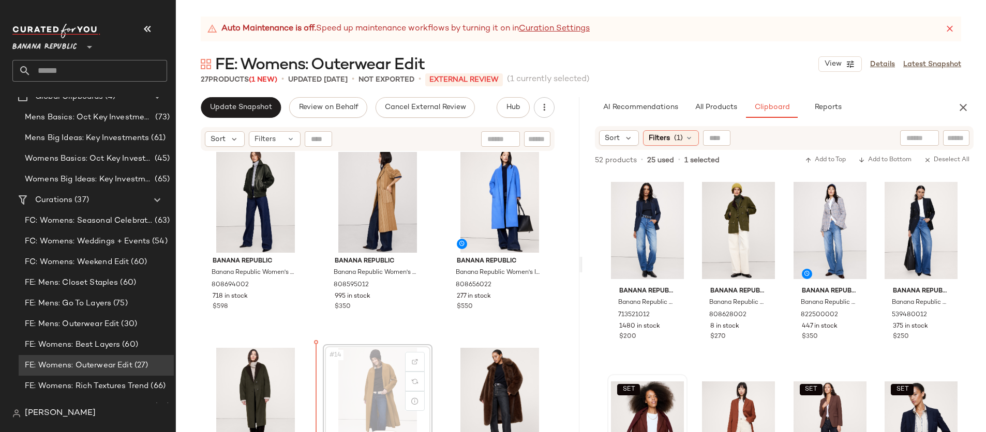
scroll to position [618, 0]
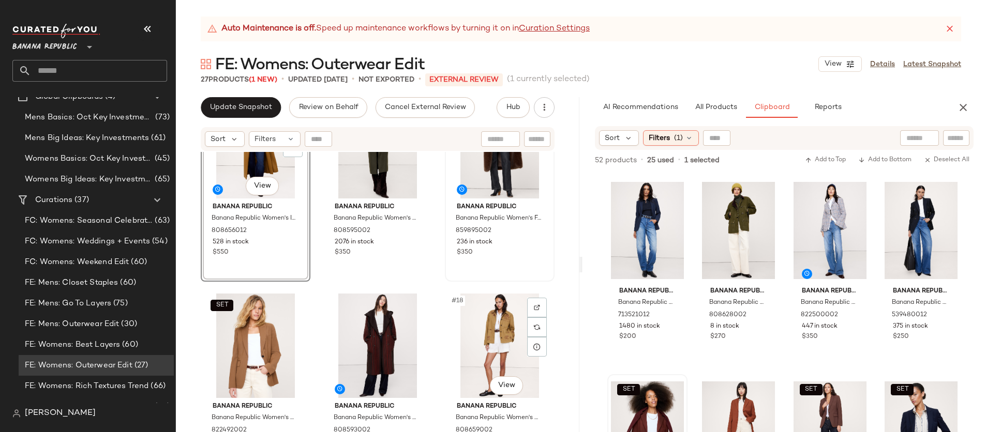
scroll to position [921, 0]
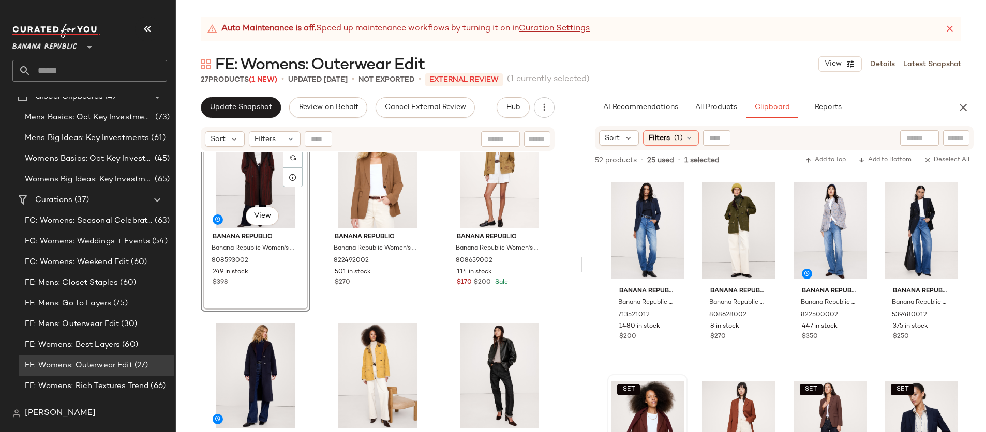
scroll to position [1048, 0]
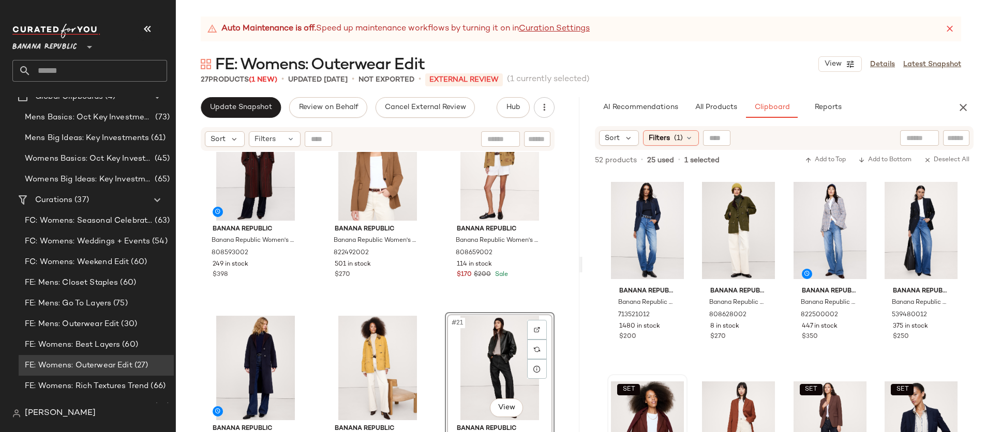
scroll to position [1047, 0]
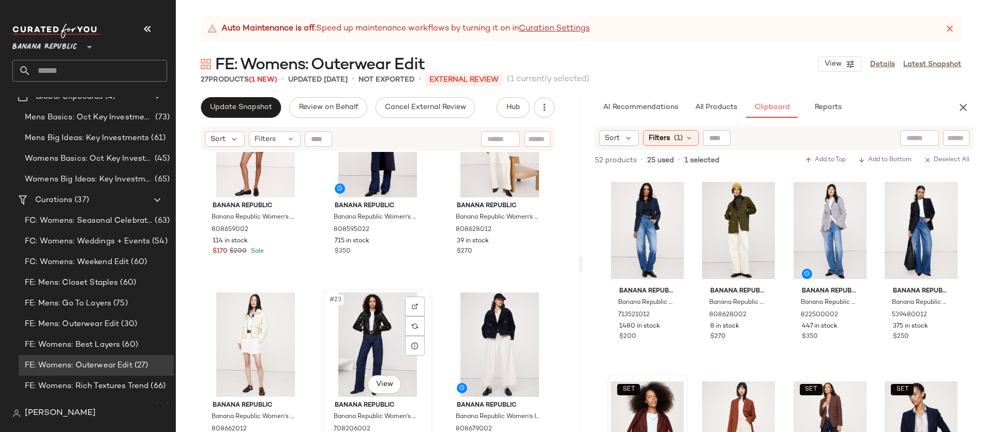
scroll to position [1259, 0]
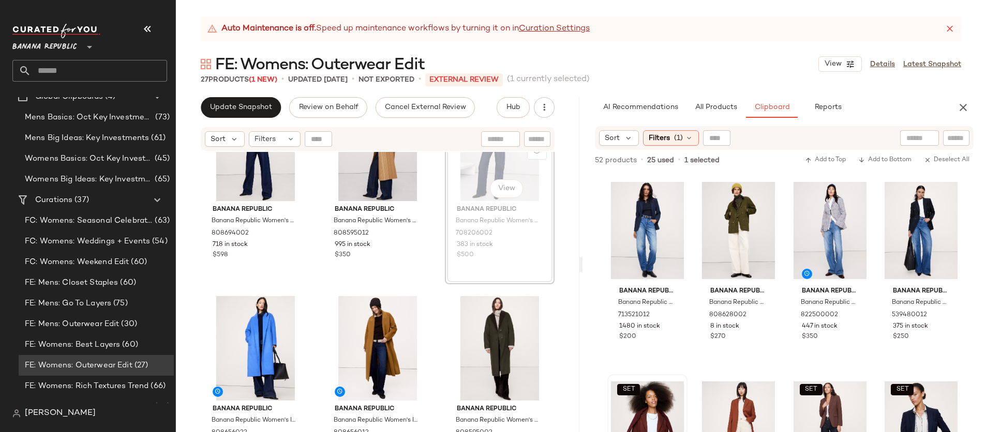
scroll to position [667, 0]
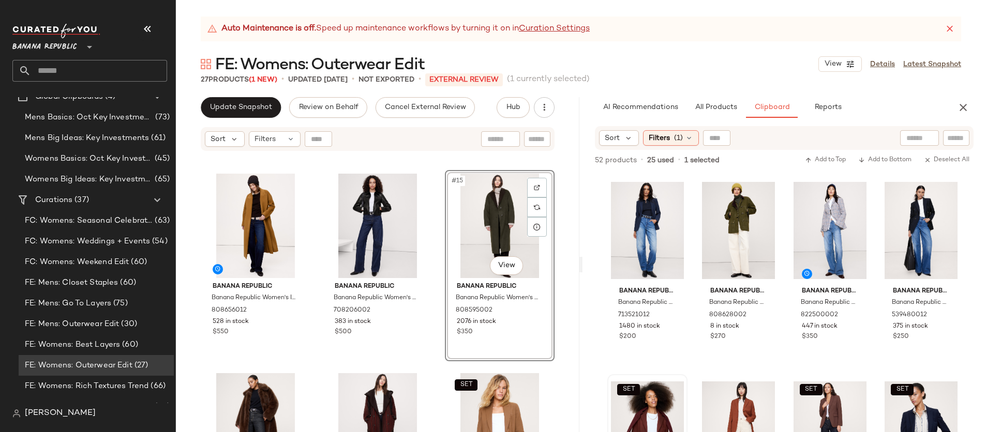
scroll to position [792, 0]
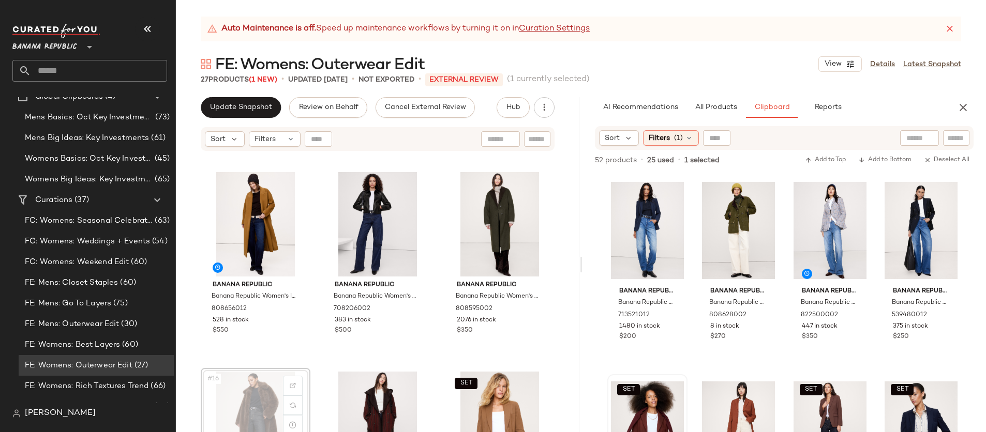
scroll to position [794, 0]
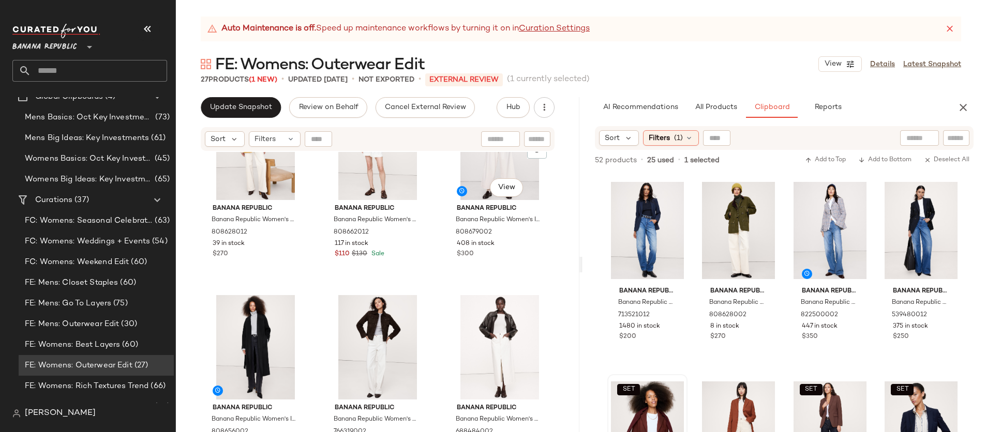
scroll to position [1493, 0]
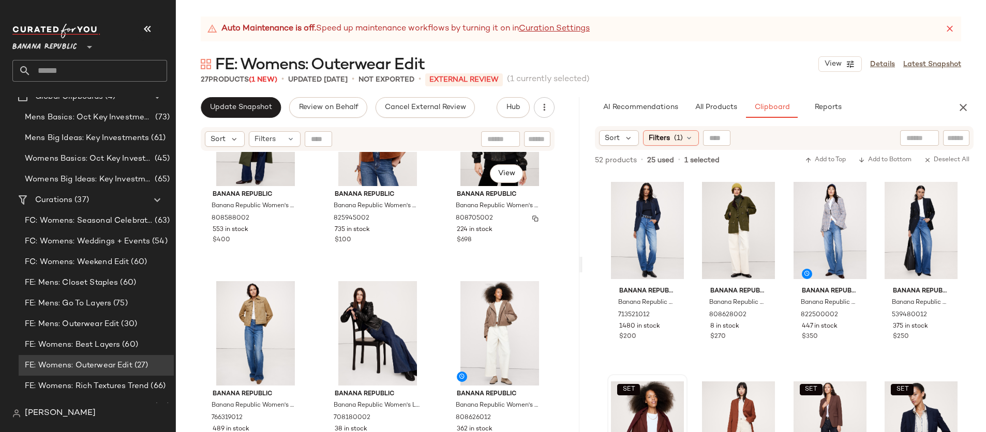
scroll to position [283, 0]
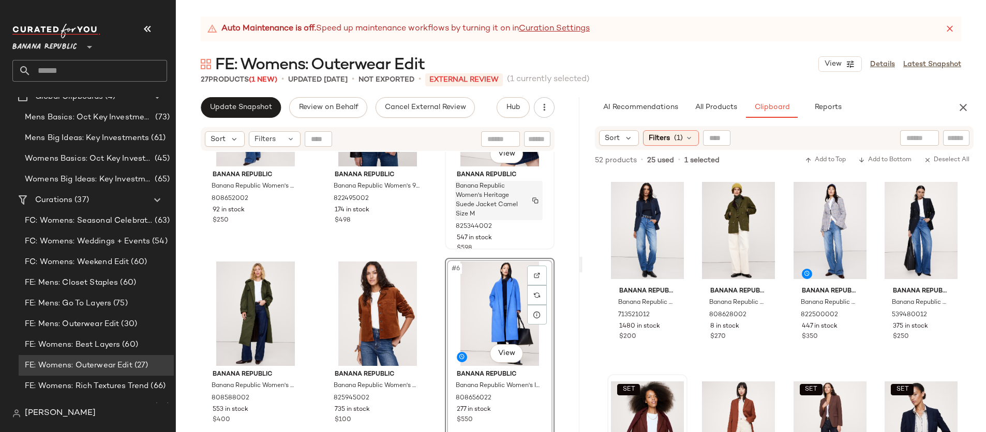
scroll to position [97, 0]
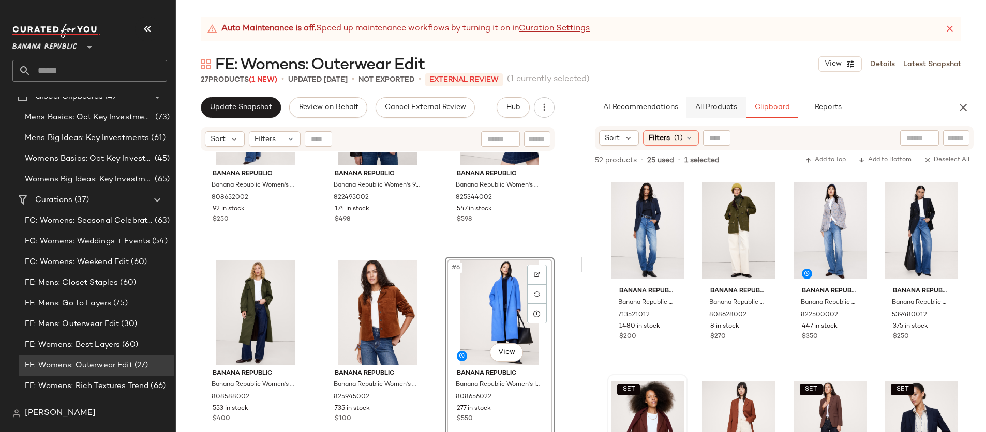
click at [711, 113] on button "All Products" at bounding box center [716, 107] width 60 height 21
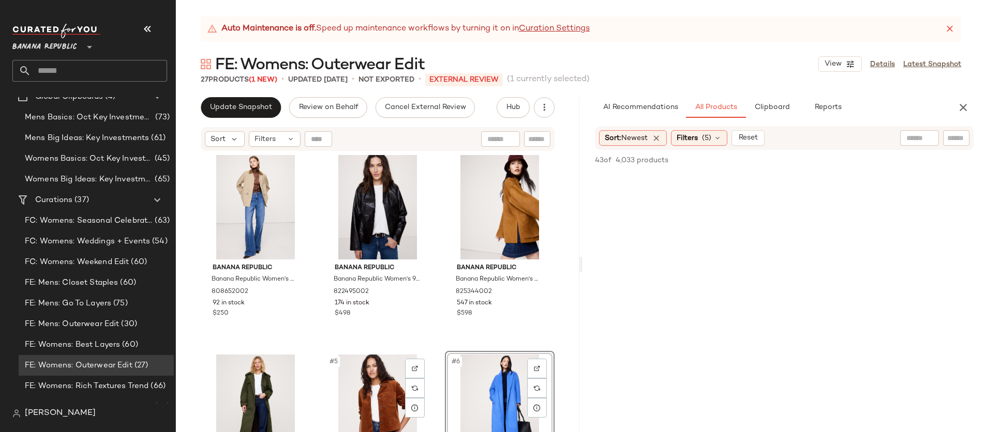
scroll to position [0, 0]
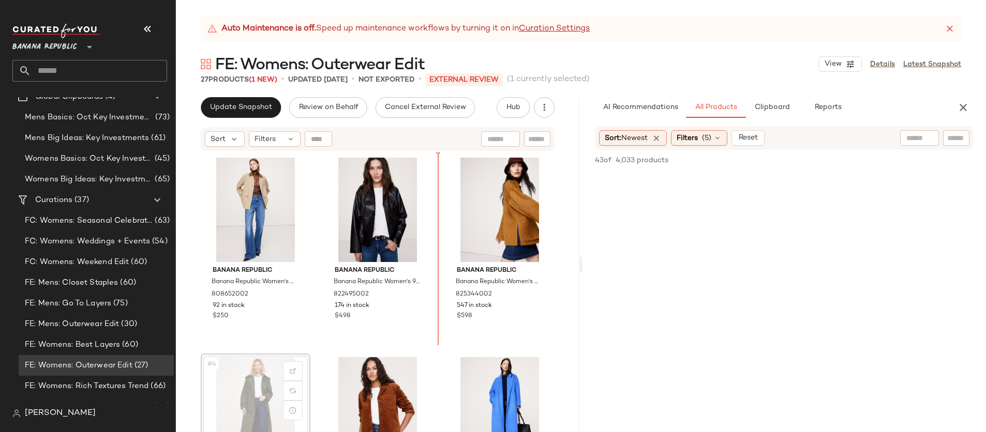
scroll to position [1, 0]
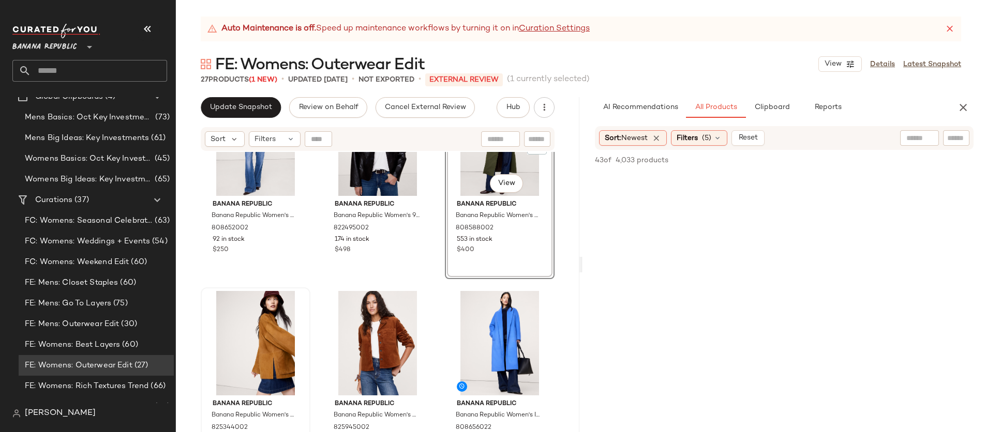
scroll to position [89, 0]
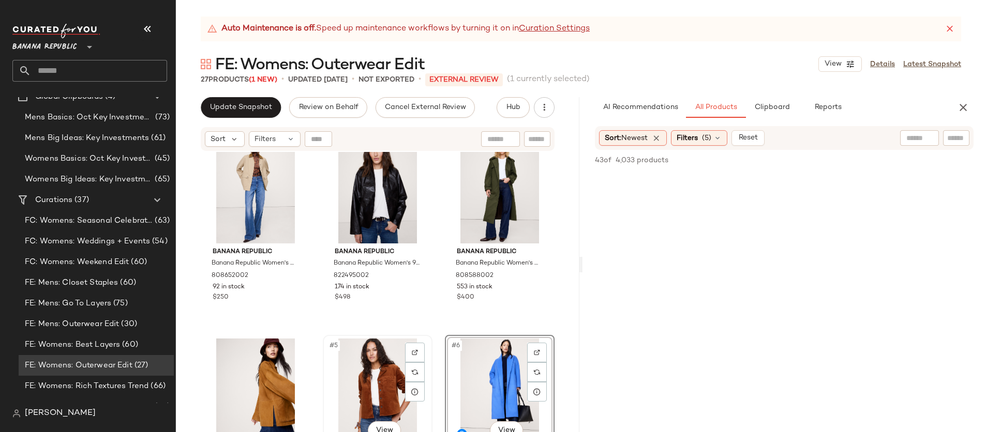
scroll to position [18, 0]
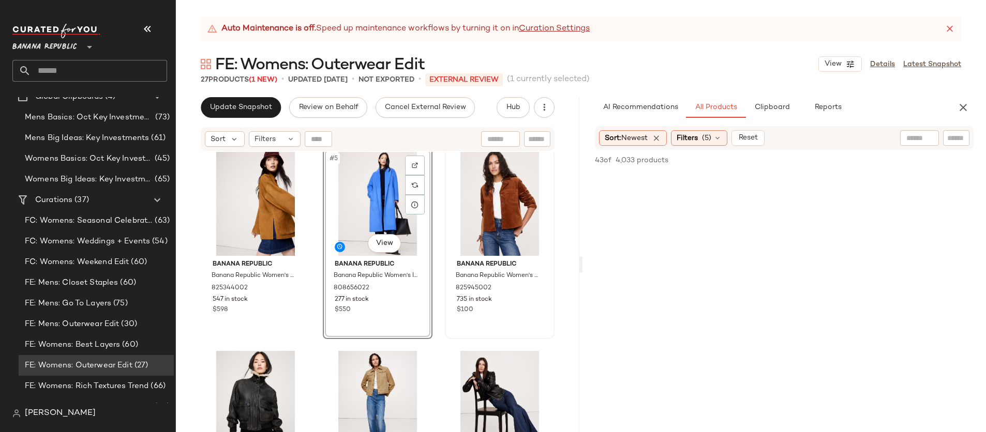
scroll to position [207, 0]
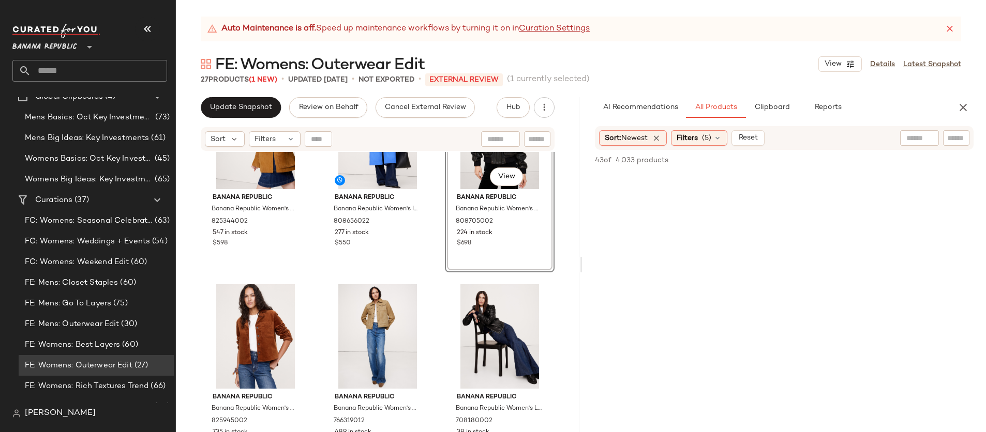
scroll to position [302, 0]
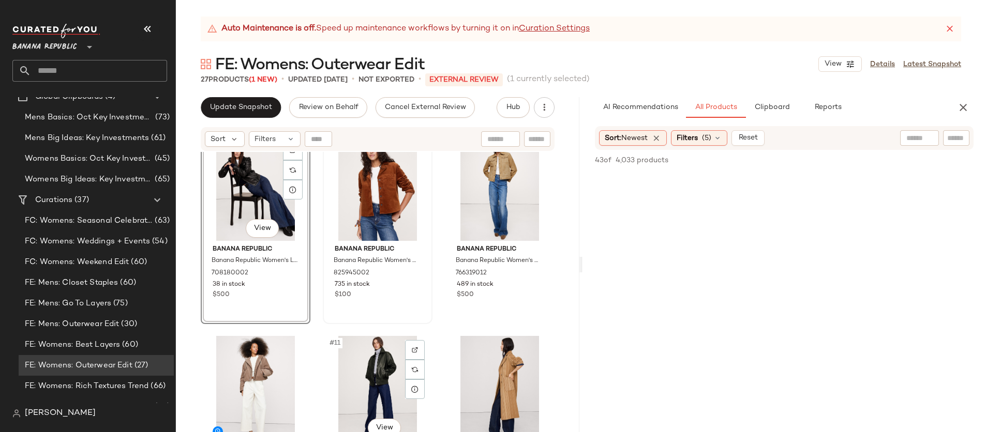
scroll to position [427, 0]
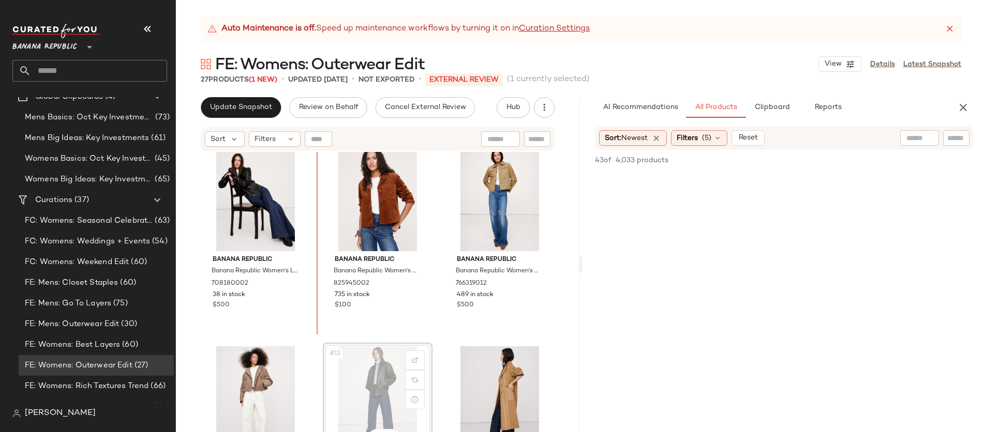
scroll to position [419, 0]
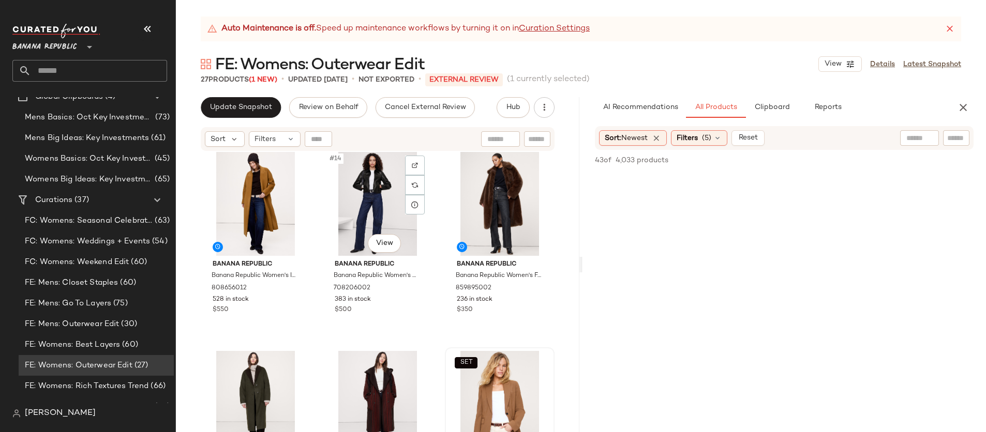
scroll to position [812, 0]
click at [489, 399] on div "SET #18 View" at bounding box center [499, 404] width 102 height 104
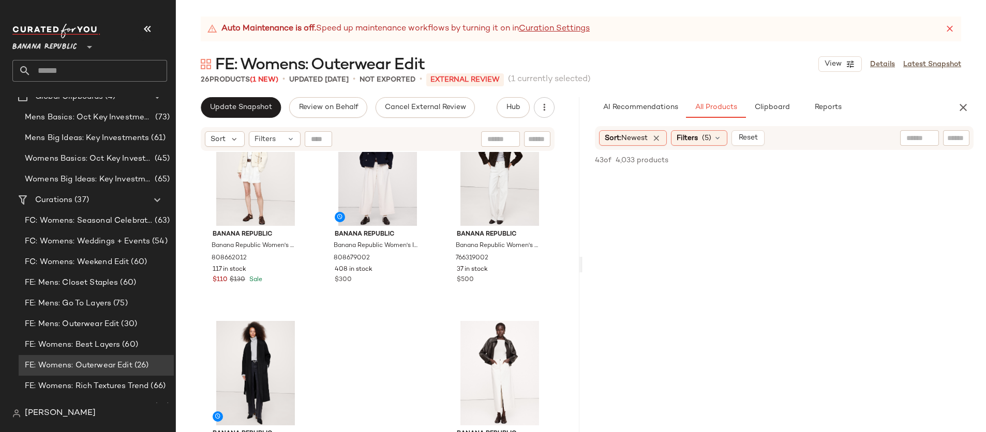
scroll to position [1493, 0]
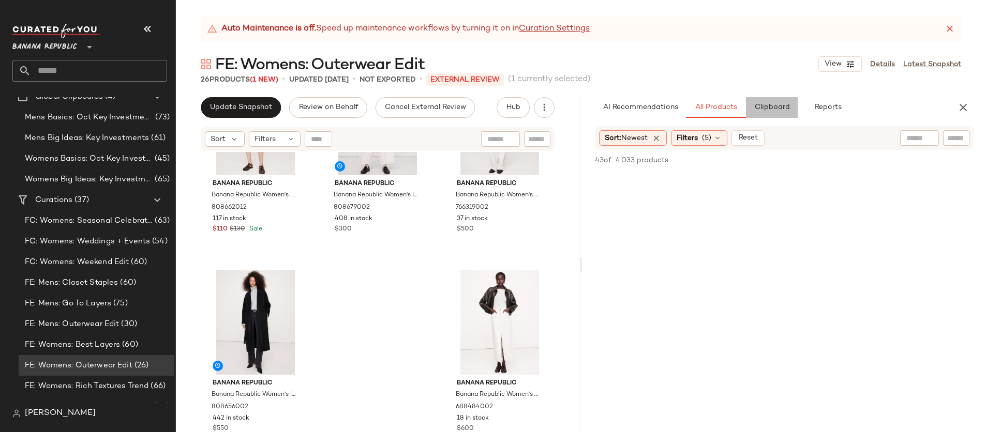
click at [766, 115] on button "Clipboard" at bounding box center [772, 107] width 52 height 21
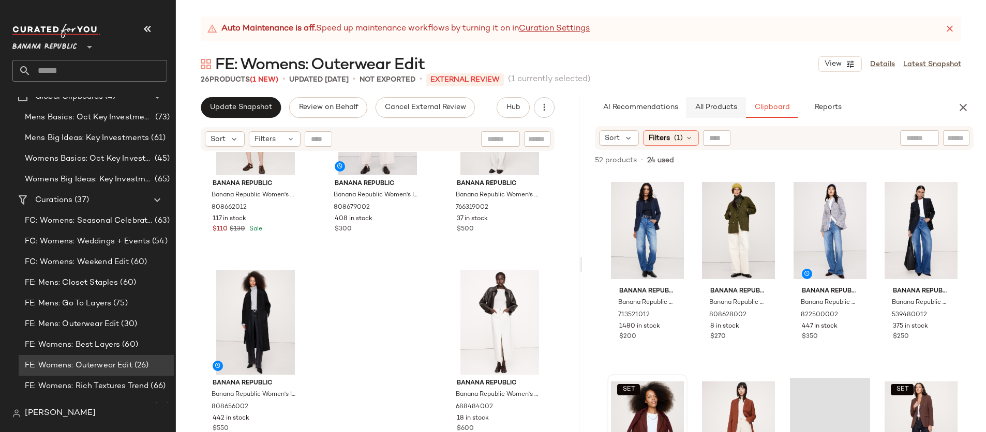
click at [713, 104] on span "All Products" at bounding box center [716, 107] width 42 height 8
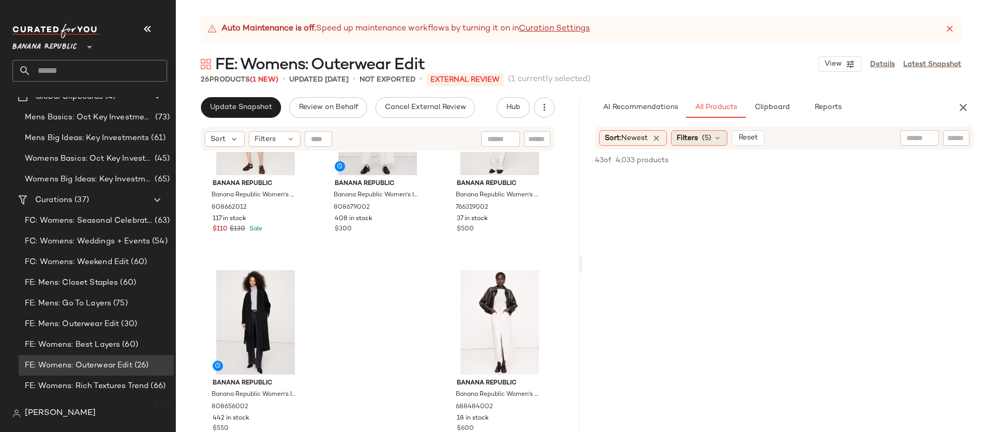
click at [693, 140] on span "Filters" at bounding box center [687, 138] width 21 height 11
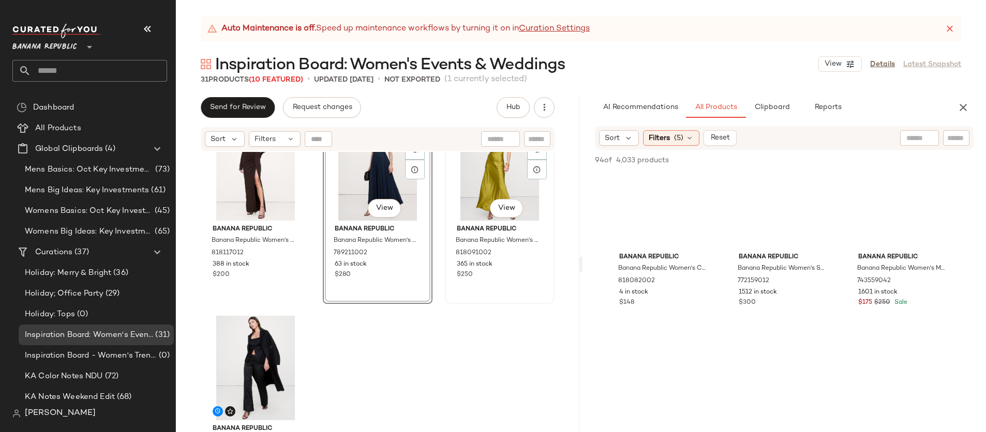
scroll to position [1720, 0]
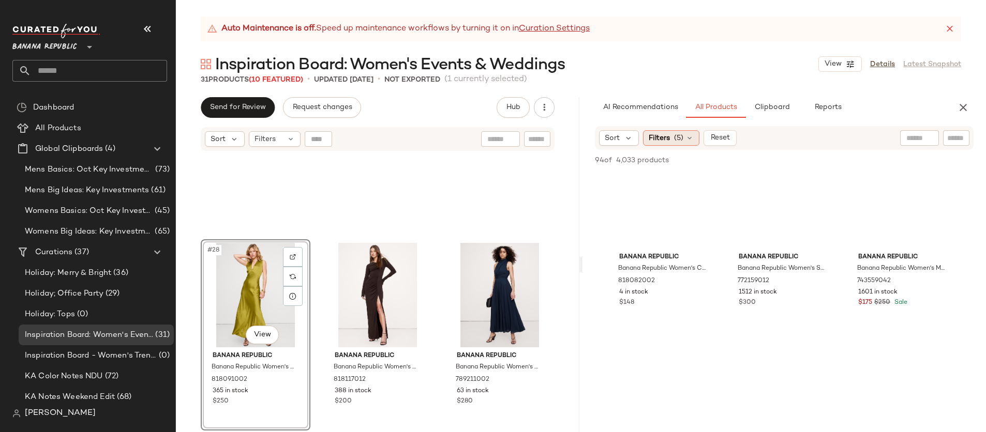
click at [680, 141] on span "(5)" at bounding box center [678, 138] width 9 height 11
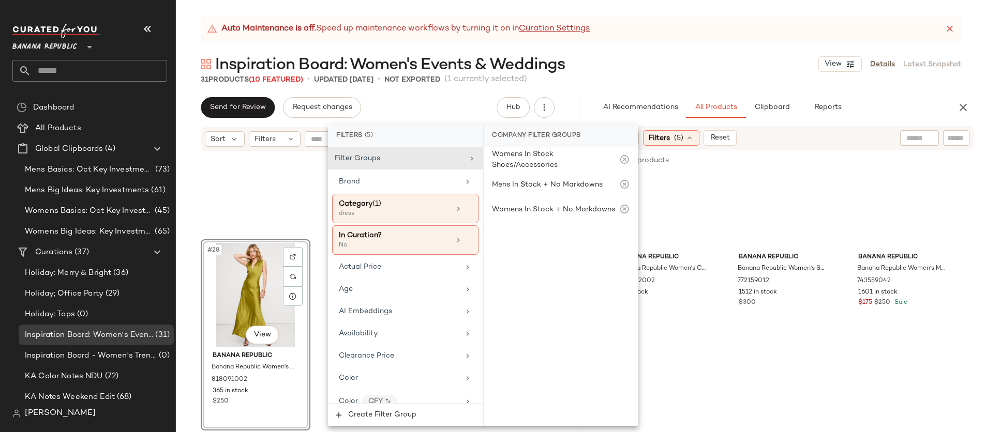
click at [925, 141] on input "text" at bounding box center [919, 138] width 26 height 11
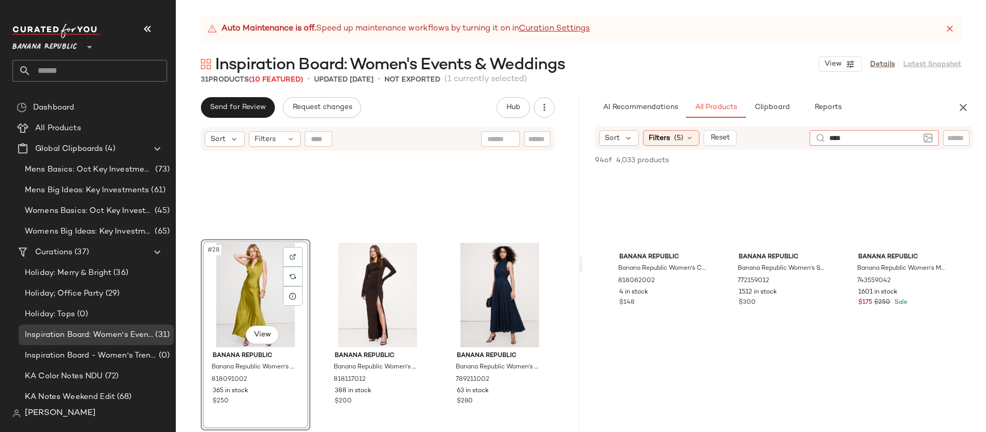
type input "*****"
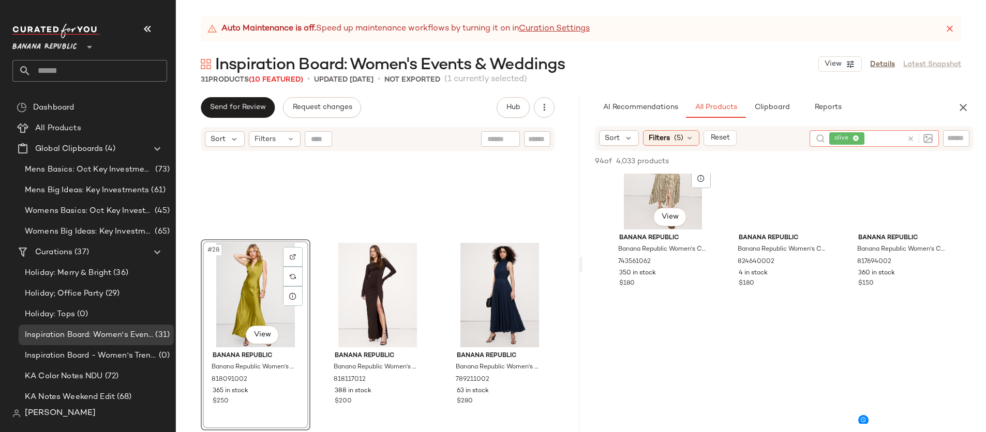
scroll to position [682, 0]
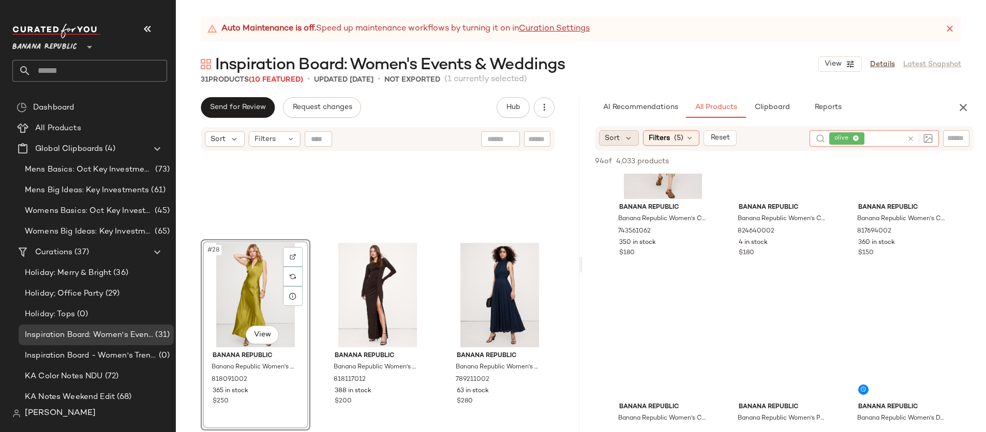
click at [607, 130] on div "Sort" at bounding box center [619, 138] width 40 height 16
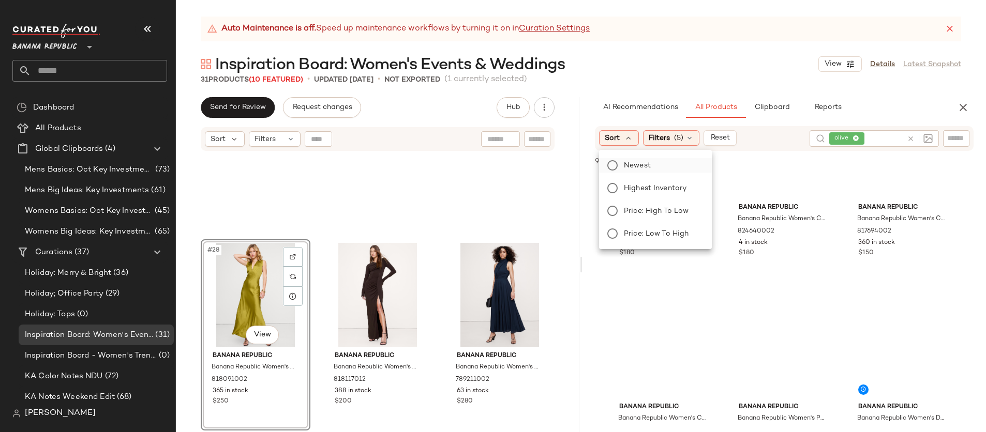
click at [627, 161] on span "Newest" at bounding box center [637, 165] width 27 height 11
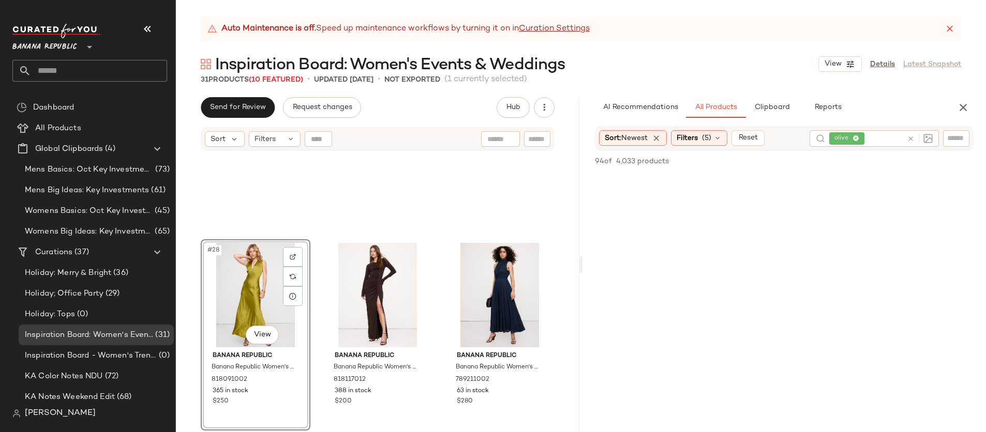
scroll to position [4586, 0]
click at [688, 137] on span "Filters" at bounding box center [687, 138] width 21 height 11
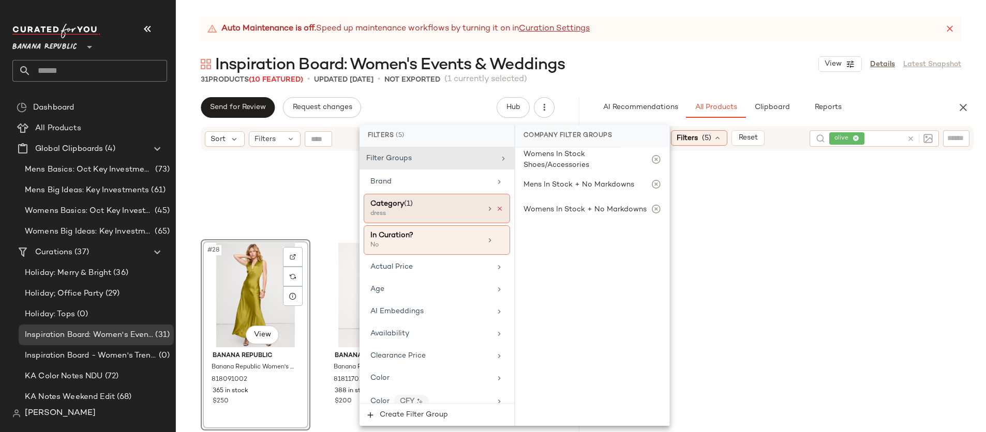
click at [496, 206] on icon at bounding box center [499, 208] width 7 height 7
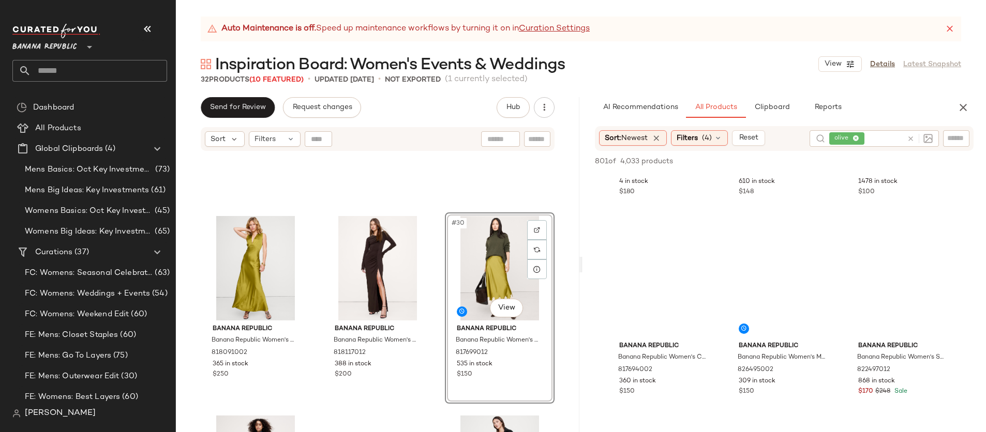
scroll to position [3542, 0]
click at [910, 138] on icon at bounding box center [911, 139] width 8 height 8
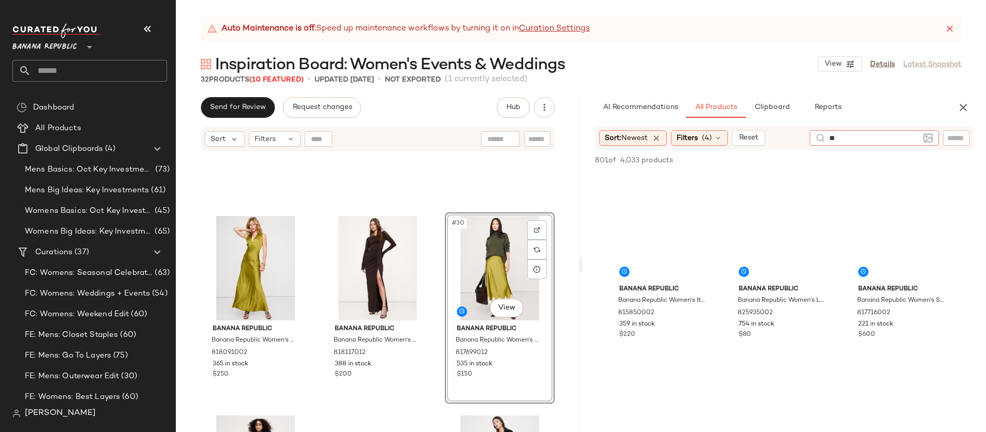
type input "*"
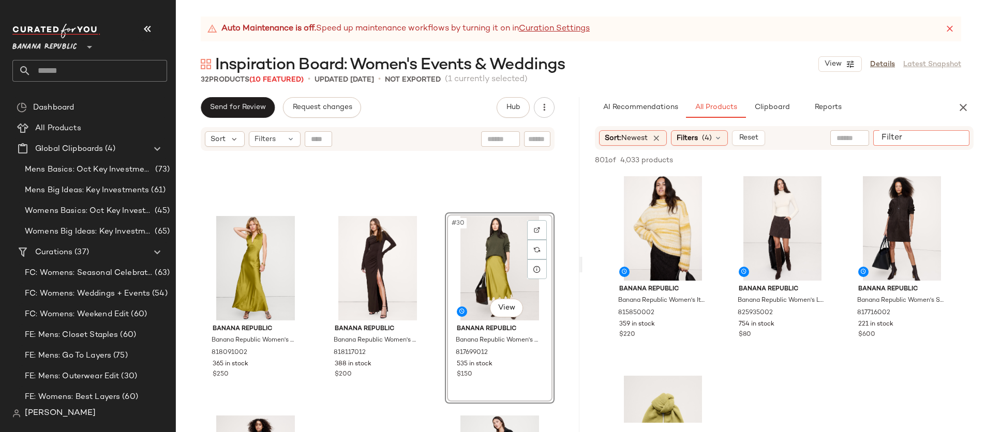
click at [961, 143] on div at bounding box center [921, 138] width 96 height 16
type input "*****"
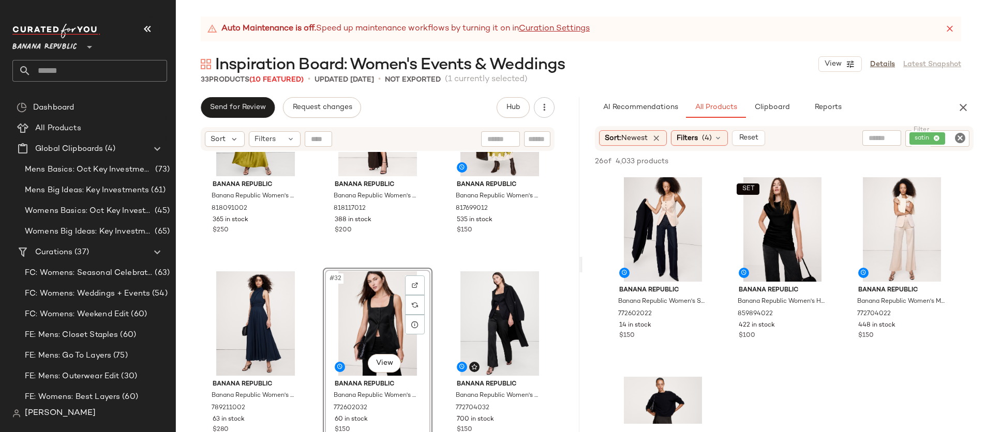
scroll to position [1892, 0]
click at [434, 263] on div "Banana Republic Banana Republic Women's Stretch-Satin Cross-Back Maxi Dress Gil…" at bounding box center [377, 305] width 403 height 306
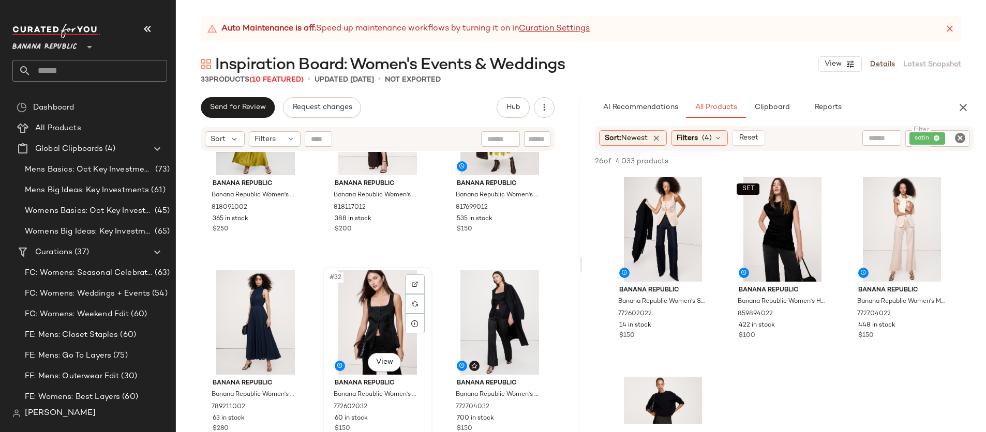
click at [366, 332] on div "#32 View" at bounding box center [377, 323] width 102 height 104
click at [492, 306] on div "#33 View" at bounding box center [499, 323] width 102 height 104
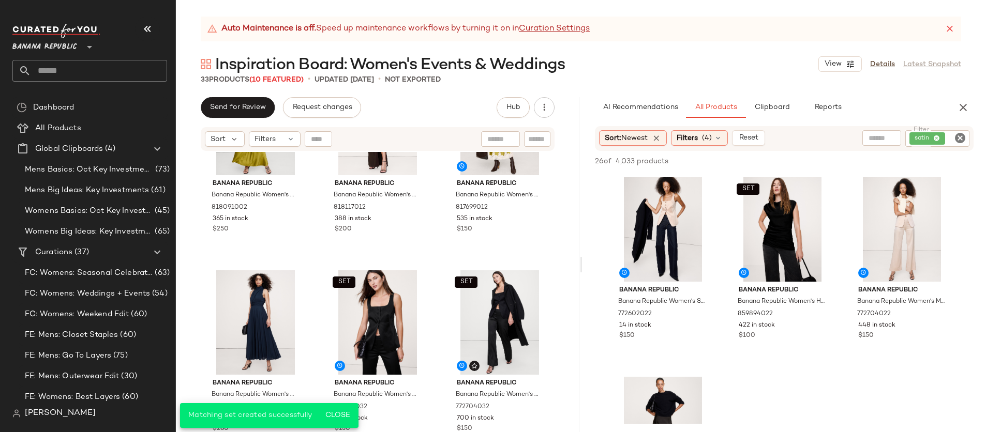
click at [432, 247] on div "Banana Republic Banana Republic Women's Stretch-Satin Cross-Back Maxi Dress Gil…" at bounding box center [377, 305] width 403 height 306
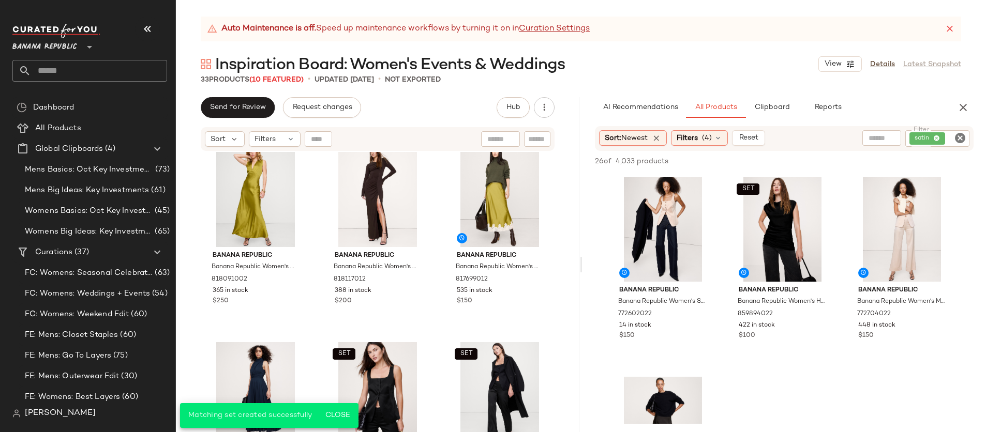
scroll to position [1823, 0]
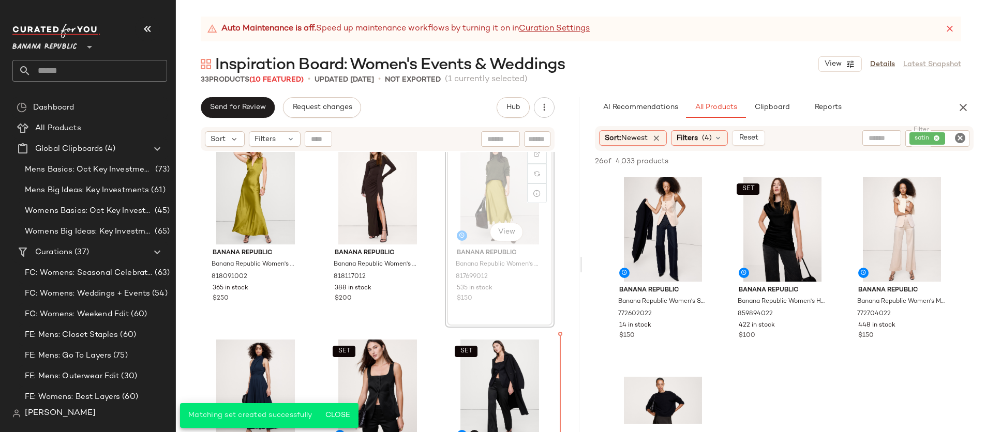
scroll to position [1822, 0]
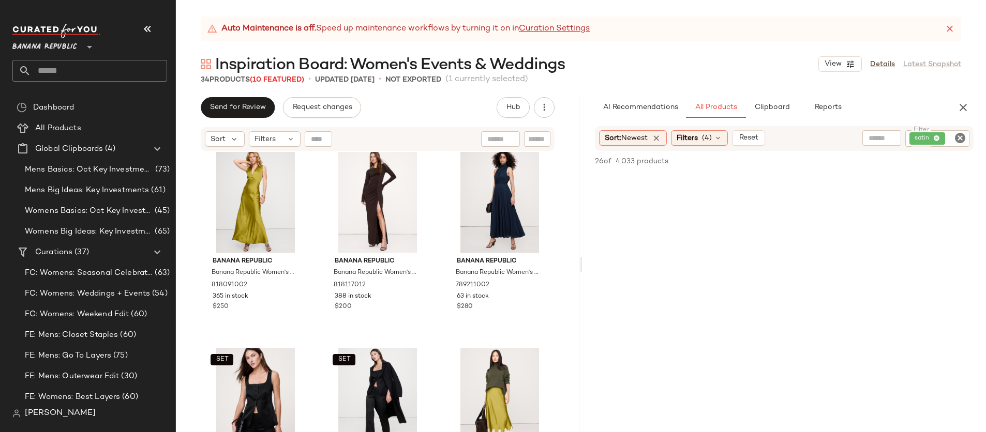
scroll to position [1332, 0]
click at [962, 137] on icon "Clear Filter" at bounding box center [960, 138] width 12 height 12
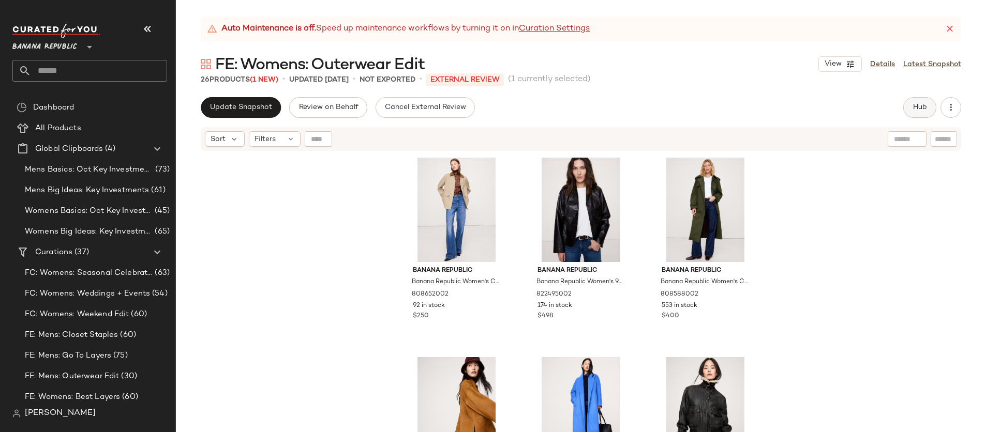
click at [913, 111] on span "Hub" at bounding box center [919, 107] width 14 height 8
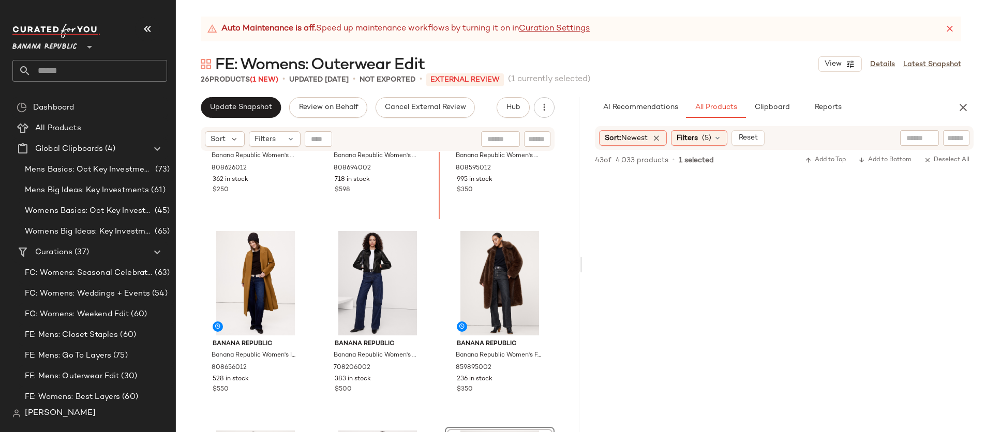
scroll to position [729, 0]
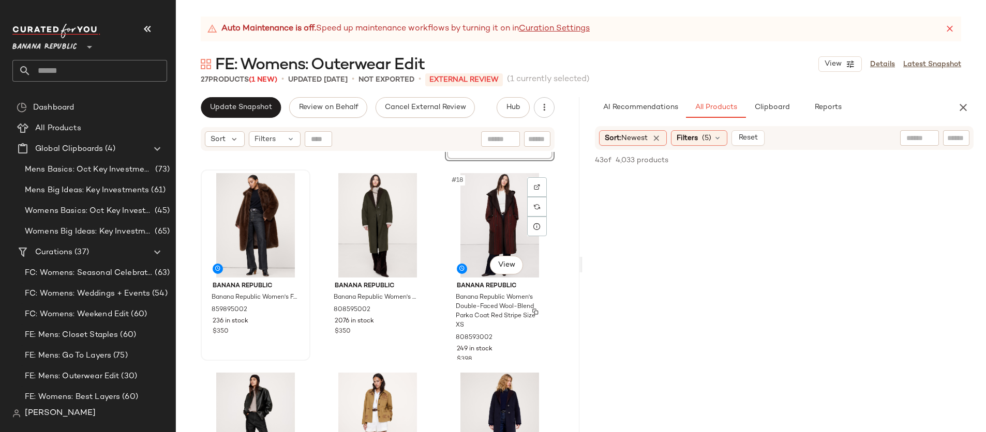
scroll to position [993, 0]
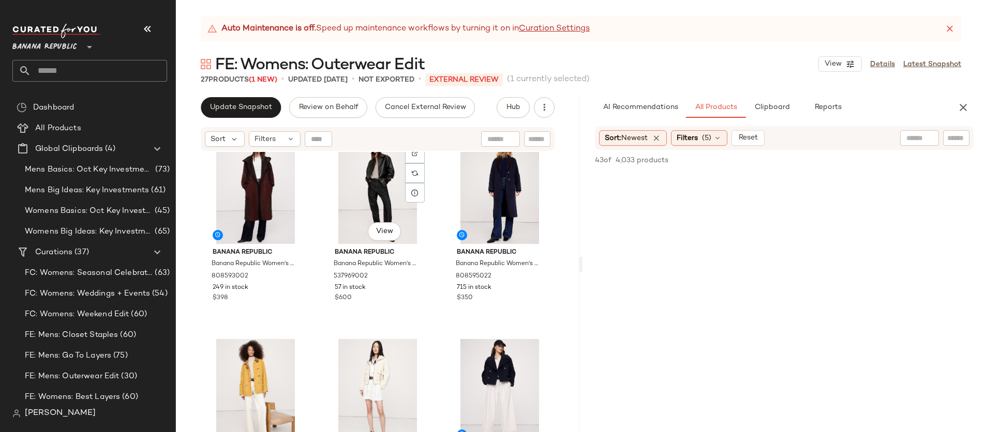
scroll to position [1198, 0]
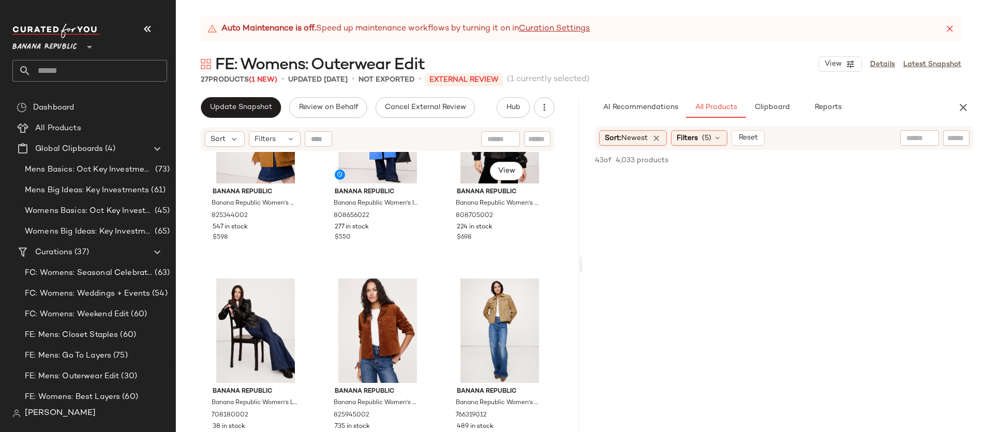
scroll to position [295, 0]
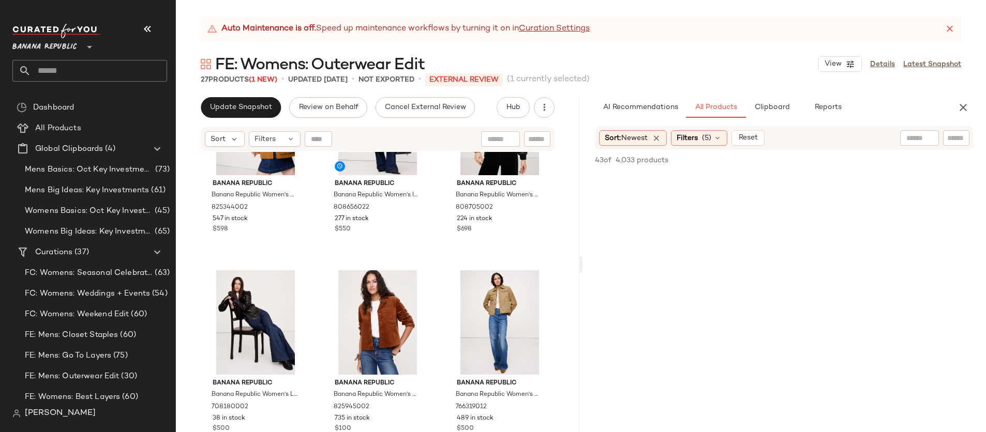
drag, startPoint x: 253, startPoint y: 394, endPoint x: 408, endPoint y: 0, distance: 423.4
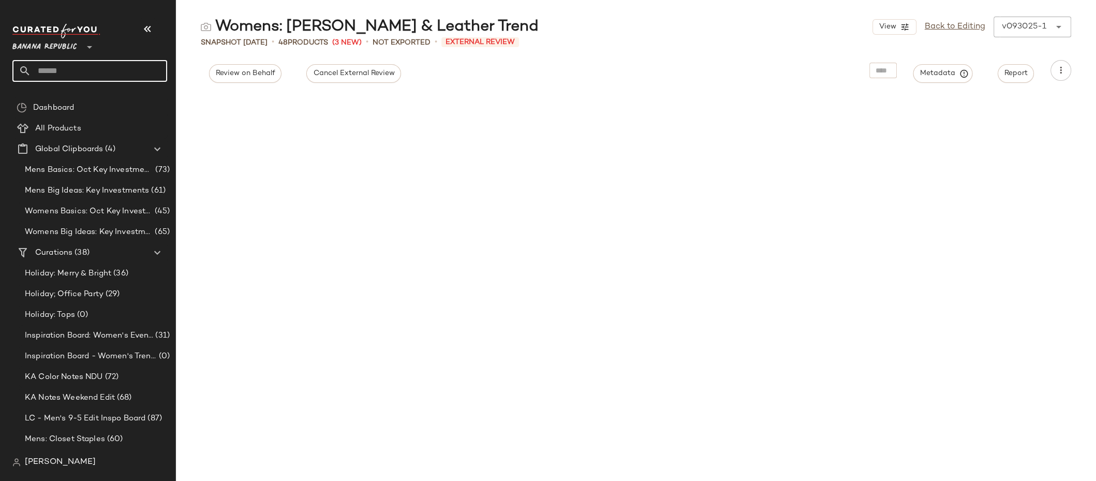
scroll to position [2809, 0]
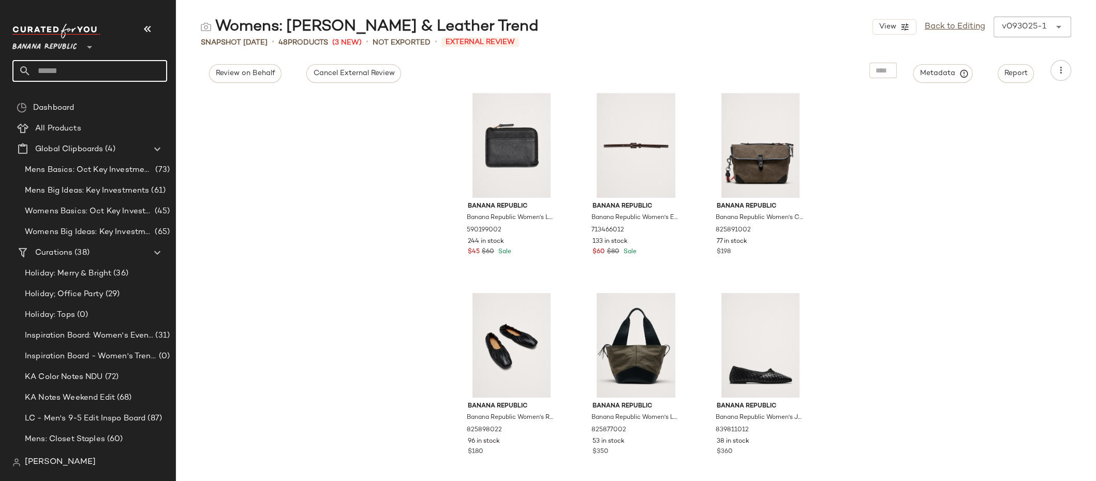
click at [92, 67] on input "text" at bounding box center [99, 71] width 136 height 22
click at [125, 75] on input "****" at bounding box center [89, 71] width 155 height 22
click at [125, 74] on input "****" at bounding box center [89, 71] width 155 height 22
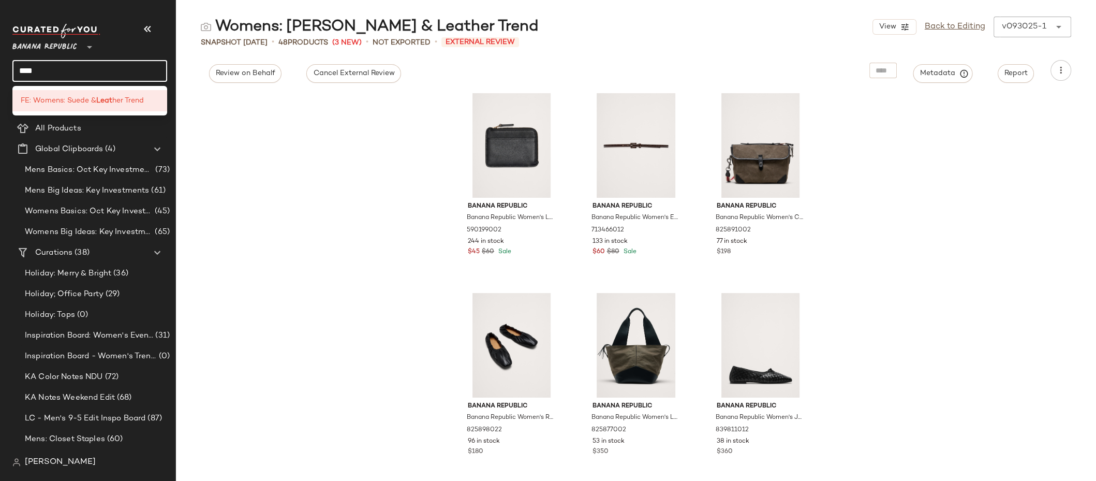
click at [125, 74] on input "****" at bounding box center [89, 71] width 155 height 22
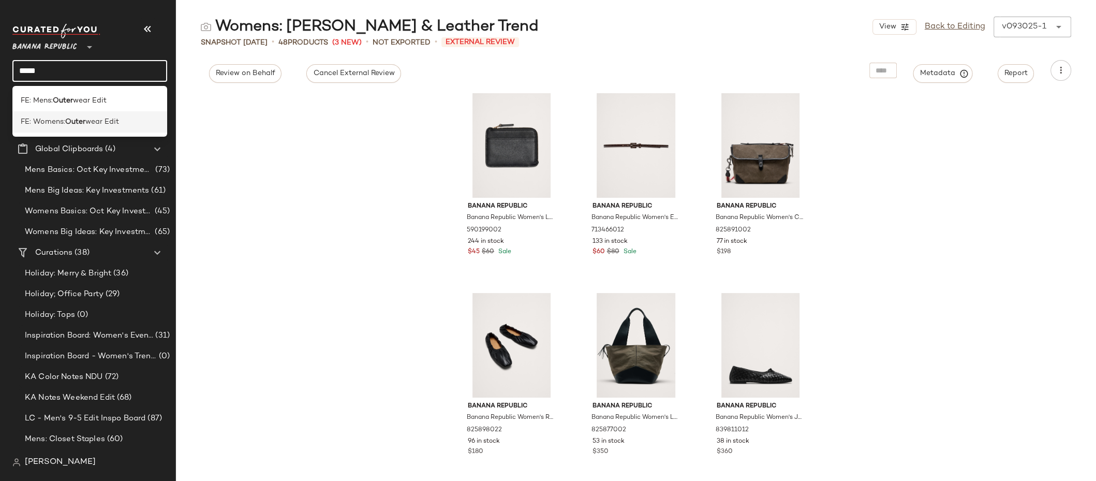
type input "*****"
click at [78, 119] on b "Outer" at bounding box center [75, 121] width 20 height 11
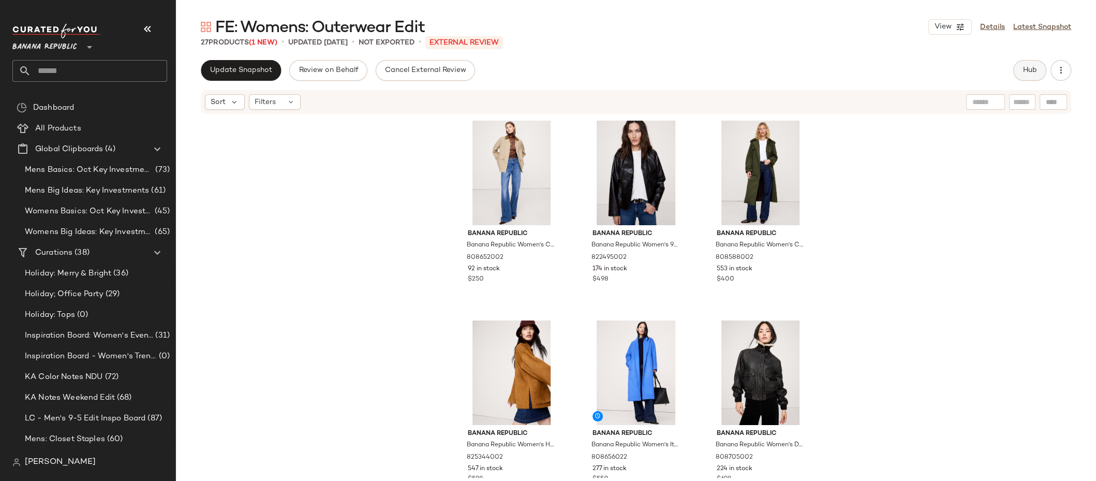
click at [1022, 64] on button "Hub" at bounding box center [1029, 70] width 33 height 21
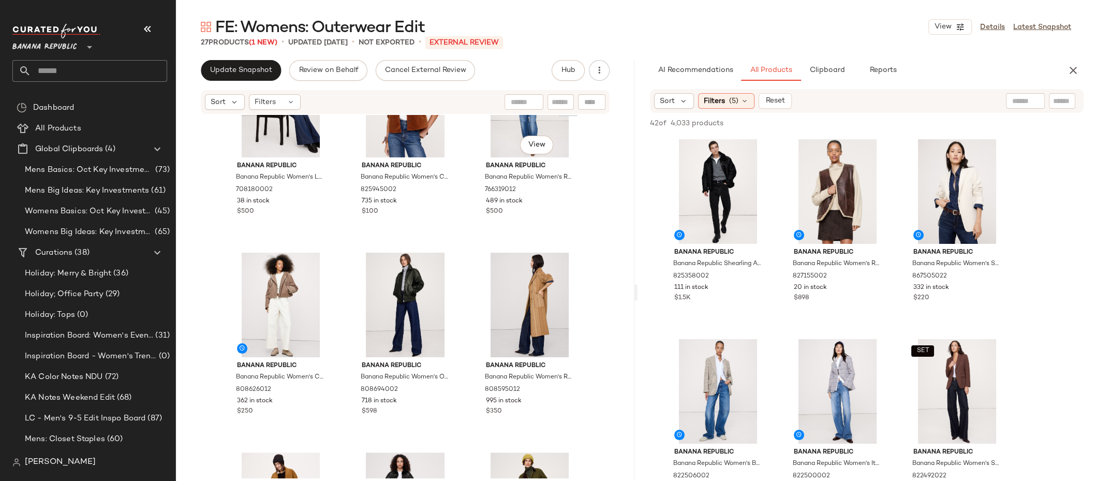
scroll to position [563, 0]
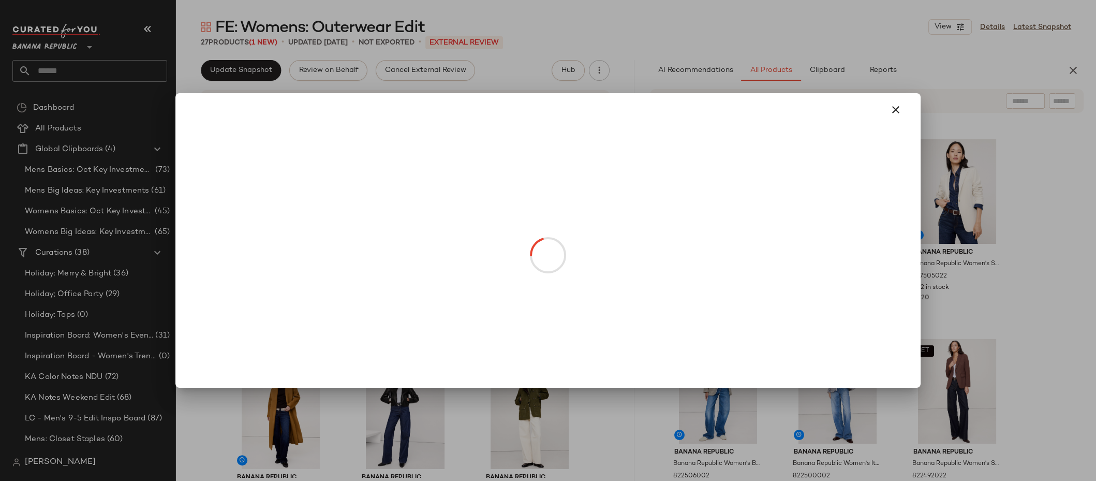
drag, startPoint x: 820, startPoint y: 218, endPoint x: 468, endPoint y: 215, distance: 352.8
click at [627, 76] on div at bounding box center [548, 240] width 1096 height 481
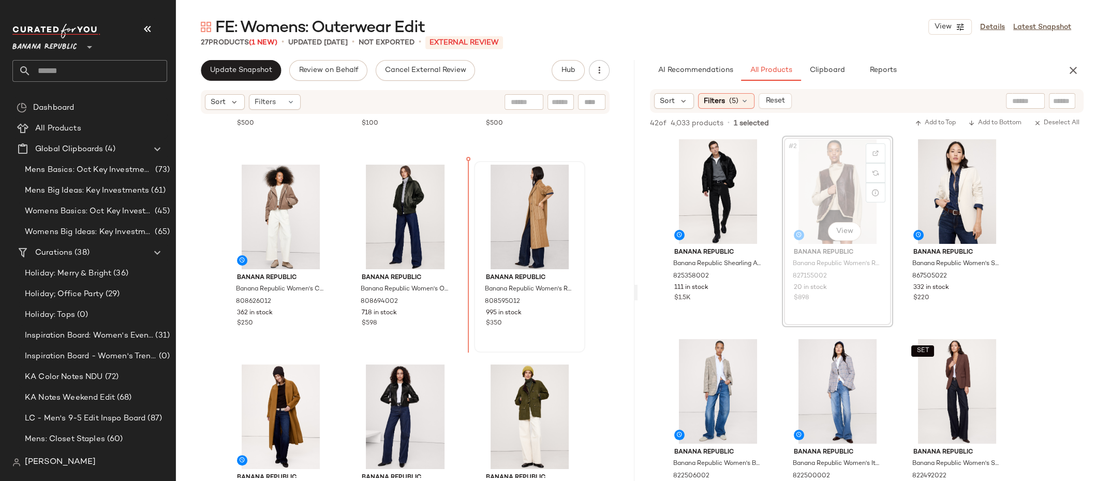
drag, startPoint x: 841, startPoint y: 209, endPoint x: 484, endPoint y: 212, distance: 356.9
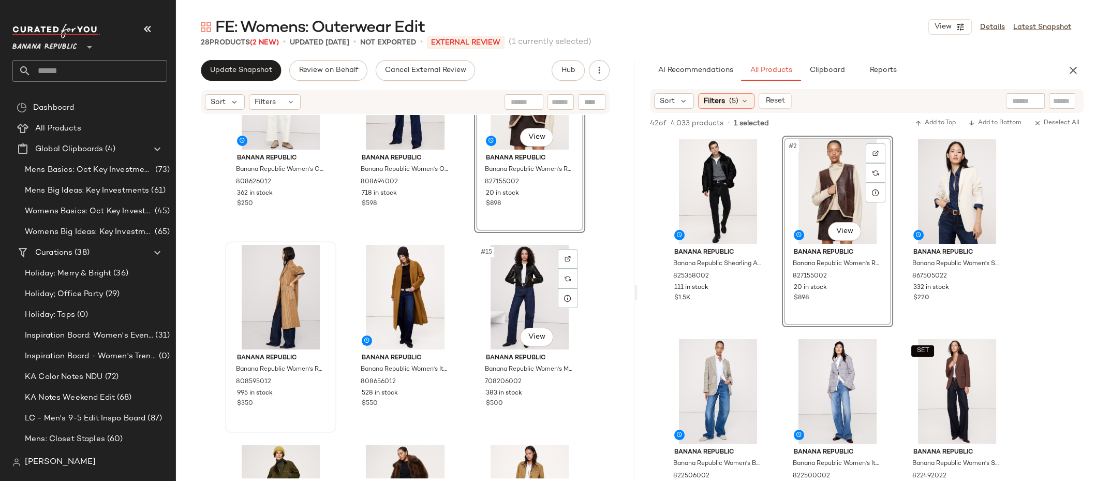
scroll to position [683, 0]
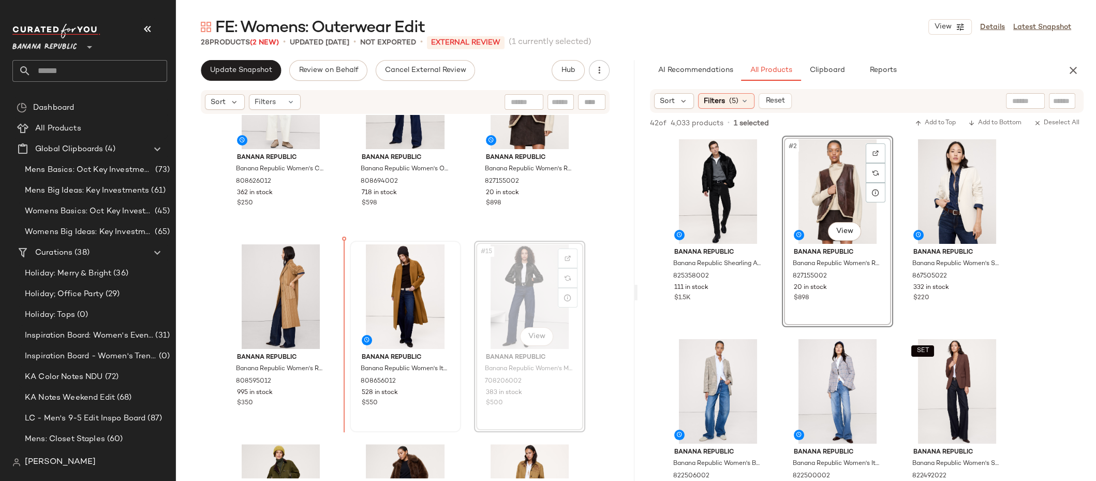
drag, startPoint x: 513, startPoint y: 279, endPoint x: 394, endPoint y: 279, distance: 118.4
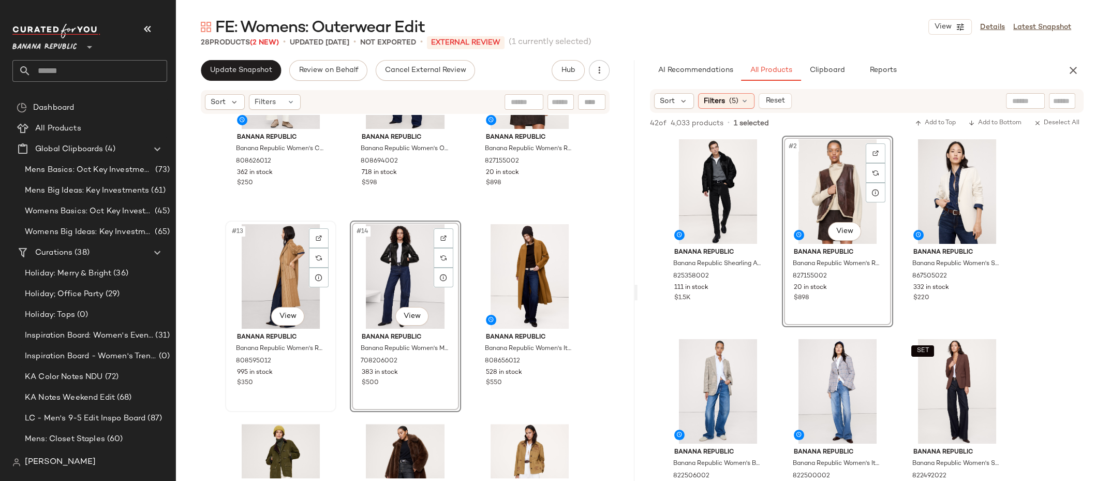
scroll to position [706, 0]
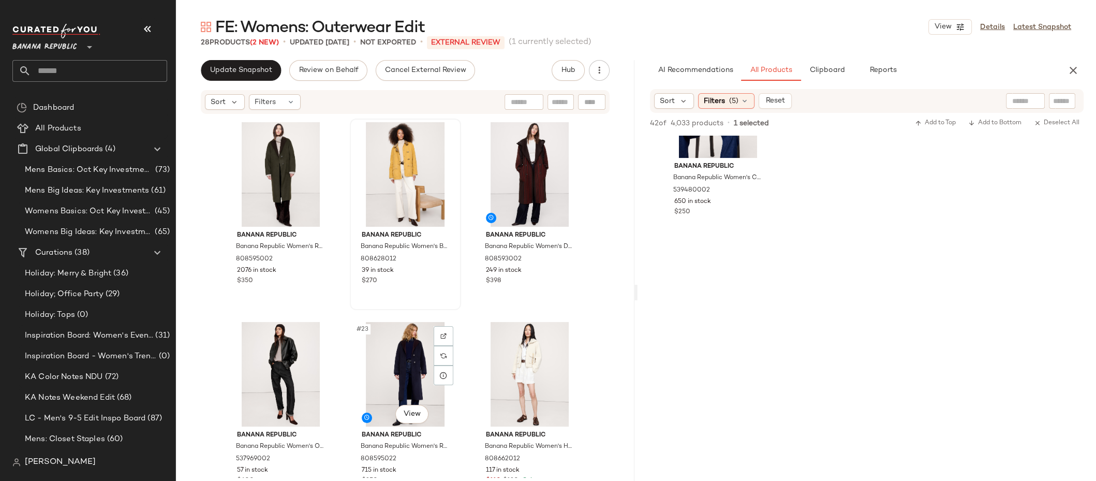
scroll to position [1253, 0]
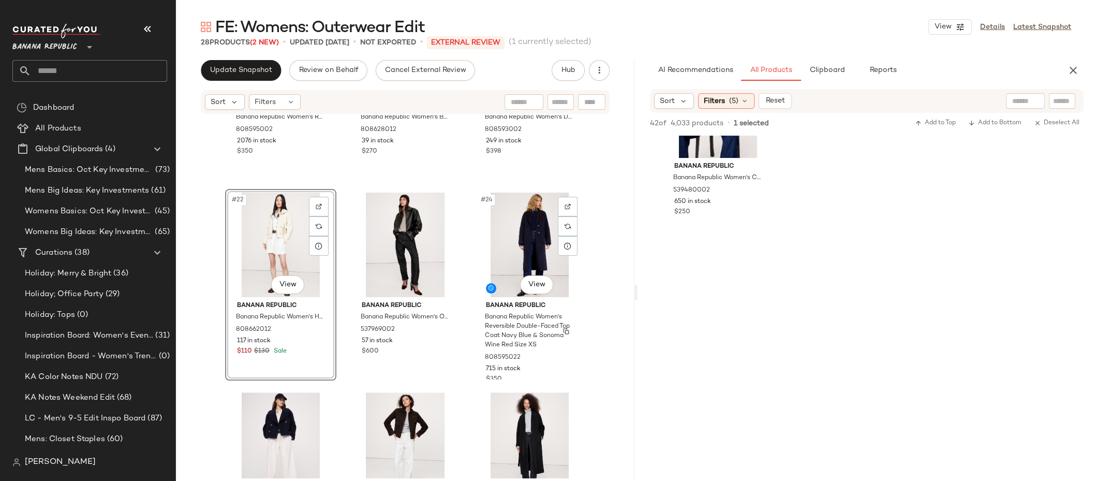
scroll to position [1336, 0]
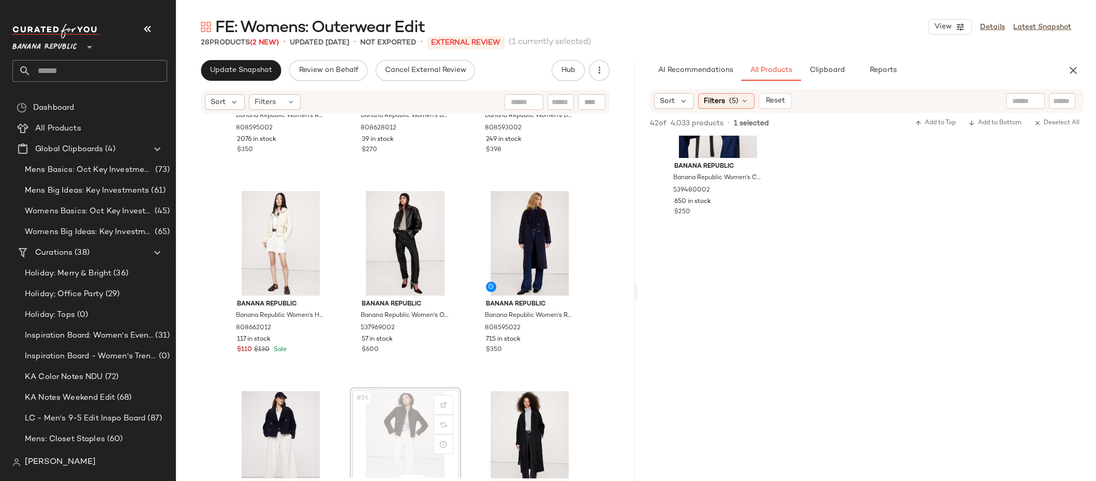
scroll to position [1336, 0]
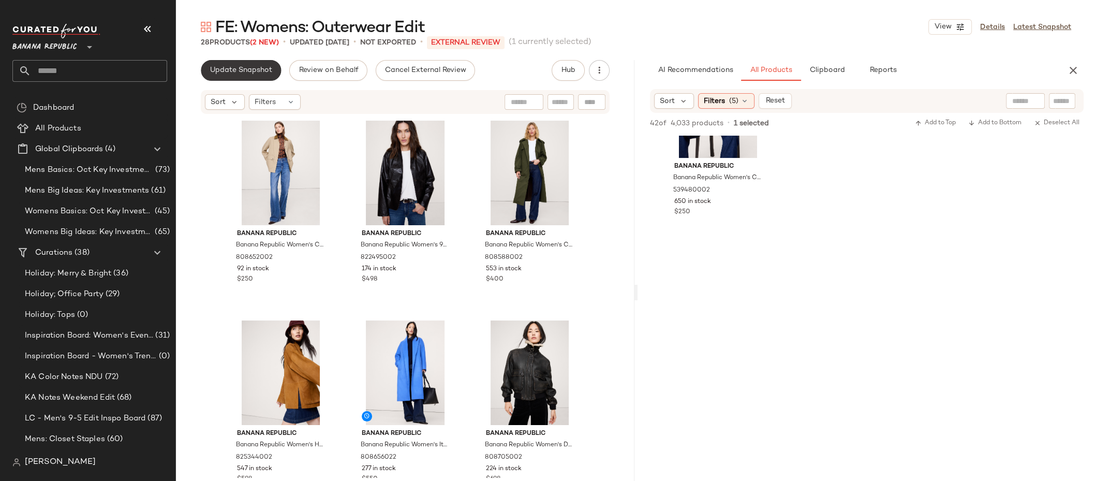
click at [256, 74] on span "Update Snapshot" at bounding box center [240, 70] width 63 height 8
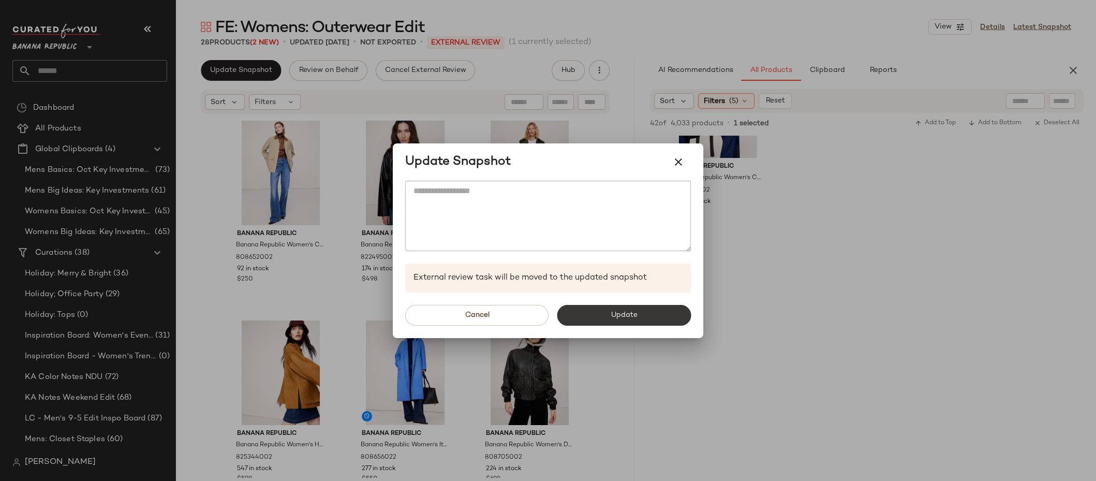
click at [649, 315] on button "Update" at bounding box center [624, 315] width 134 height 21
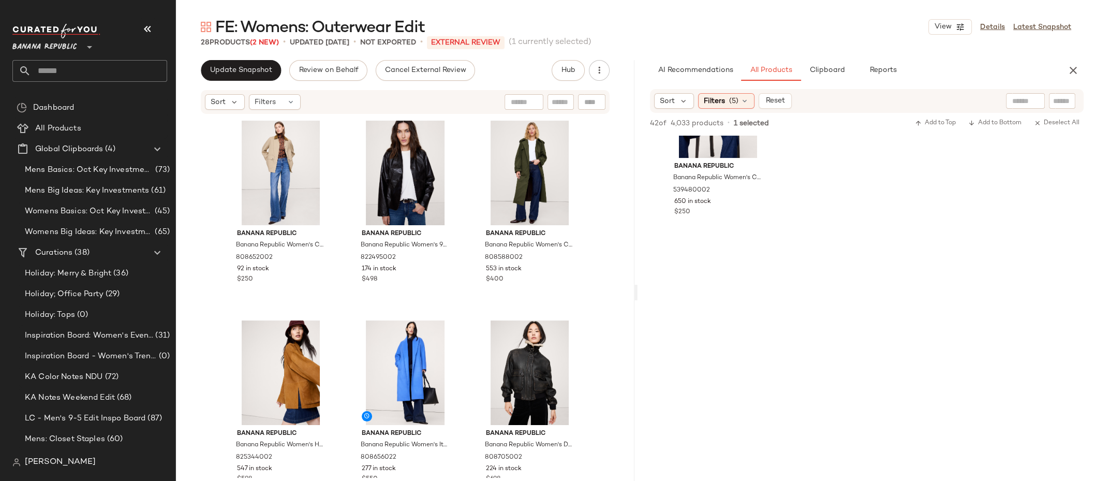
scroll to position [2082, 0]
